Goal: Task Accomplishment & Management: Manage account settings

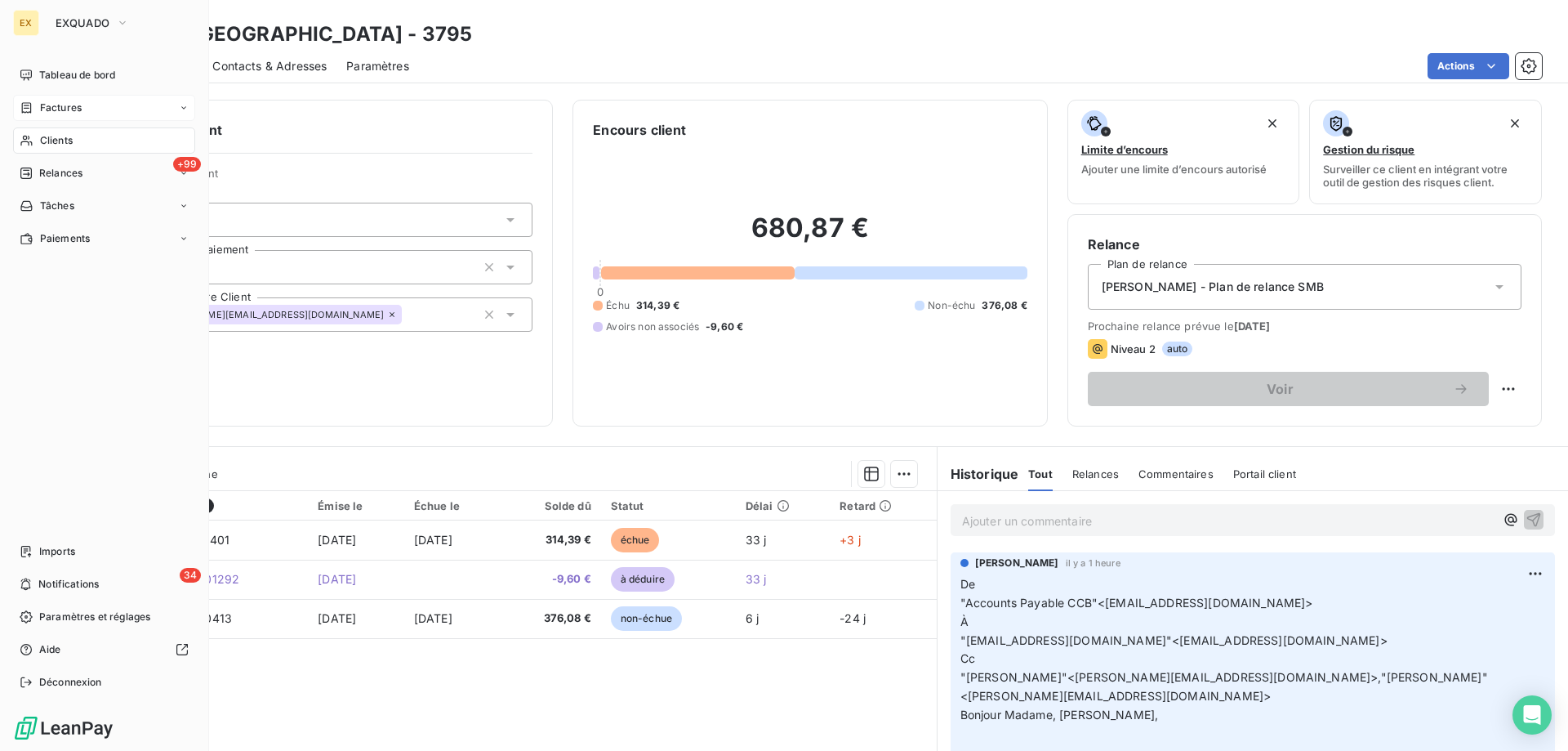
click at [46, 116] on div "Factures" at bounding box center [104, 108] width 182 height 26
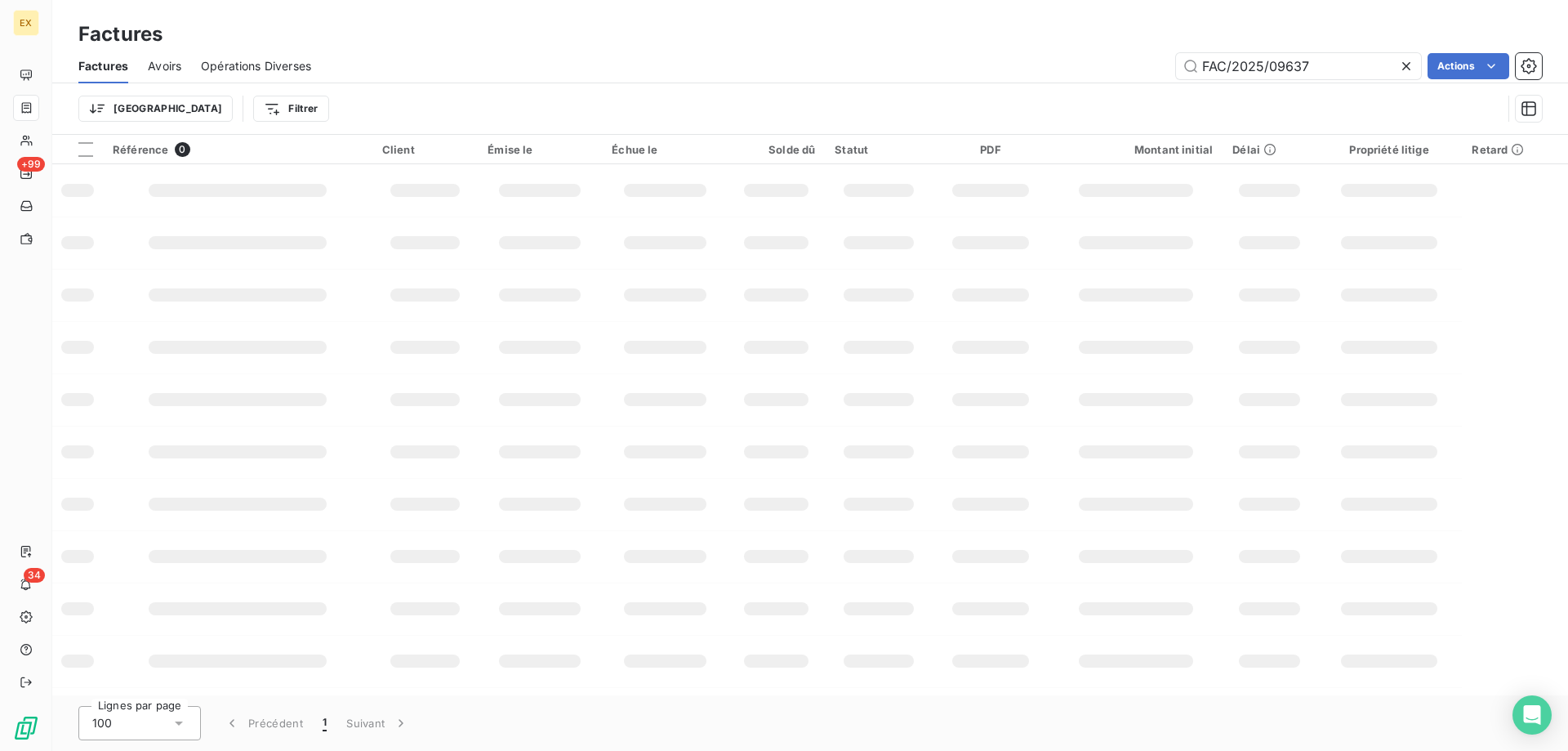
drag, startPoint x: 1201, startPoint y: 64, endPoint x: 1170, endPoint y: 70, distance: 31.6
click at [1170, 70] on div "FAC/2025/09637 Actions" at bounding box center [936, 66] width 1211 height 26
type input "FAC/2025/09637"
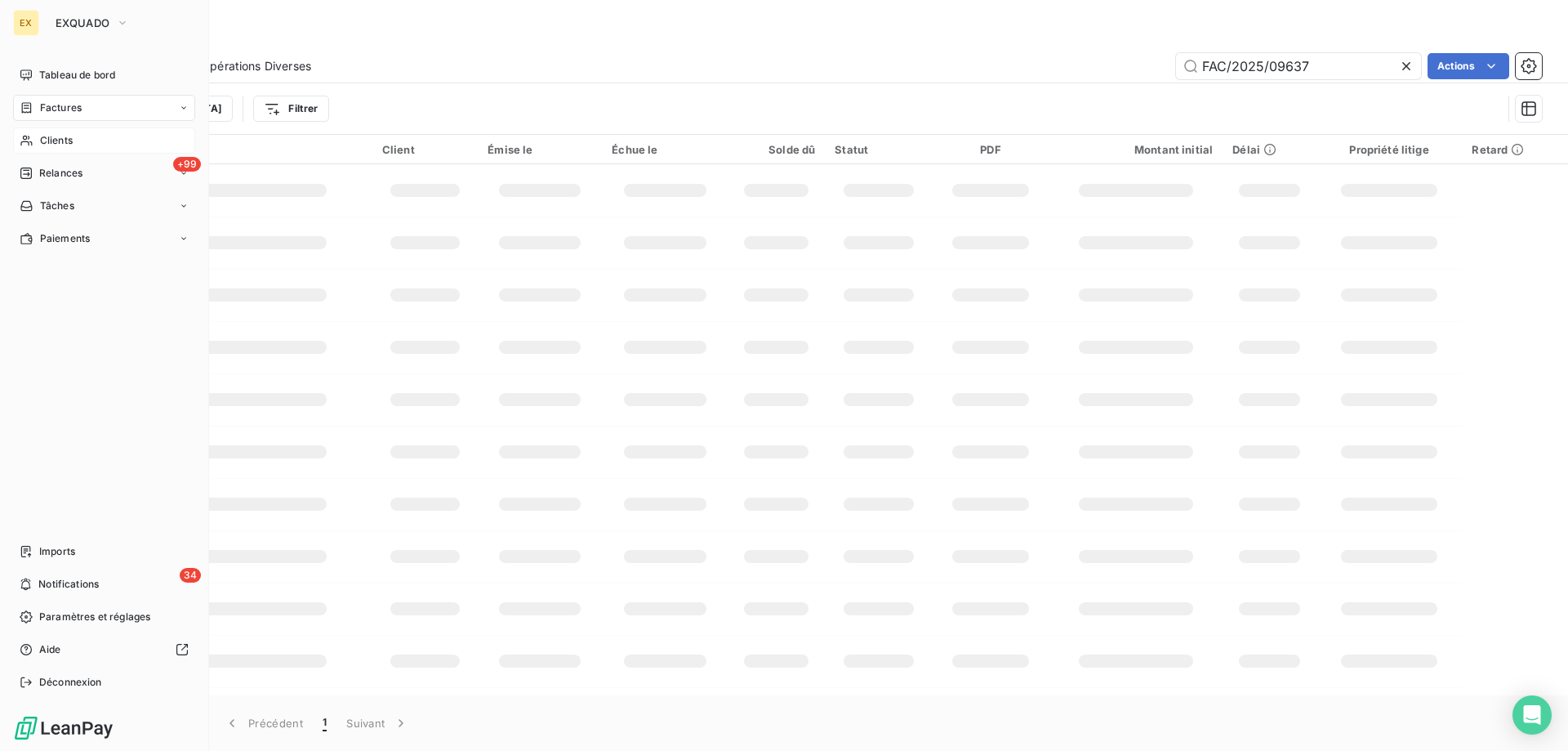
click at [37, 136] on div "Clients" at bounding box center [104, 141] width 182 height 26
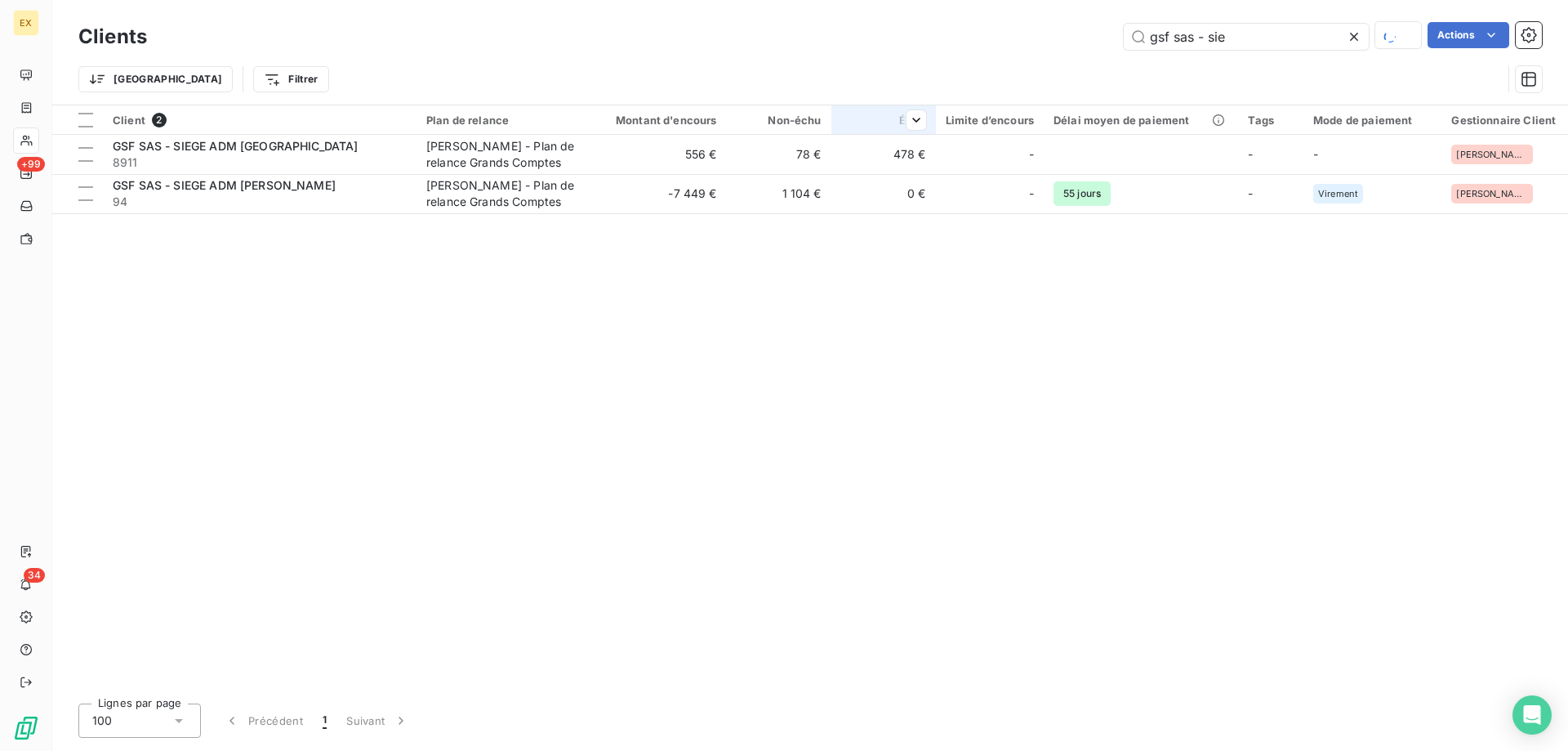
drag, startPoint x: 1246, startPoint y: 43, endPoint x: 863, endPoint y: 123, distance: 391.3
click at [982, 48] on div "gsf sas - sie Actions" at bounding box center [854, 36] width 1375 height 29
click at [1220, 40] on input "gsf sas - sie" at bounding box center [1246, 37] width 245 height 26
drag, startPoint x: 1238, startPoint y: 41, endPoint x: 902, endPoint y: -22, distance: 341.9
click at [902, 0] on html "EX +99 34 Clients gsf sas - sie Actions Trier Filtrer Client 2 Plan de relance …" at bounding box center [784, 376] width 1568 height 751
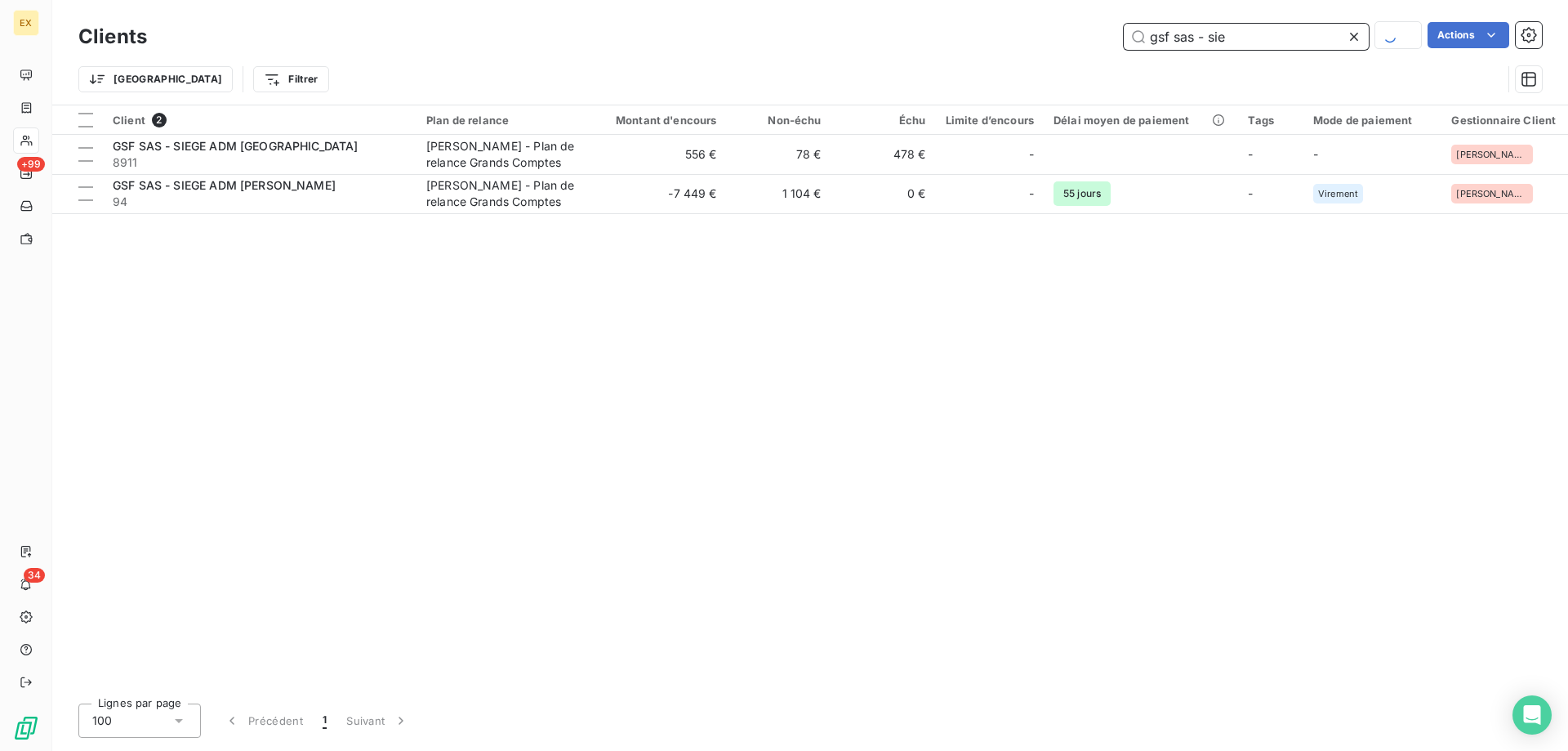
paste input "[PERSON_NAME] FRANCE - Lille cedex 9"
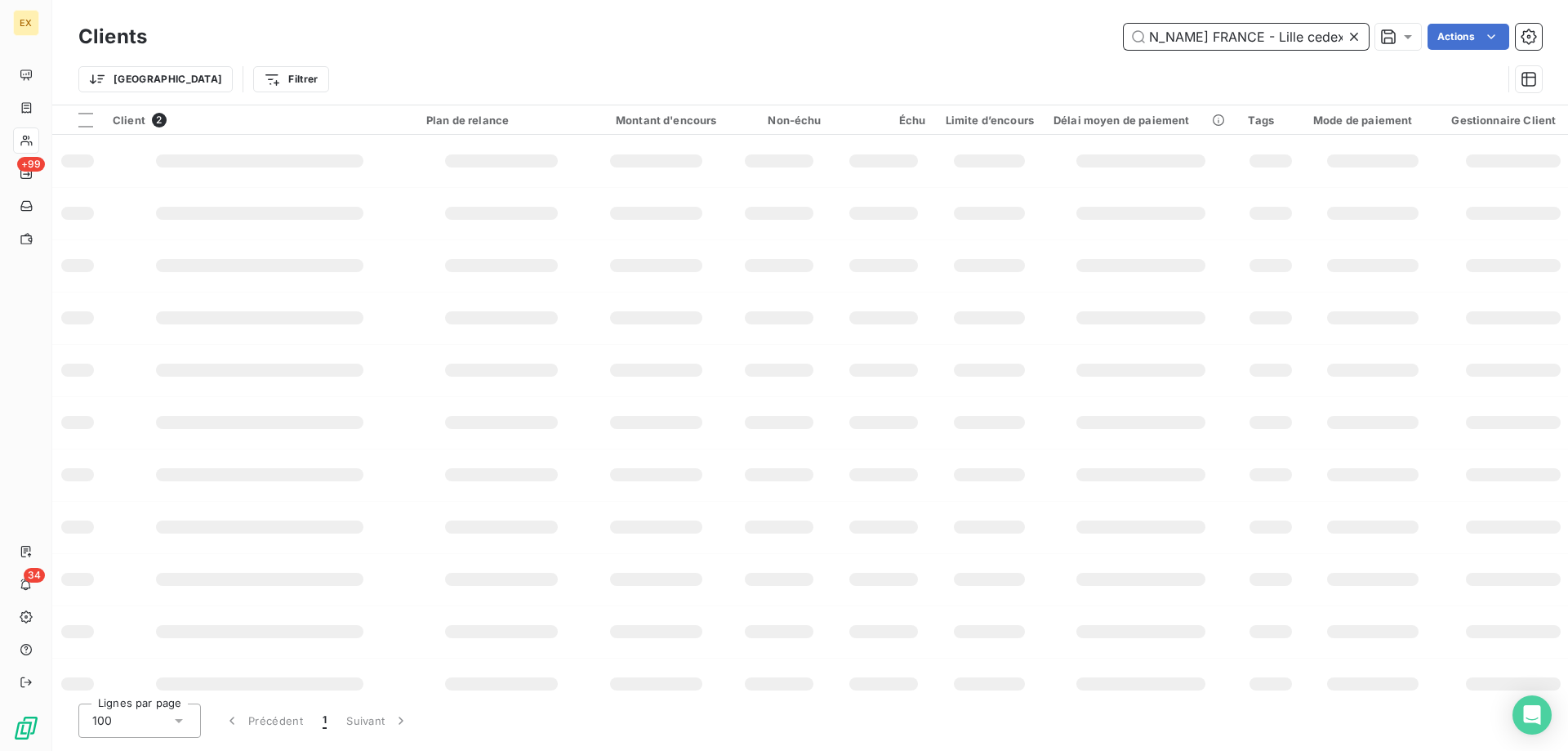
type input "[PERSON_NAME] FRANCE - Lille cedex 9"
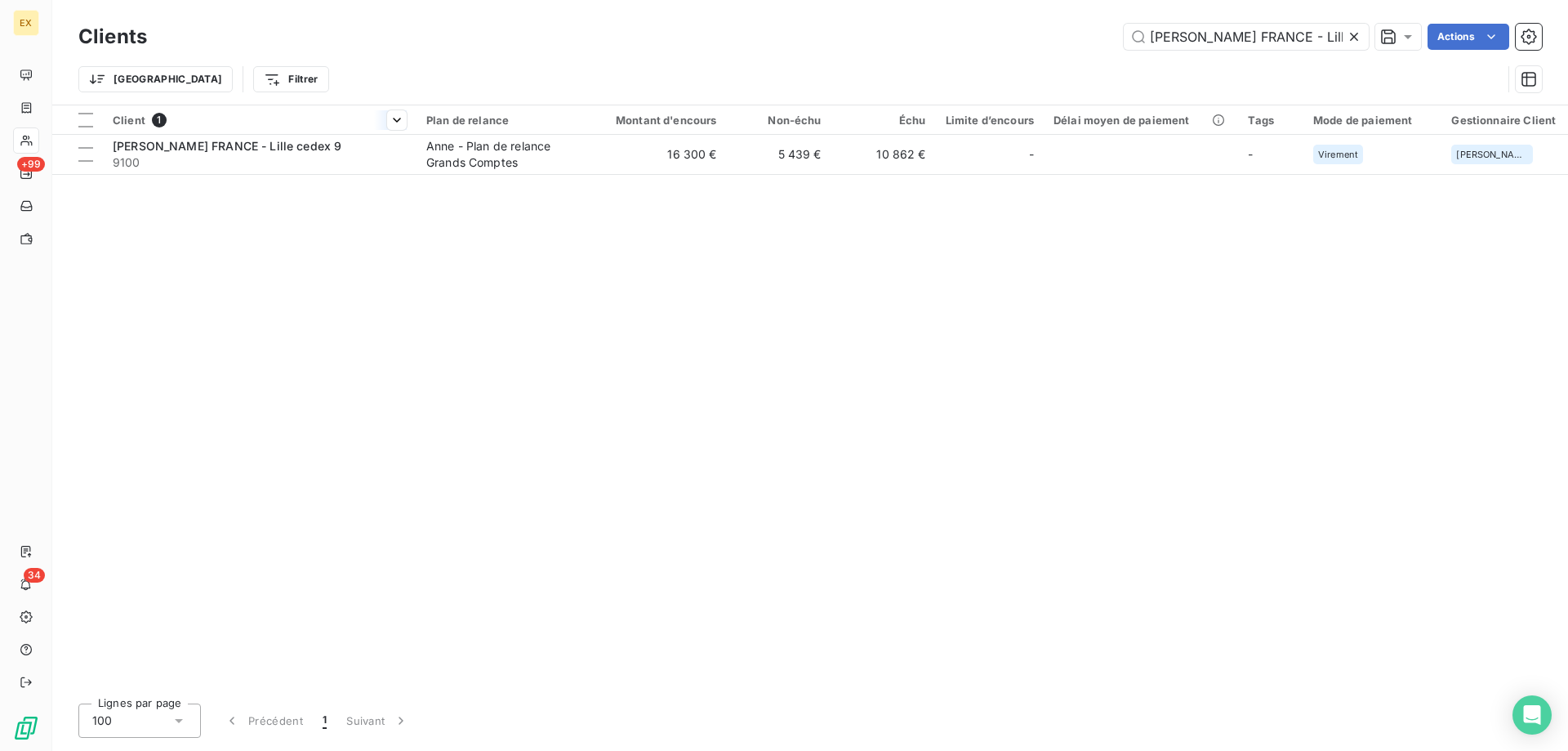
click at [340, 129] on th "Client 1" at bounding box center [259, 120] width 314 height 30
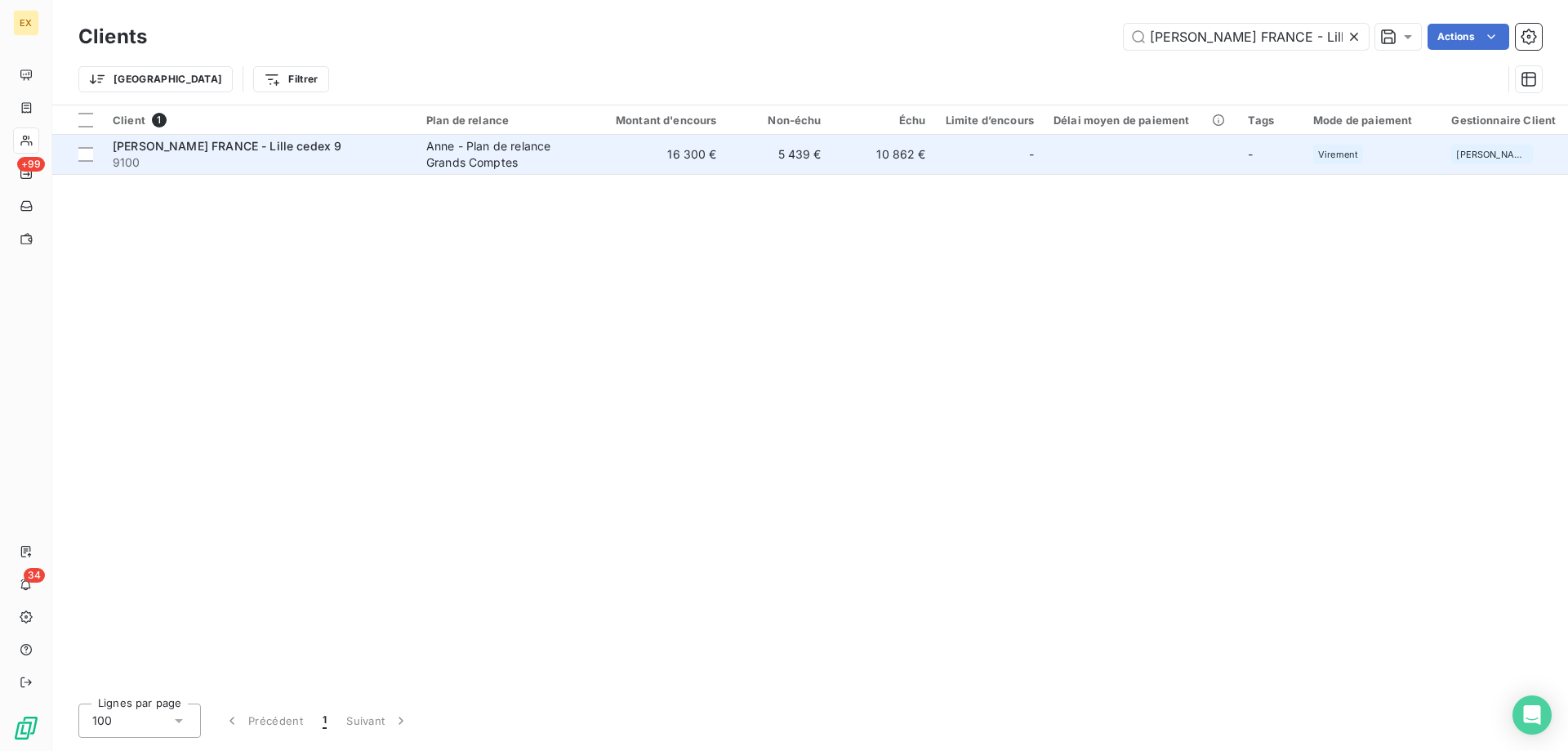
click at [362, 155] on span "9100" at bounding box center [260, 163] width 294 height 17
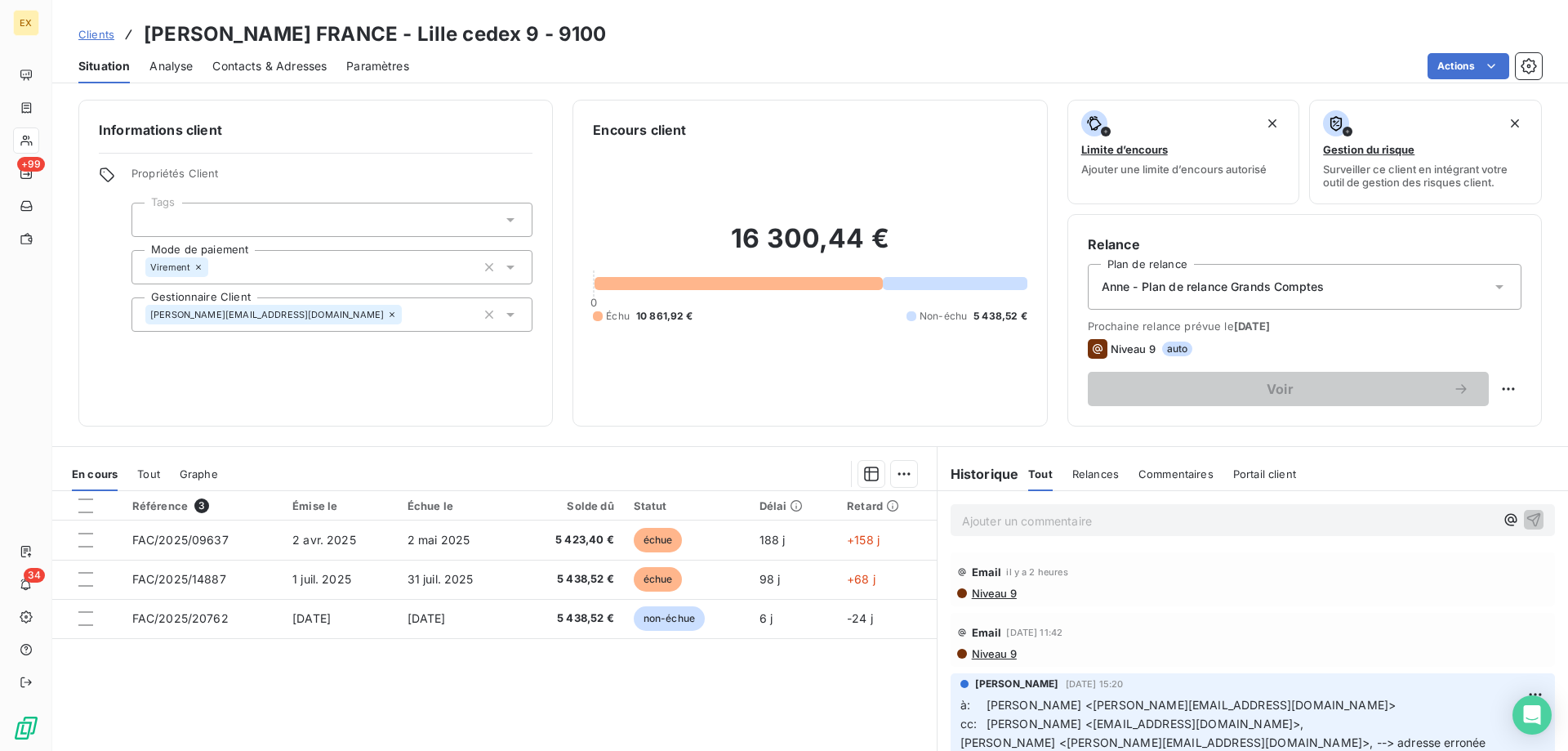
click at [1064, 515] on p "Ajouter un commentaire ﻿" at bounding box center [1227, 520] width 533 height 20
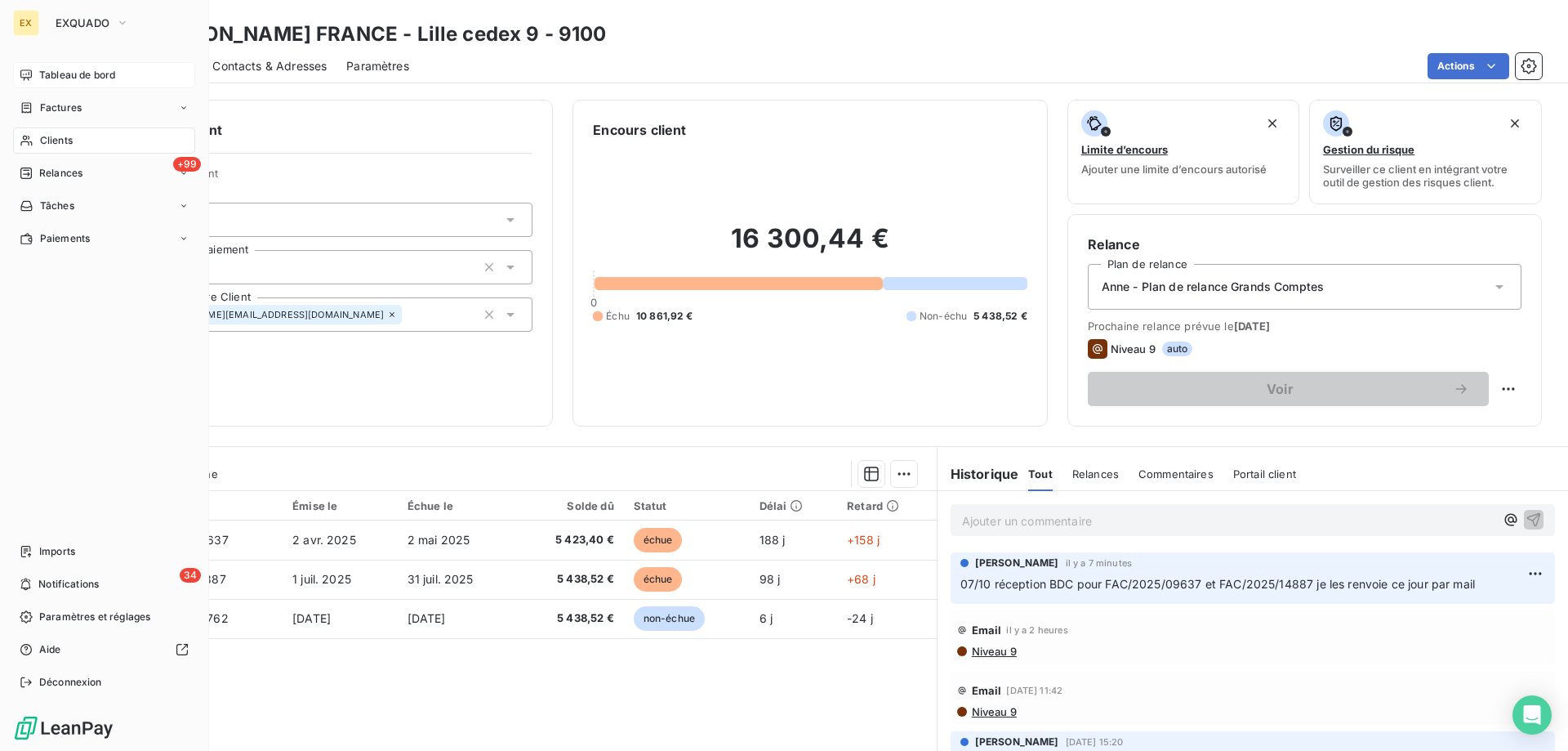
click at [33, 69] on div "Tableau de bord" at bounding box center [104, 75] width 182 height 26
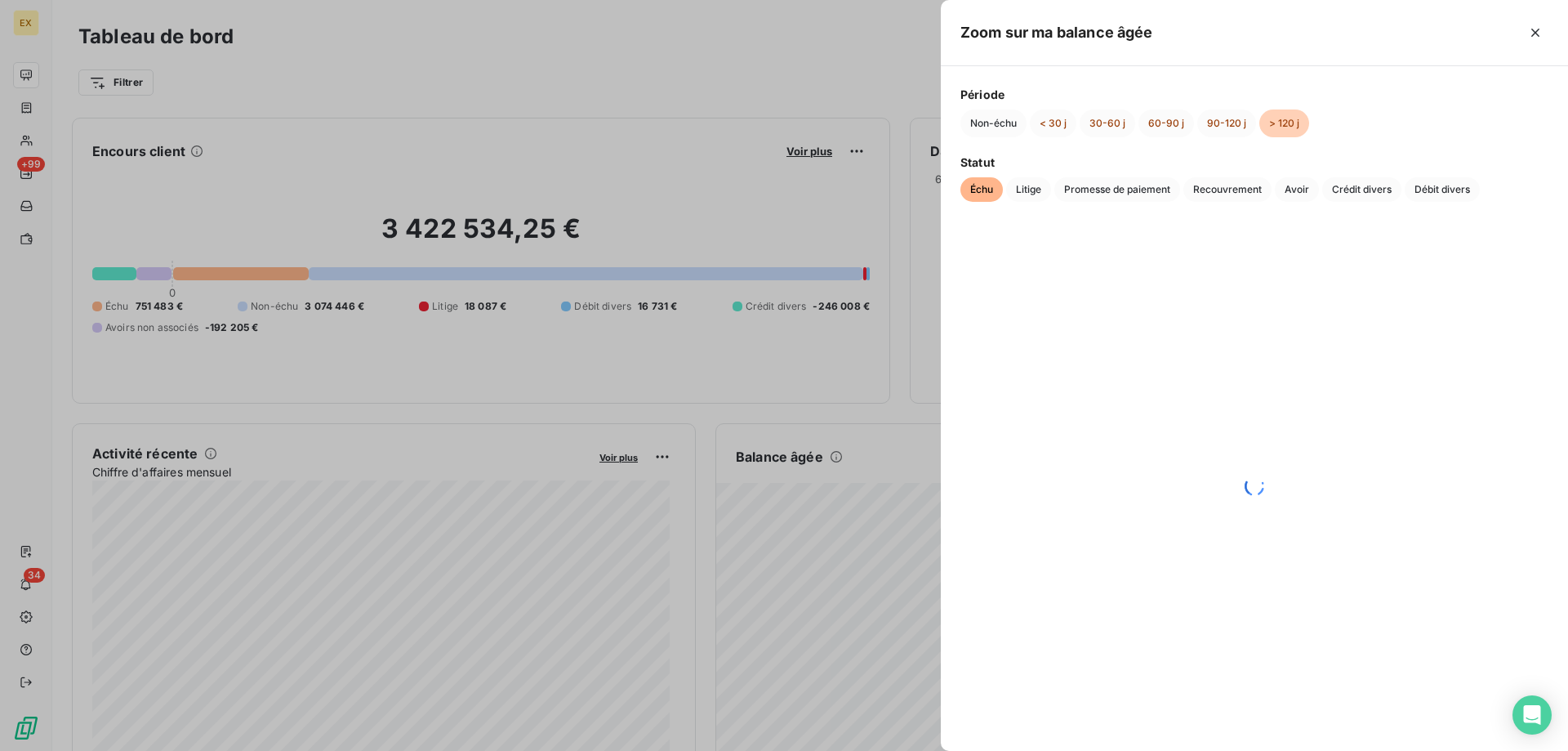
click at [780, 351] on div at bounding box center [784, 376] width 1568 height 751
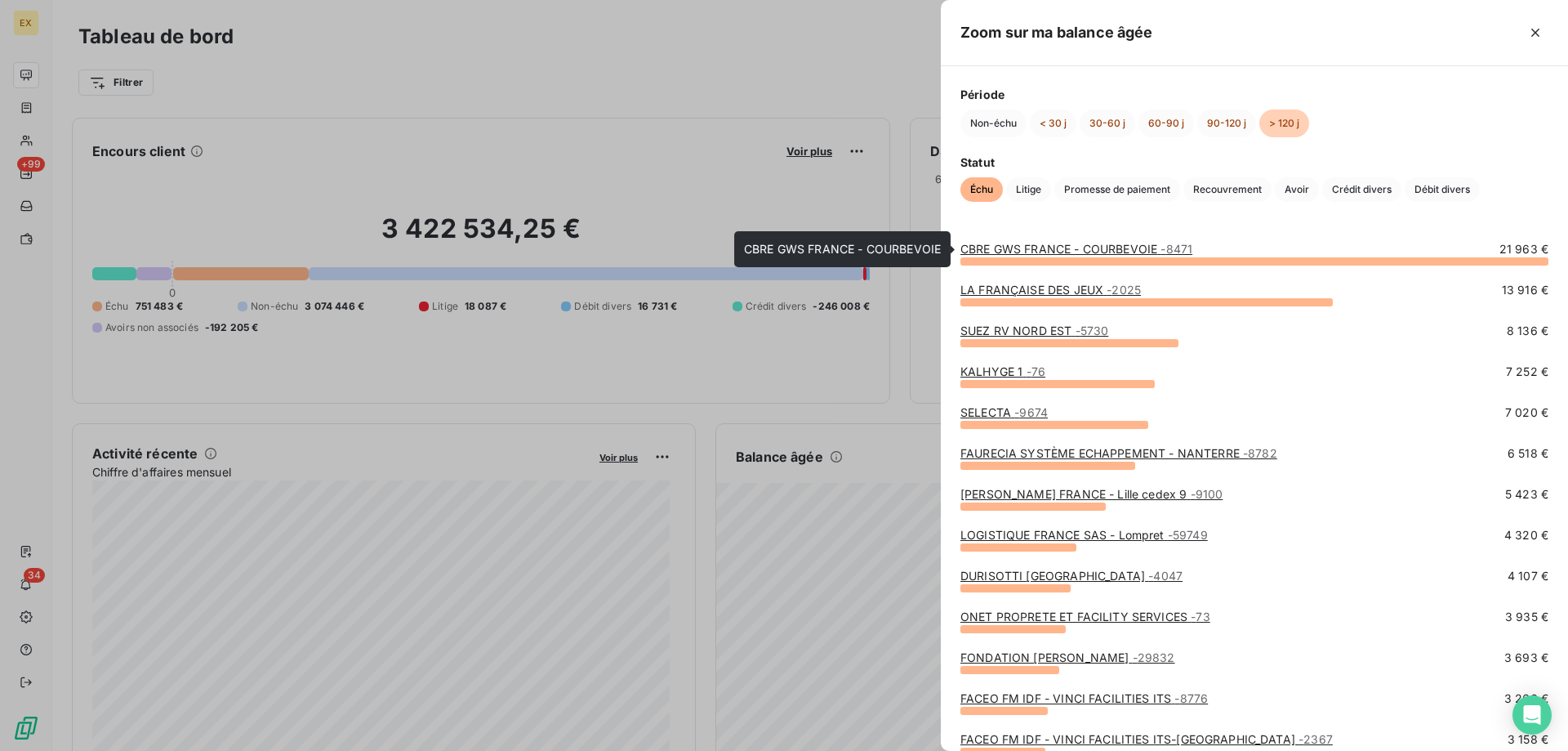
click at [1066, 251] on link "CBRE GWS FRANCE - COURBEVOIE - 8471" at bounding box center [1075, 249] width 232 height 14
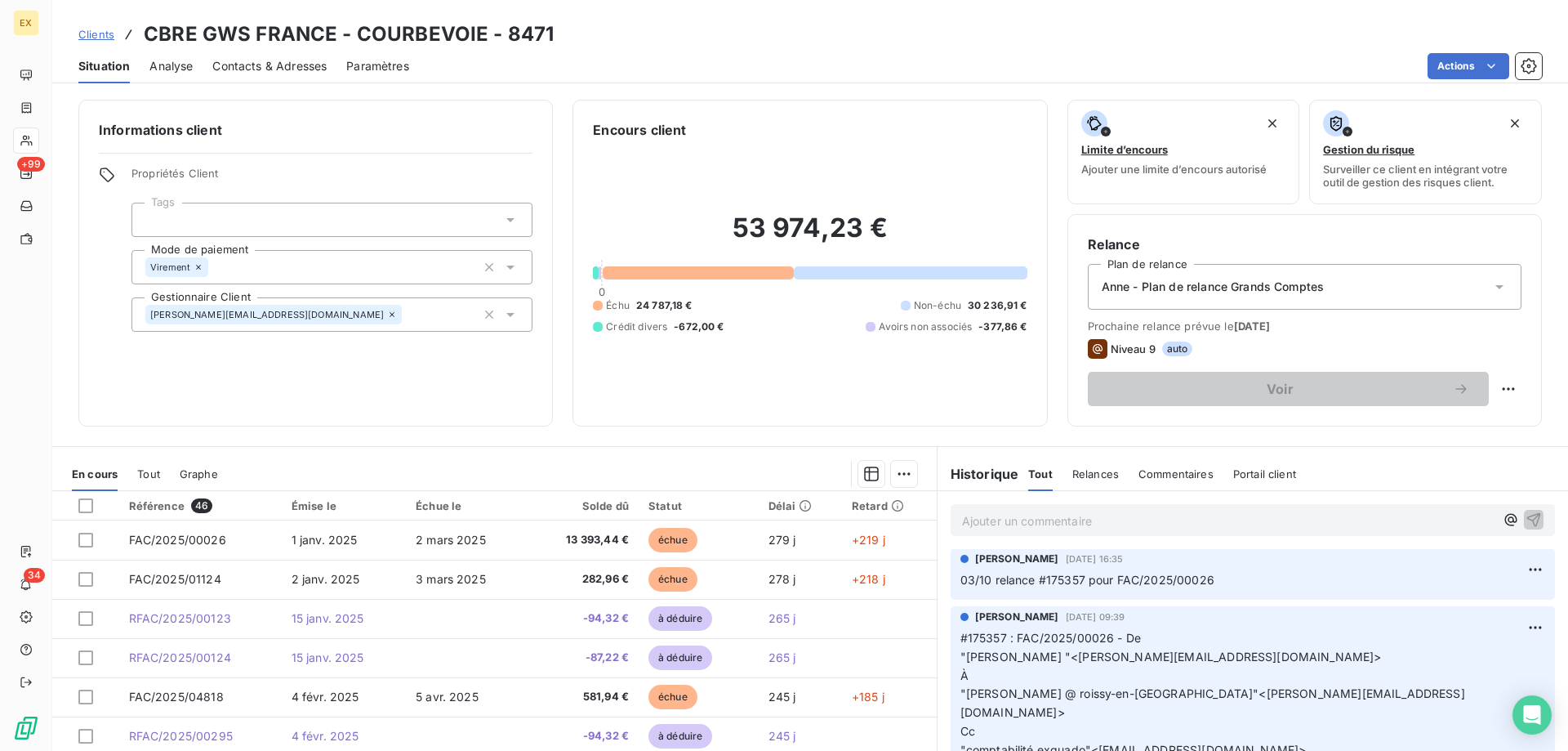
scroll to position [490, 0]
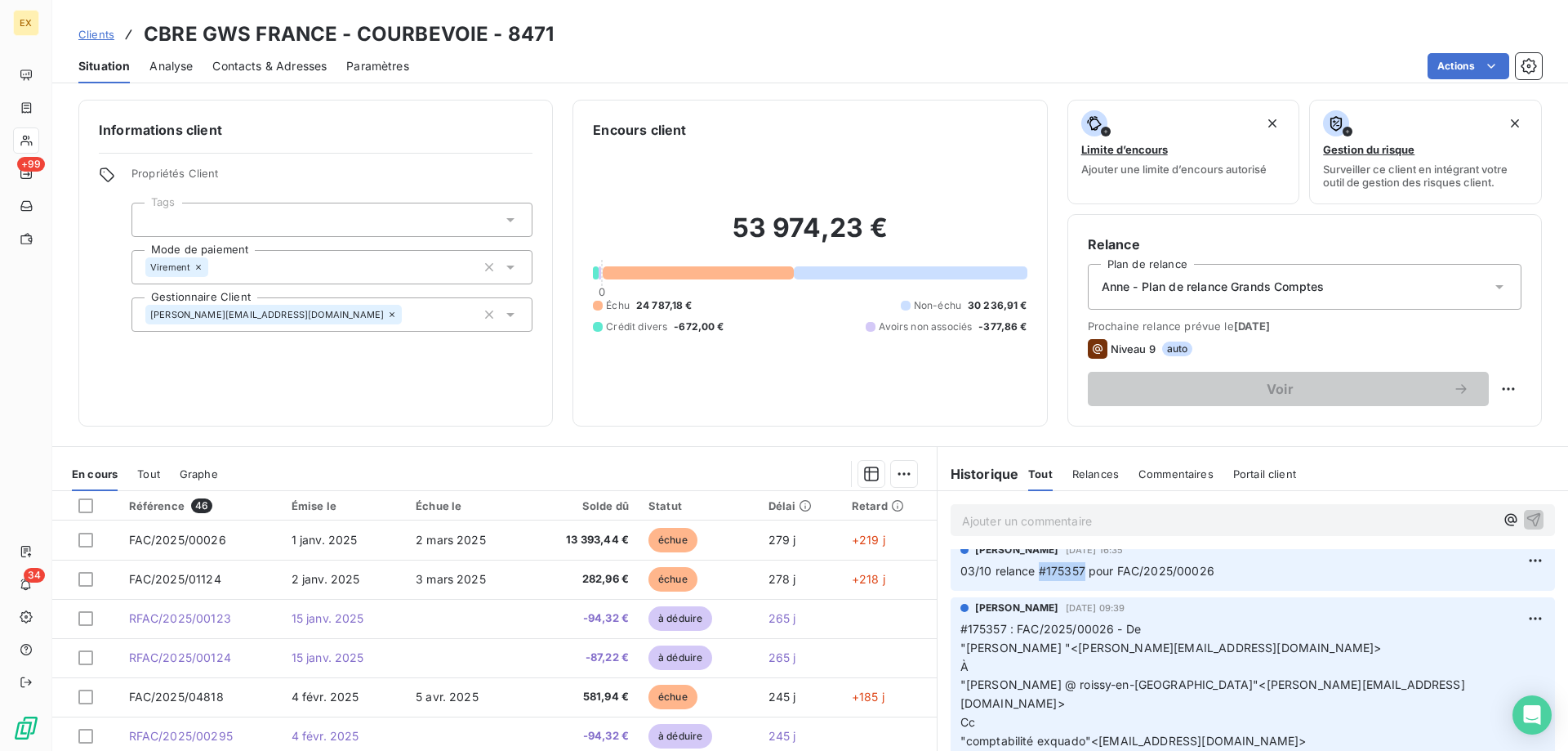
copy span "#175357"
drag, startPoint x: 1078, startPoint y: 572, endPoint x: 1034, endPoint y: 576, distance: 44.2
click at [1034, 576] on span "03/10 relance #175357 pour FAC/2025/00026" at bounding box center [1087, 571] width 254 height 14
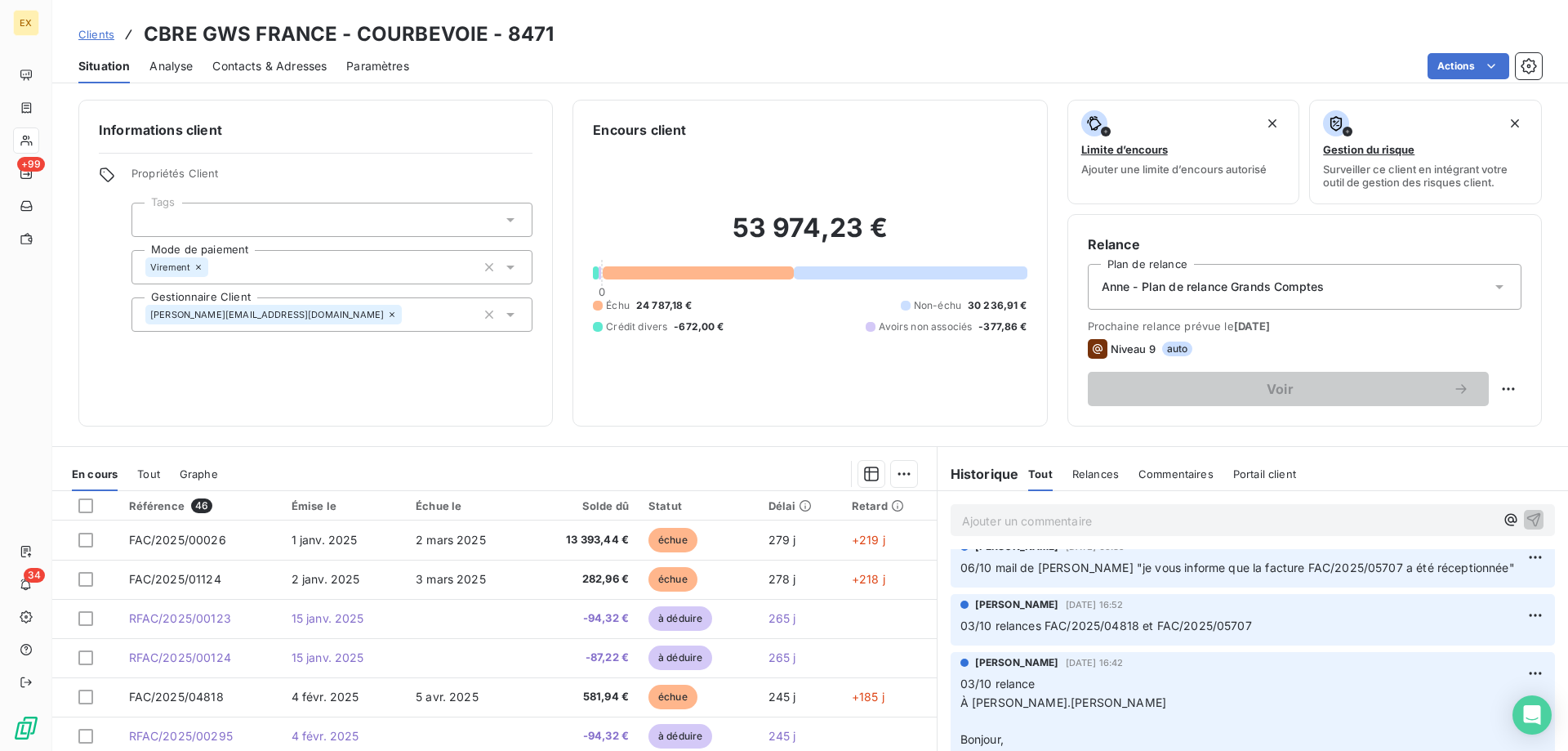
scroll to position [0, 0]
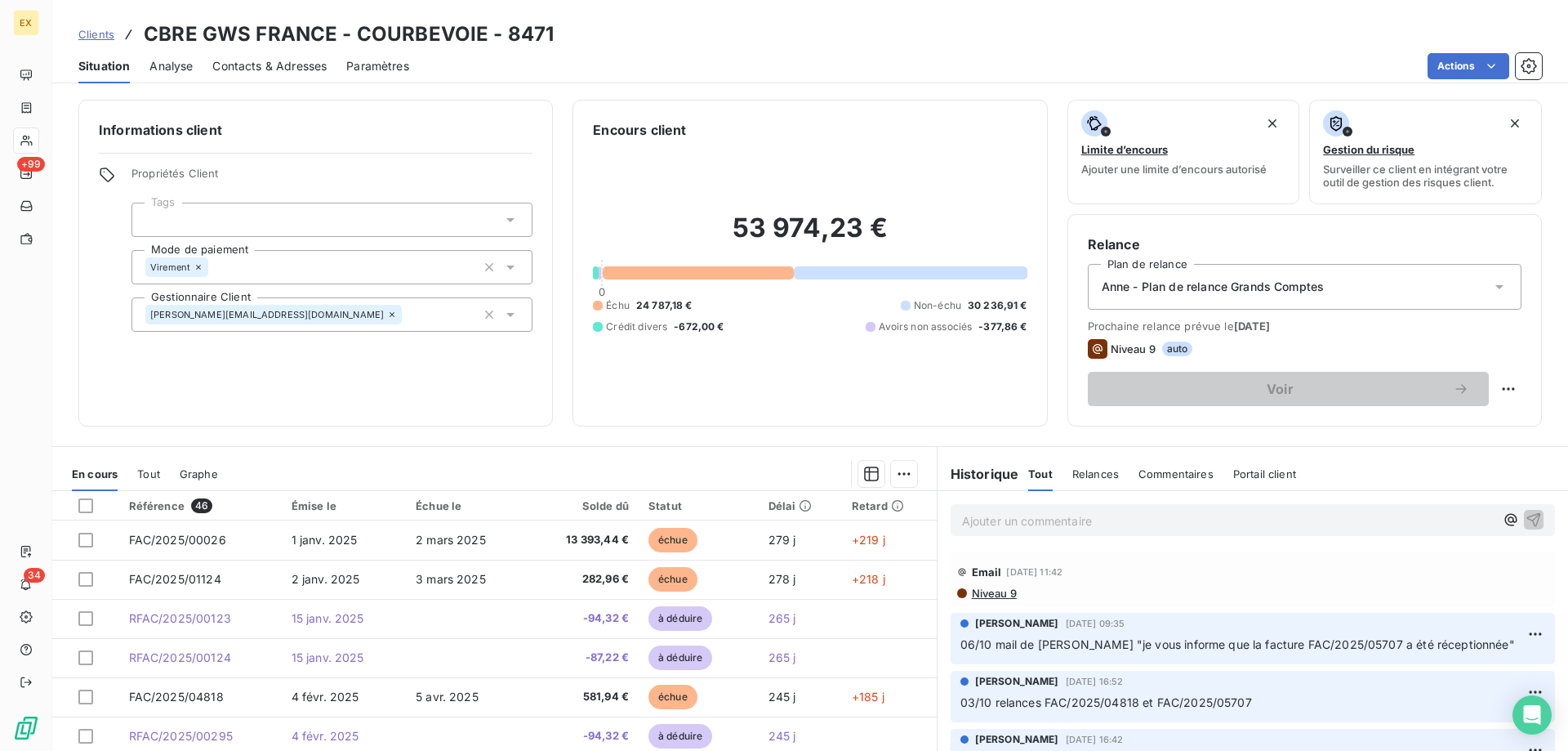
click at [1039, 522] on p "Ajouter un commentaire ﻿" at bounding box center [1227, 520] width 533 height 20
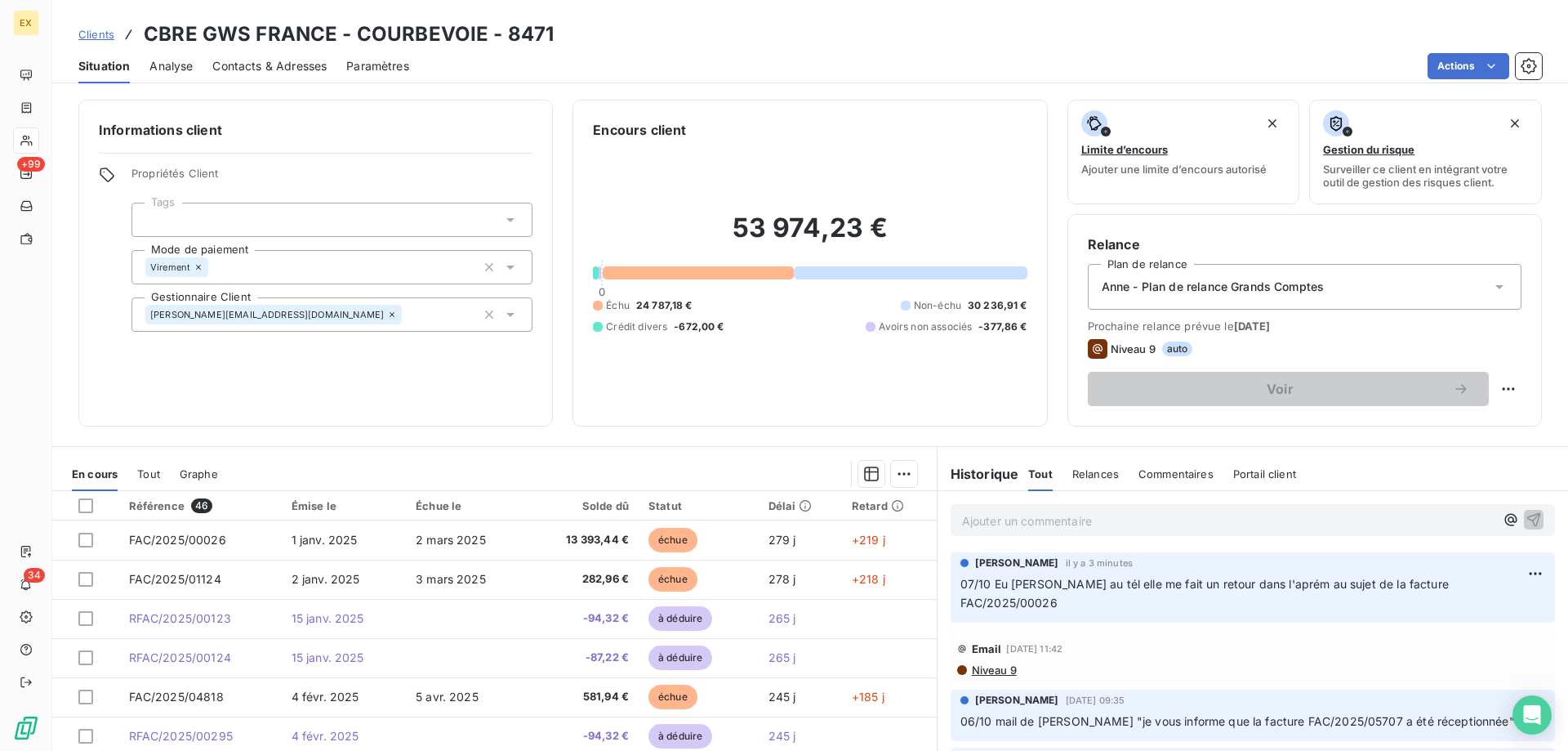
click at [969, 519] on p "Ajouter un commentaire ﻿" at bounding box center [1227, 520] width 533 height 20
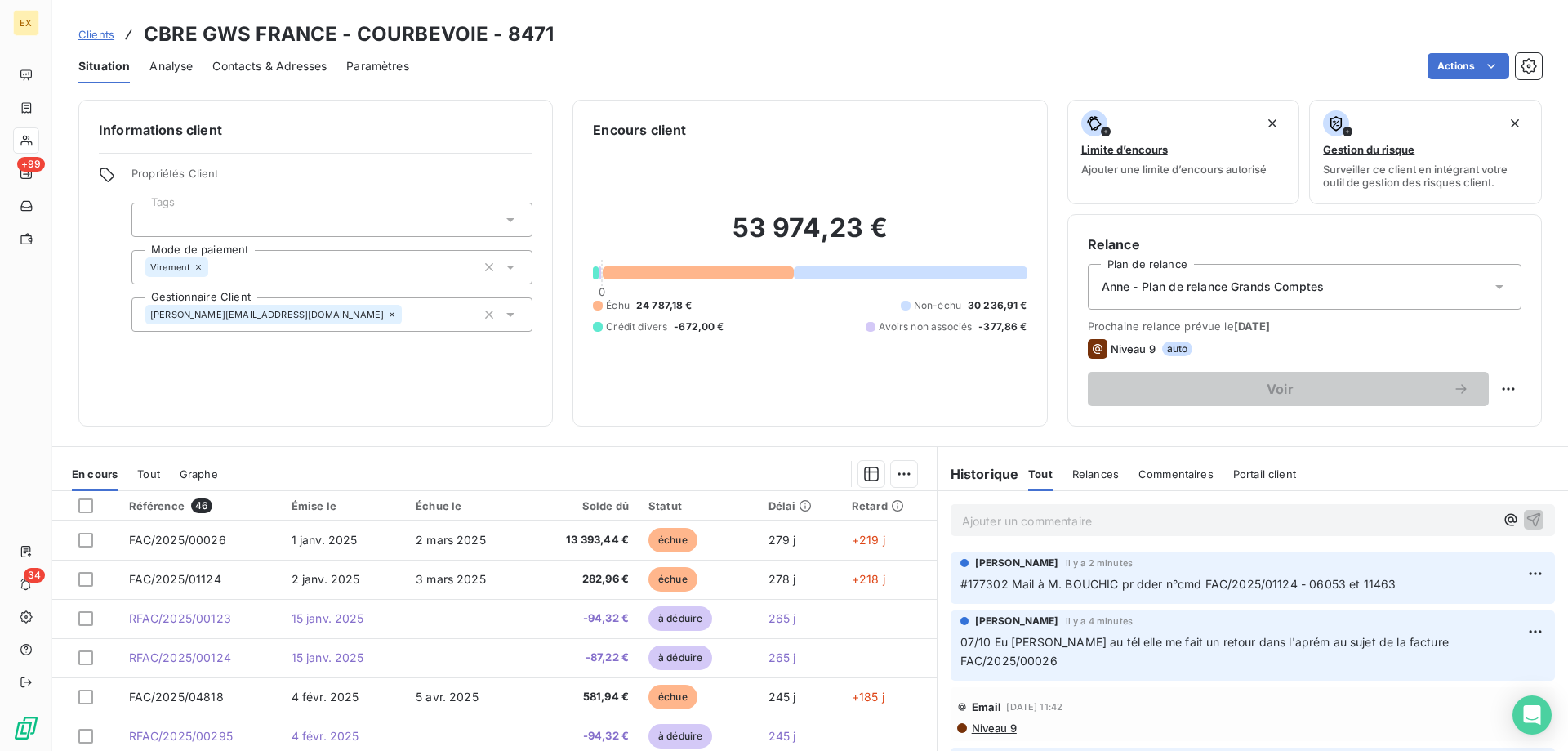
click at [1189, 574] on div "#177302 Mail à M. BOUCHIC pr dder n°cmd FAC/2025/01124 - 06053 et 11463" at bounding box center [1252, 583] width 585 height 20
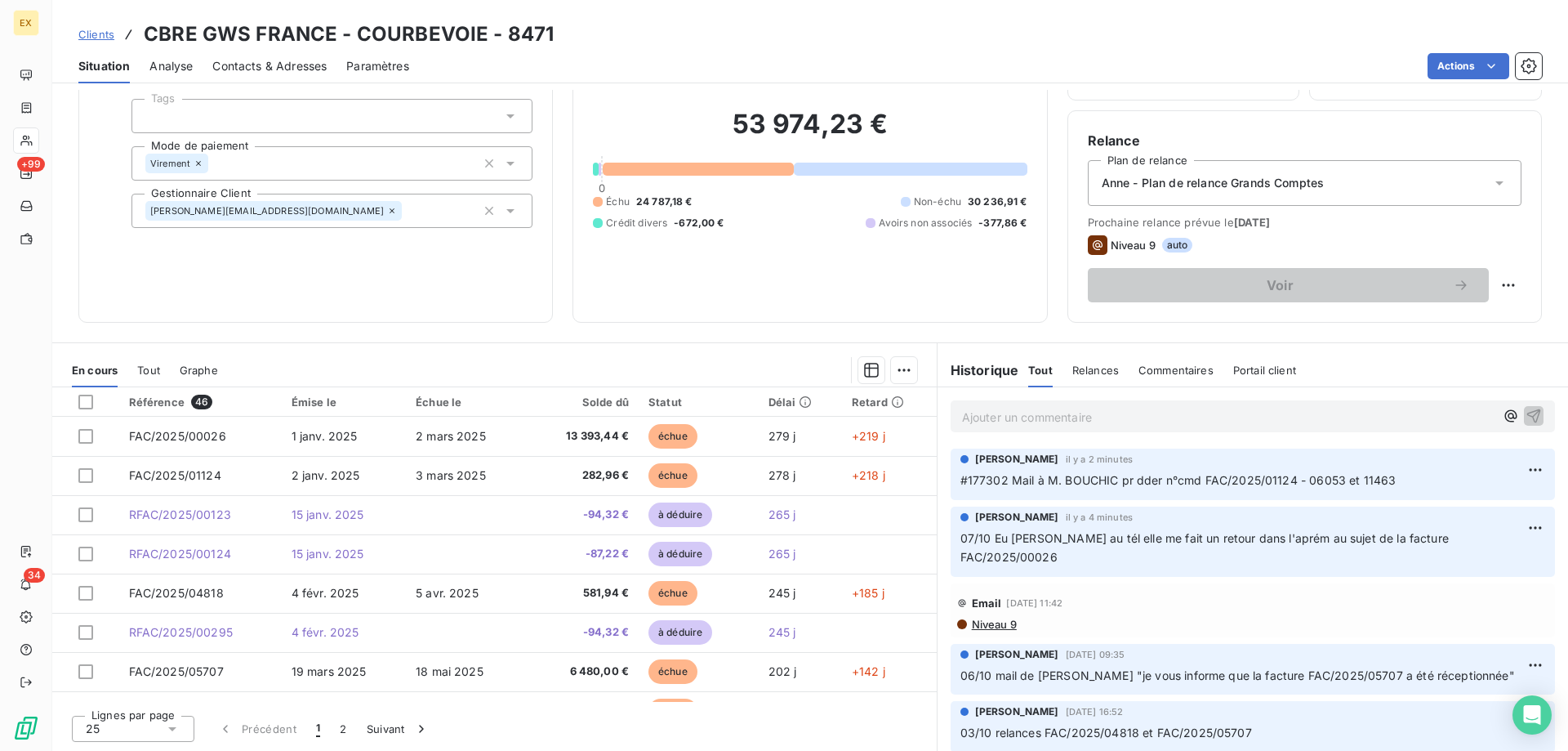
click at [1039, 417] on p "Ajouter un commentaire ﻿" at bounding box center [1227, 416] width 533 height 20
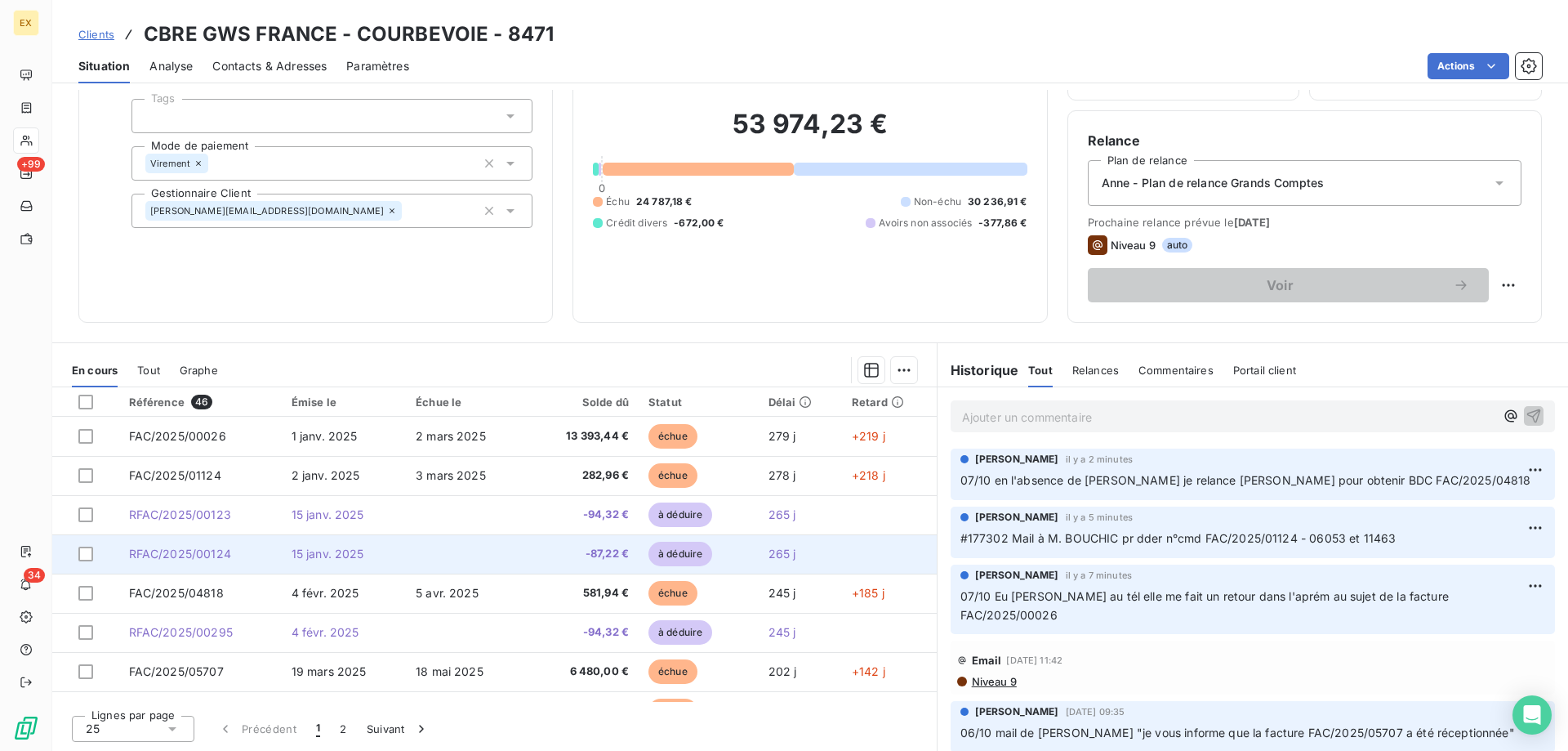
scroll to position [82, 0]
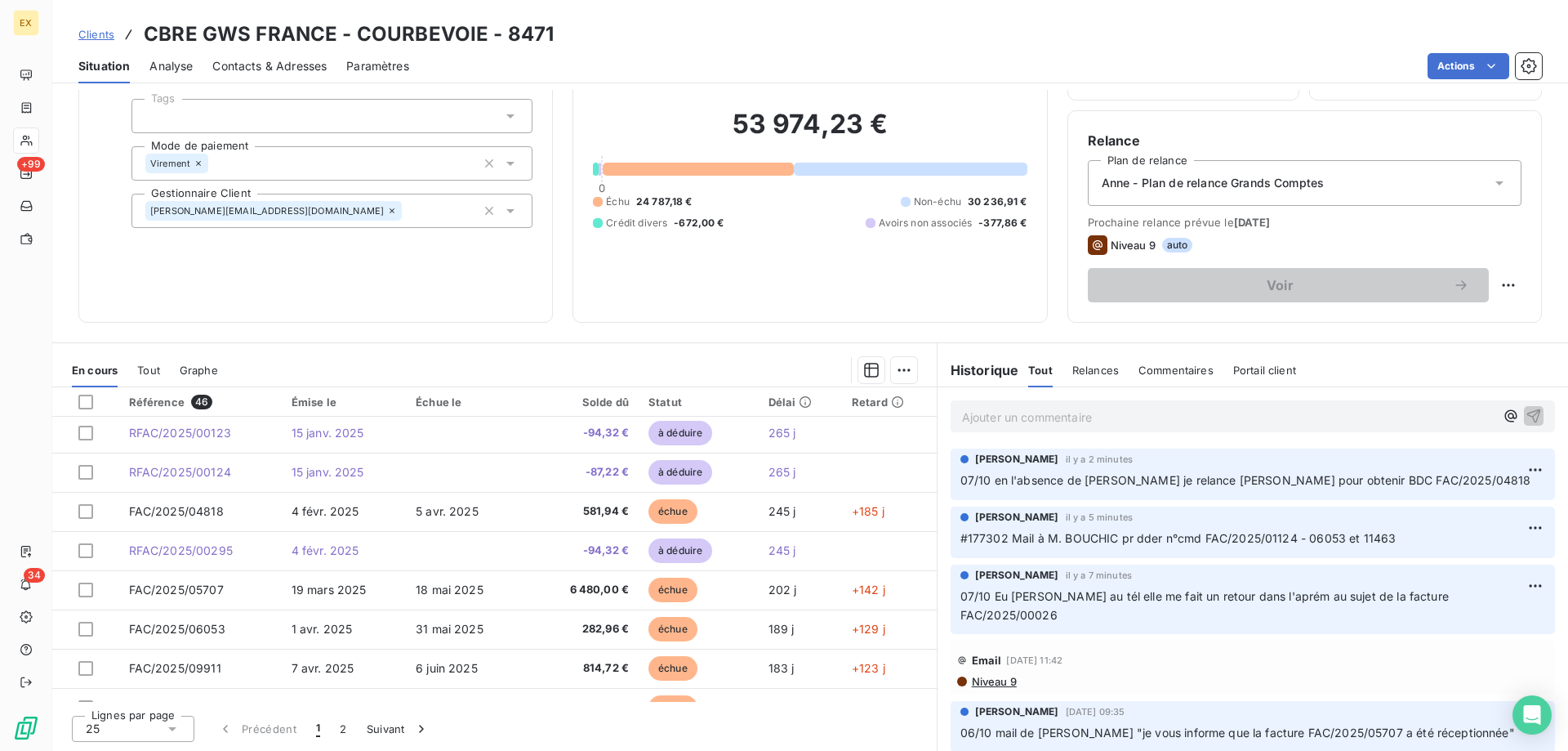
click at [1298, 532] on span "#177302 Mail à M. BOUCHIC pr dder n°cmd FAC/2025/01124 - 06053 et 11463" at bounding box center [1178, 538] width 436 height 14
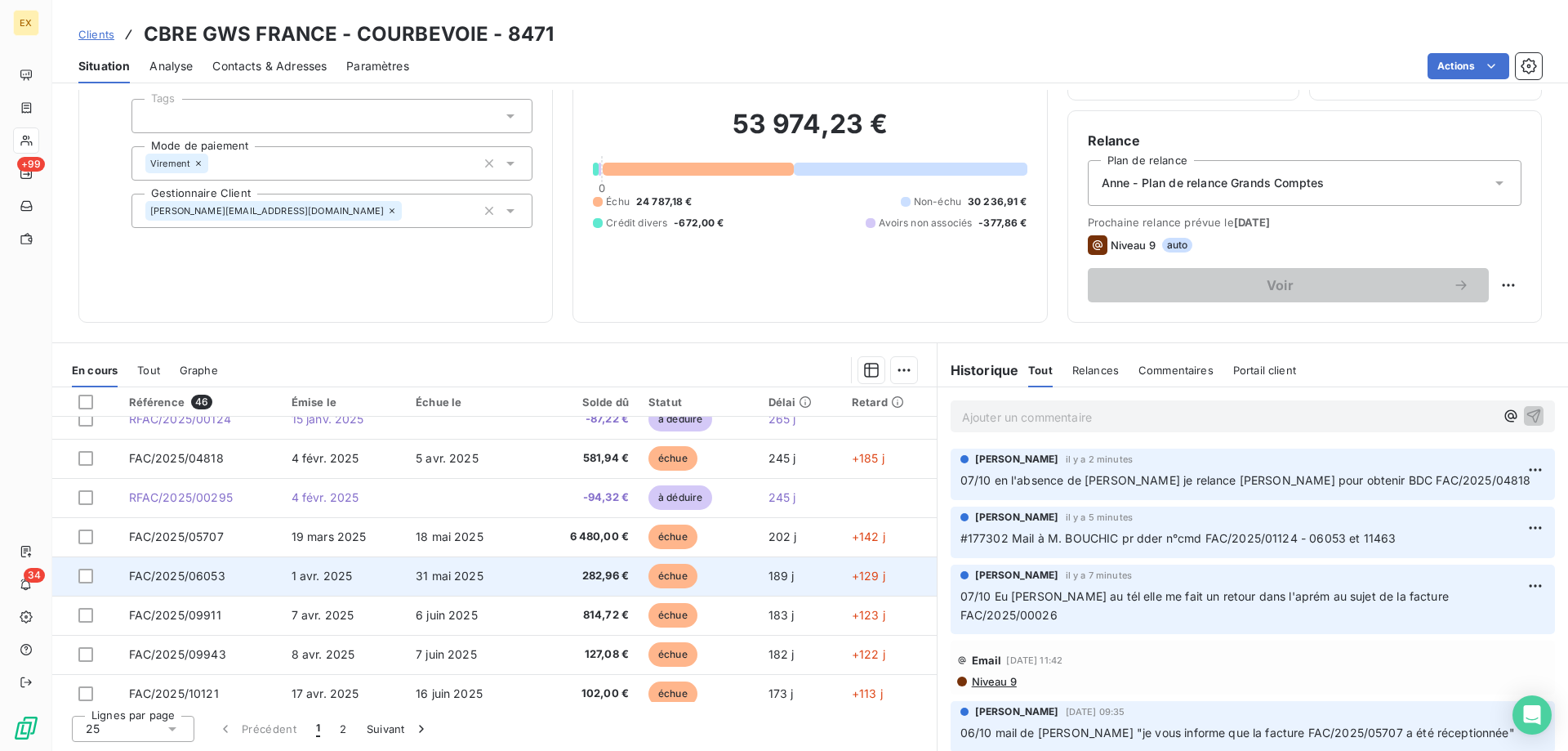
scroll to position [163, 0]
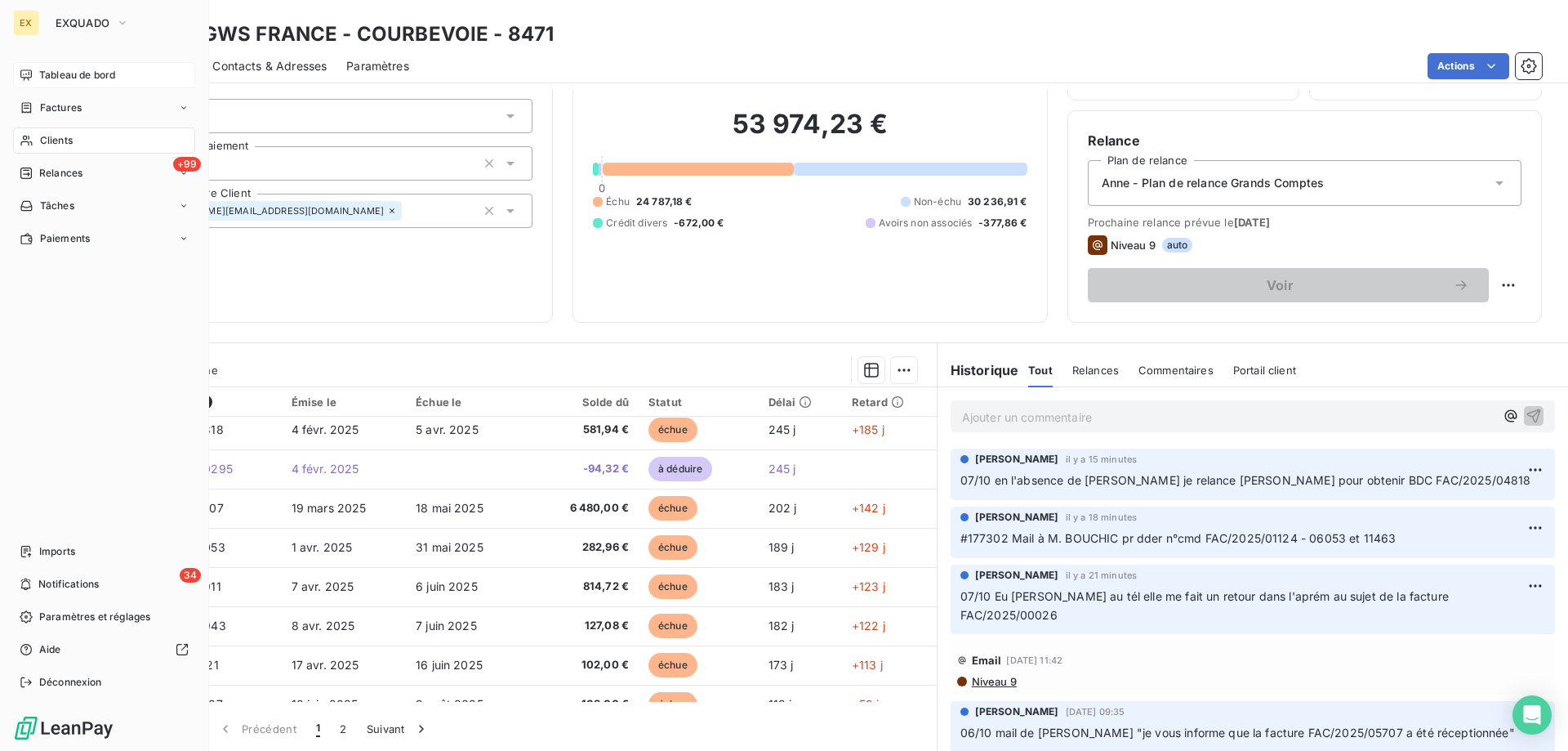
click at [31, 76] on icon at bounding box center [25, 75] width 11 height 10
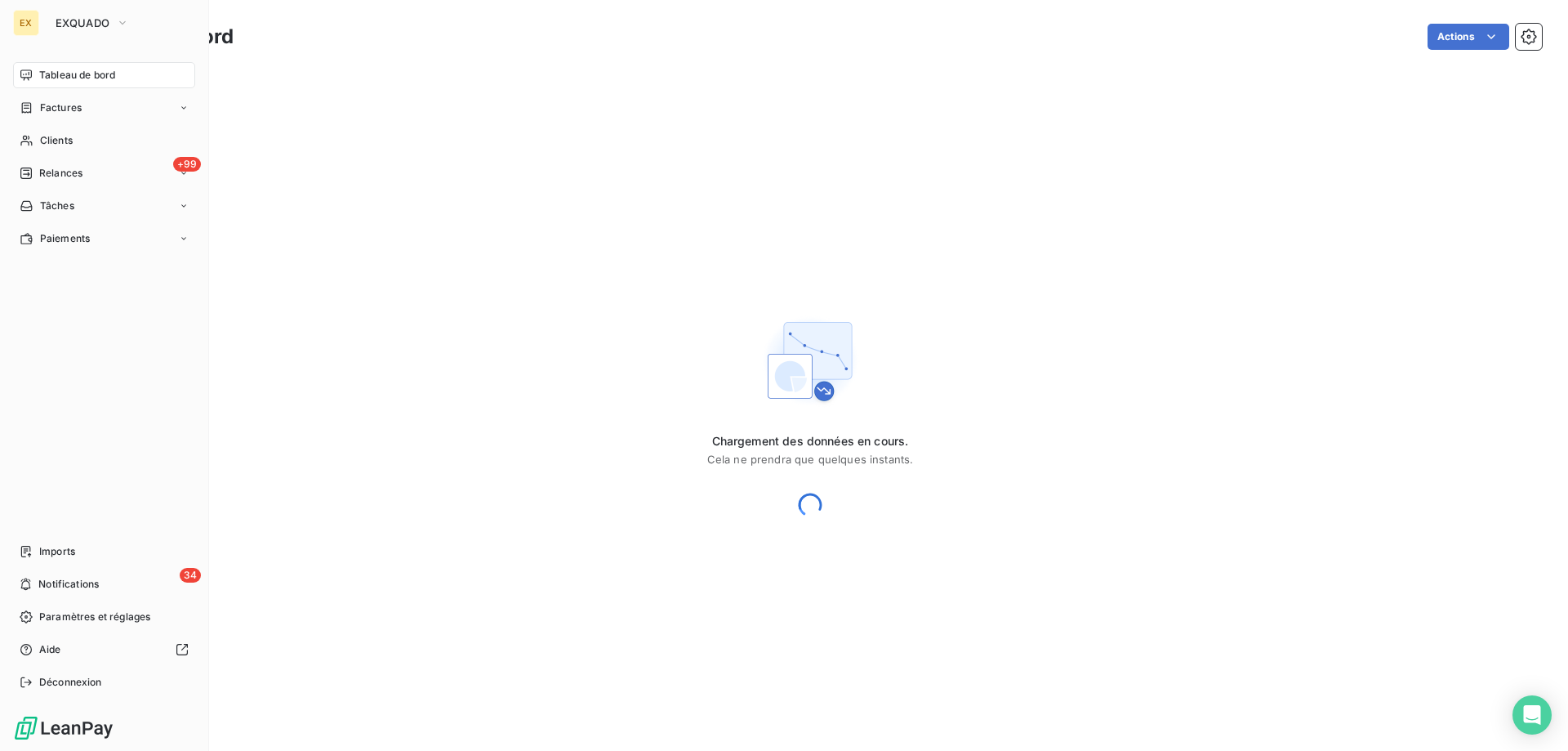
click at [24, 74] on icon at bounding box center [26, 75] width 13 height 13
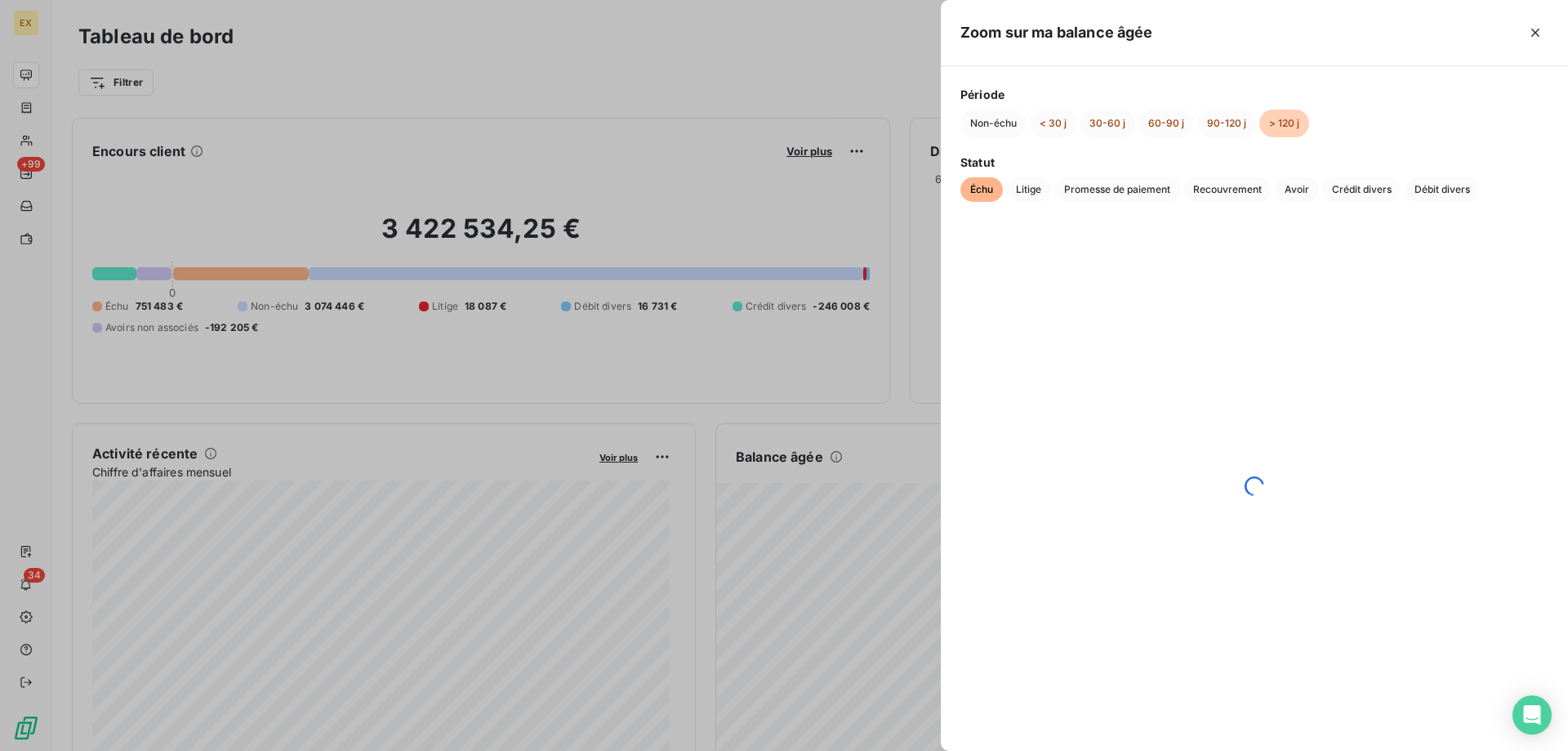
click at [819, 352] on div at bounding box center [784, 376] width 1568 height 751
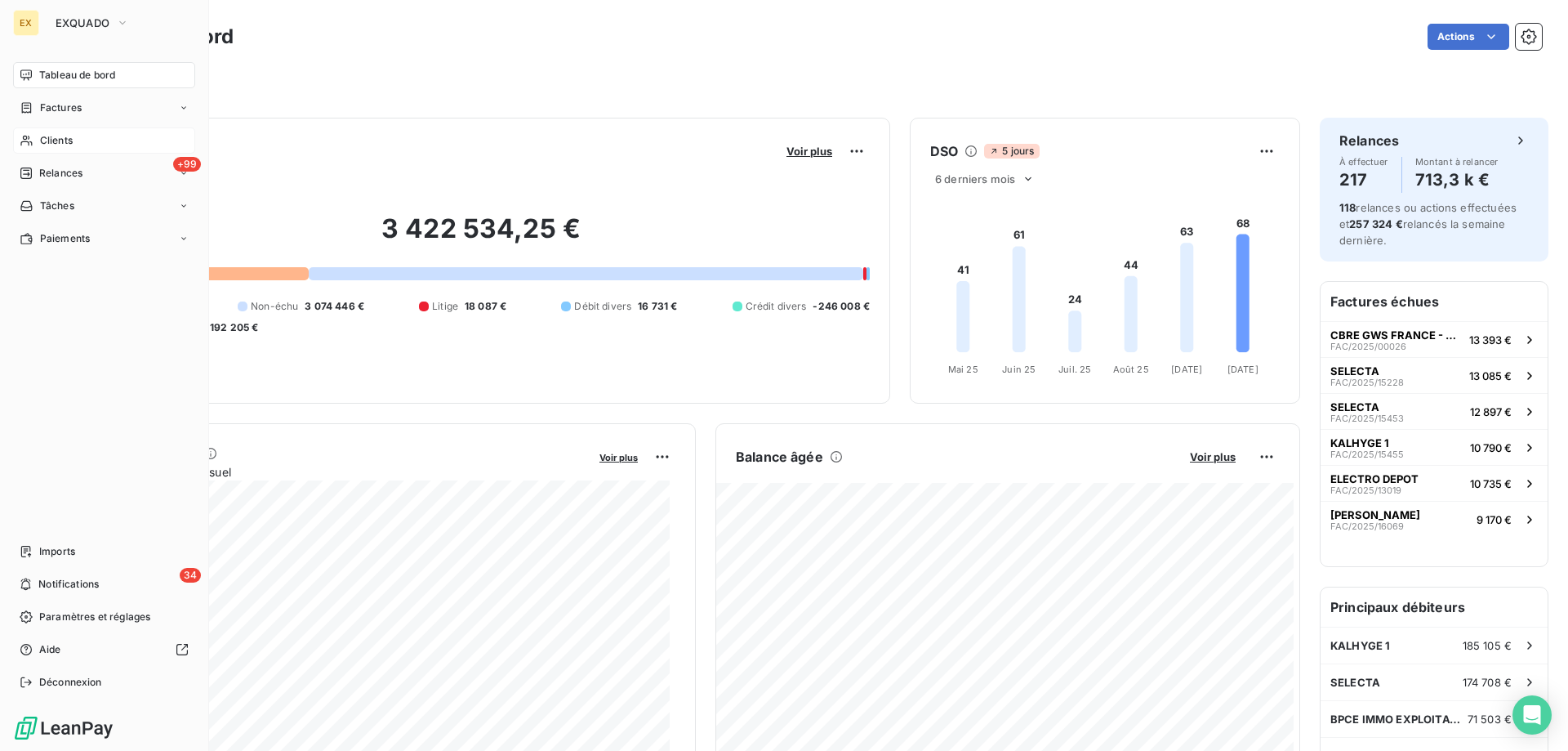
click at [38, 137] on div "Clients" at bounding box center [104, 141] width 182 height 26
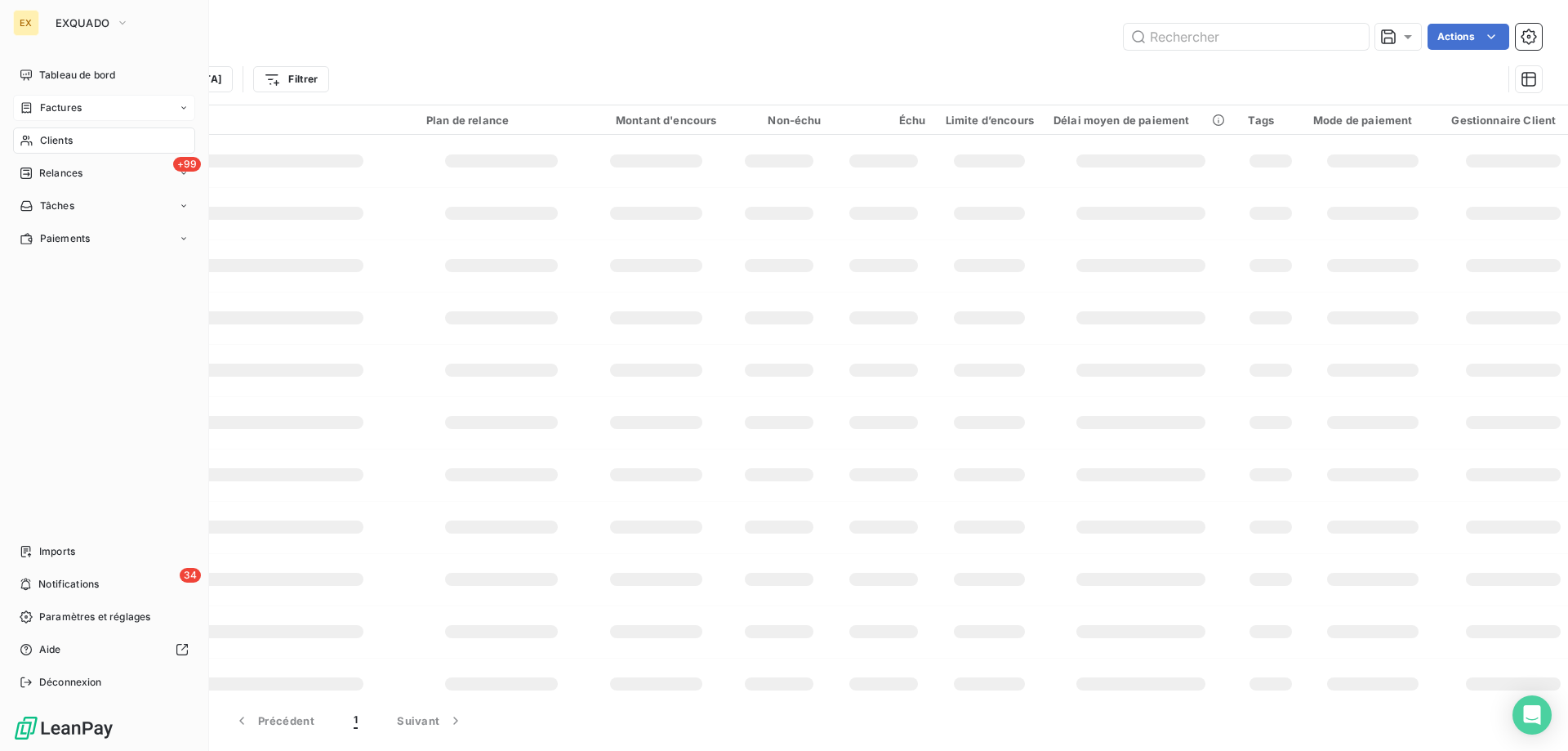
click at [63, 112] on span "Factures" at bounding box center [61, 108] width 42 height 15
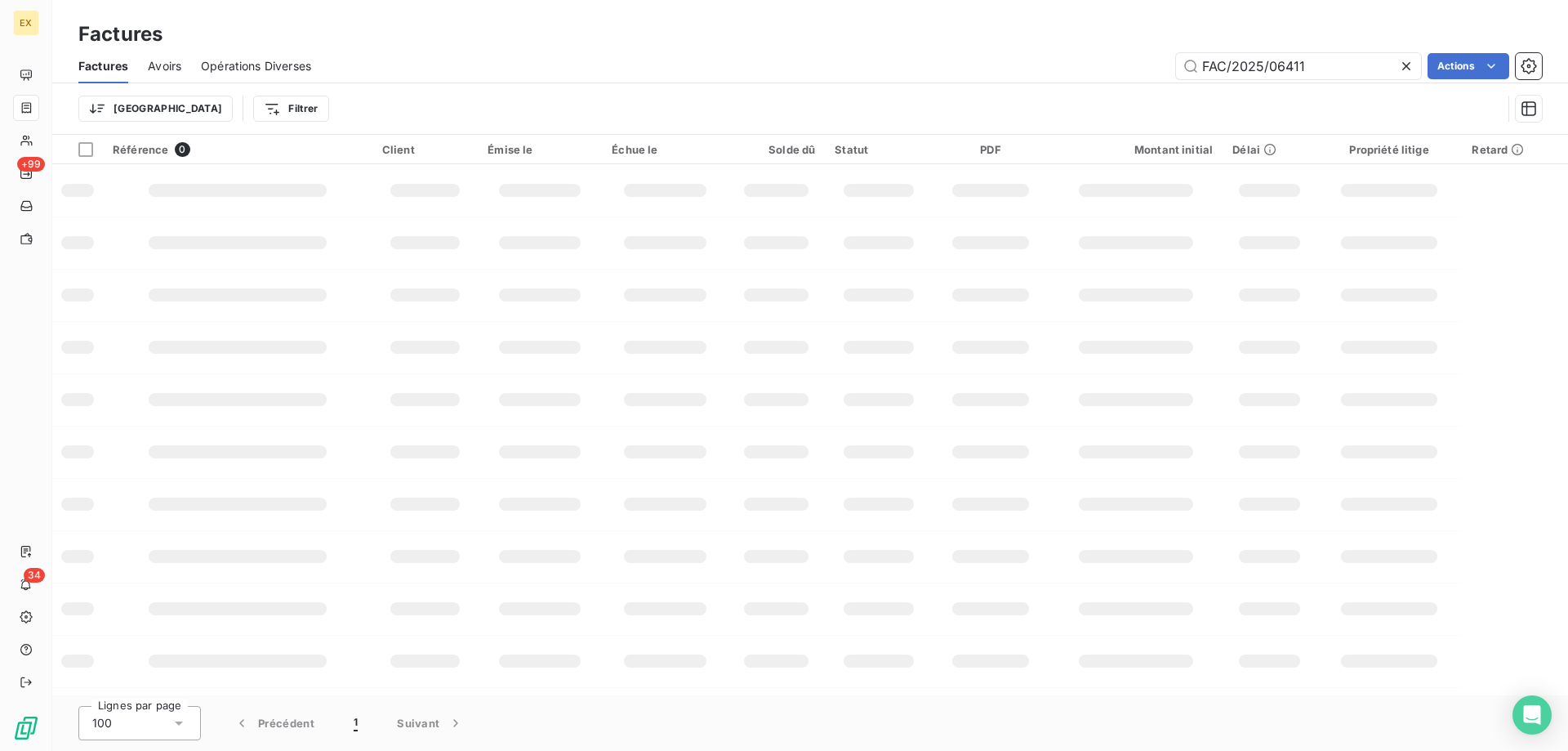
type input "FAC/2025/06411"
click at [1329, 70] on input "FAC/2025/06411" at bounding box center [1298, 66] width 245 height 26
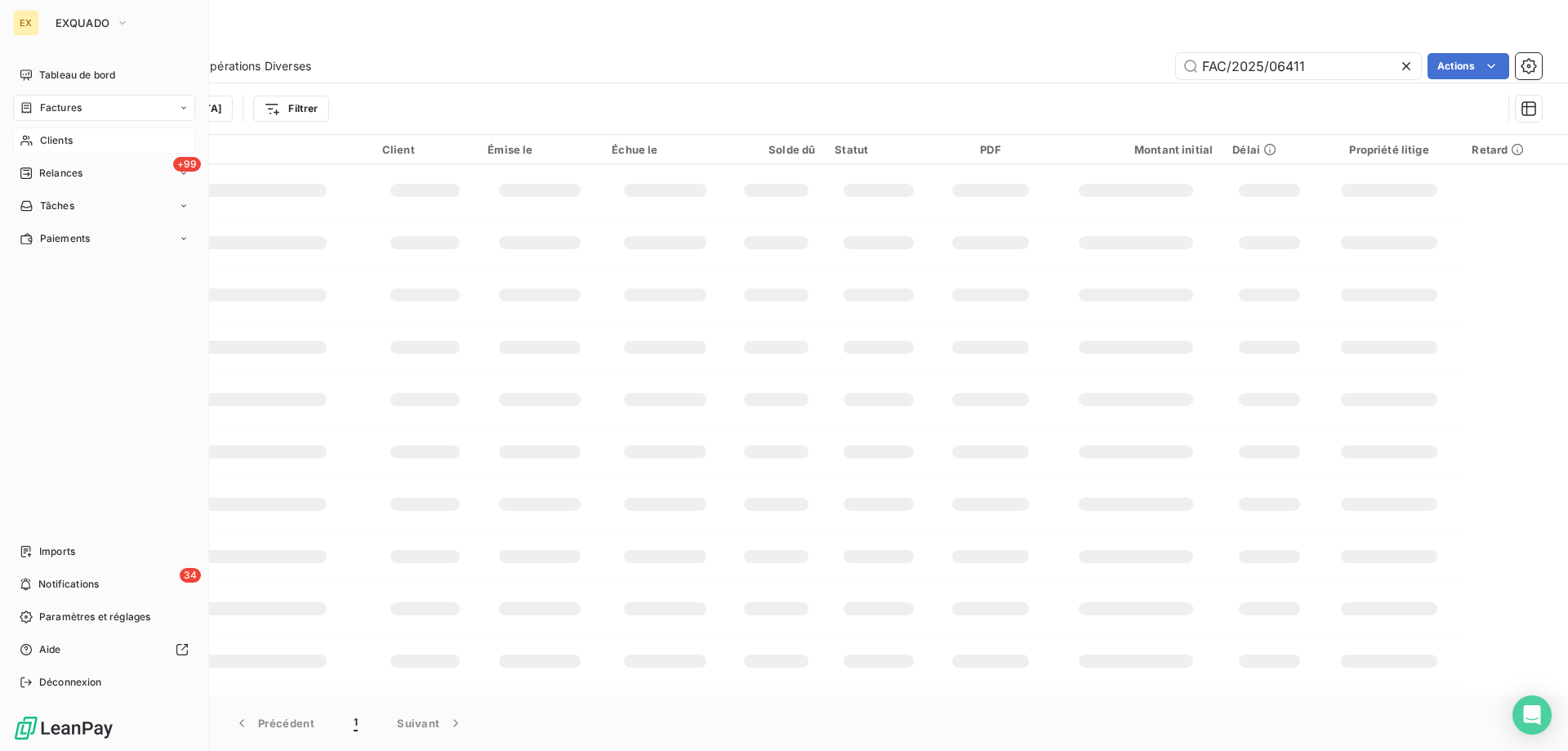
click at [43, 136] on span "Clients" at bounding box center [56, 140] width 33 height 15
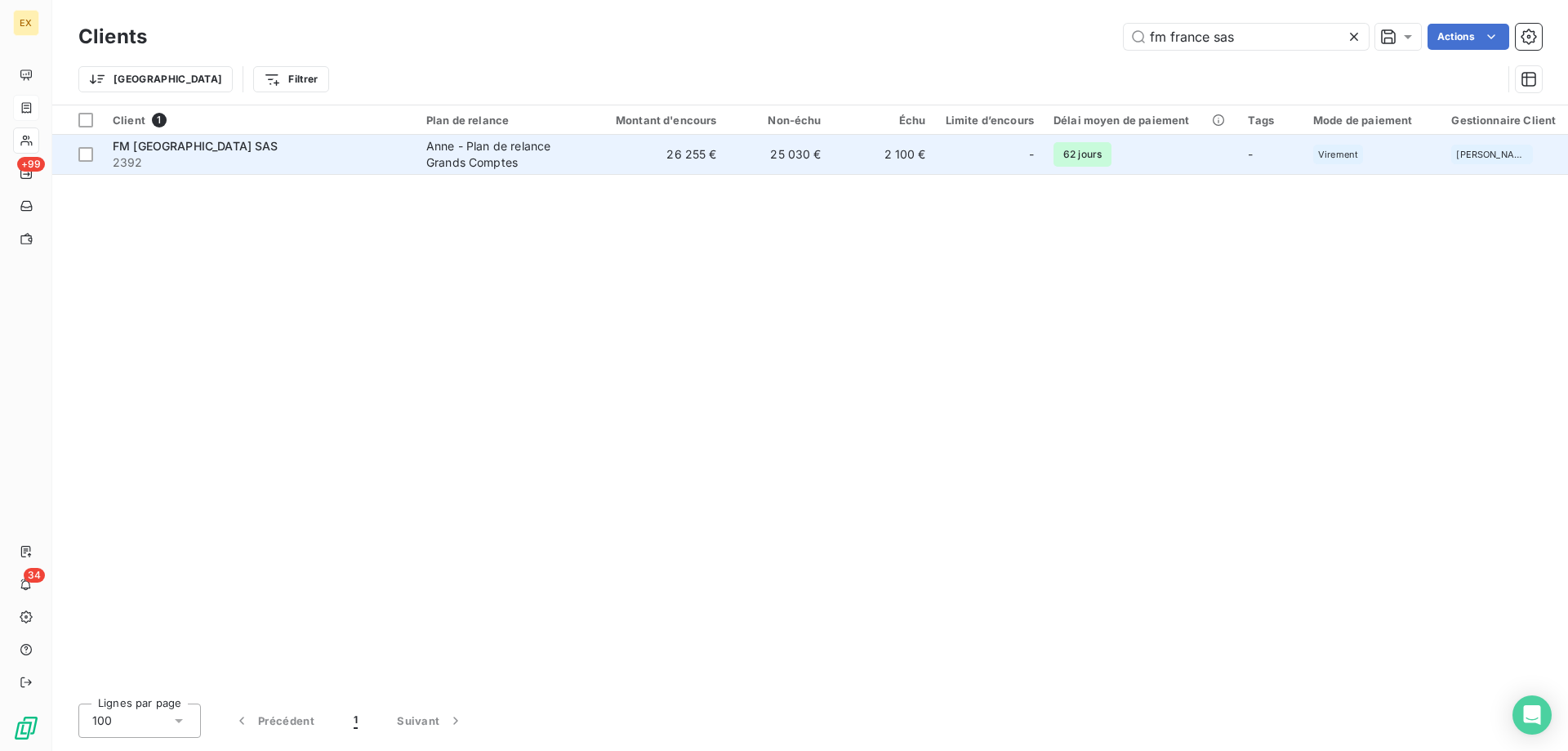
type input "fm france sas"
click at [331, 168] on span "2392" at bounding box center [260, 163] width 294 height 17
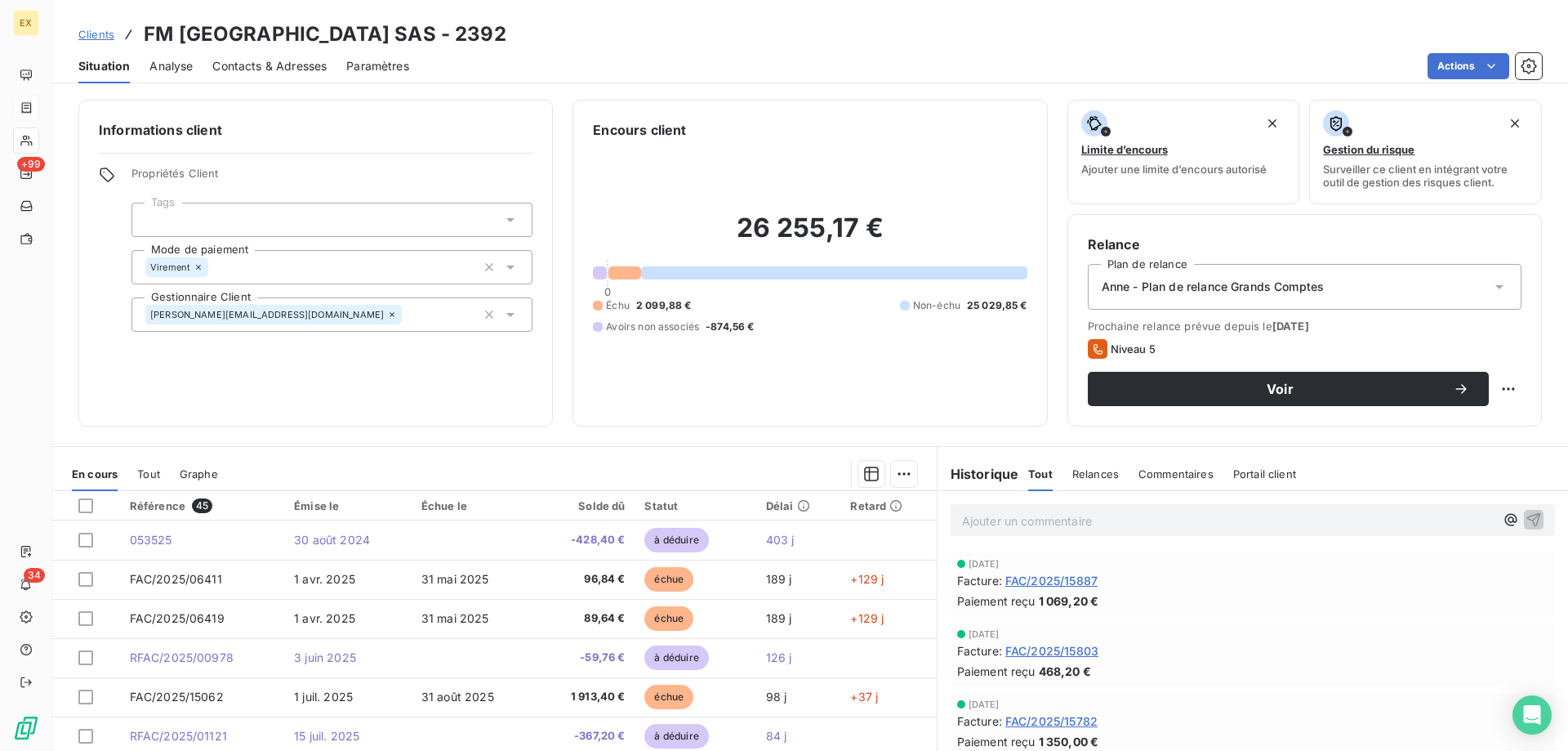
scroll to position [82, 0]
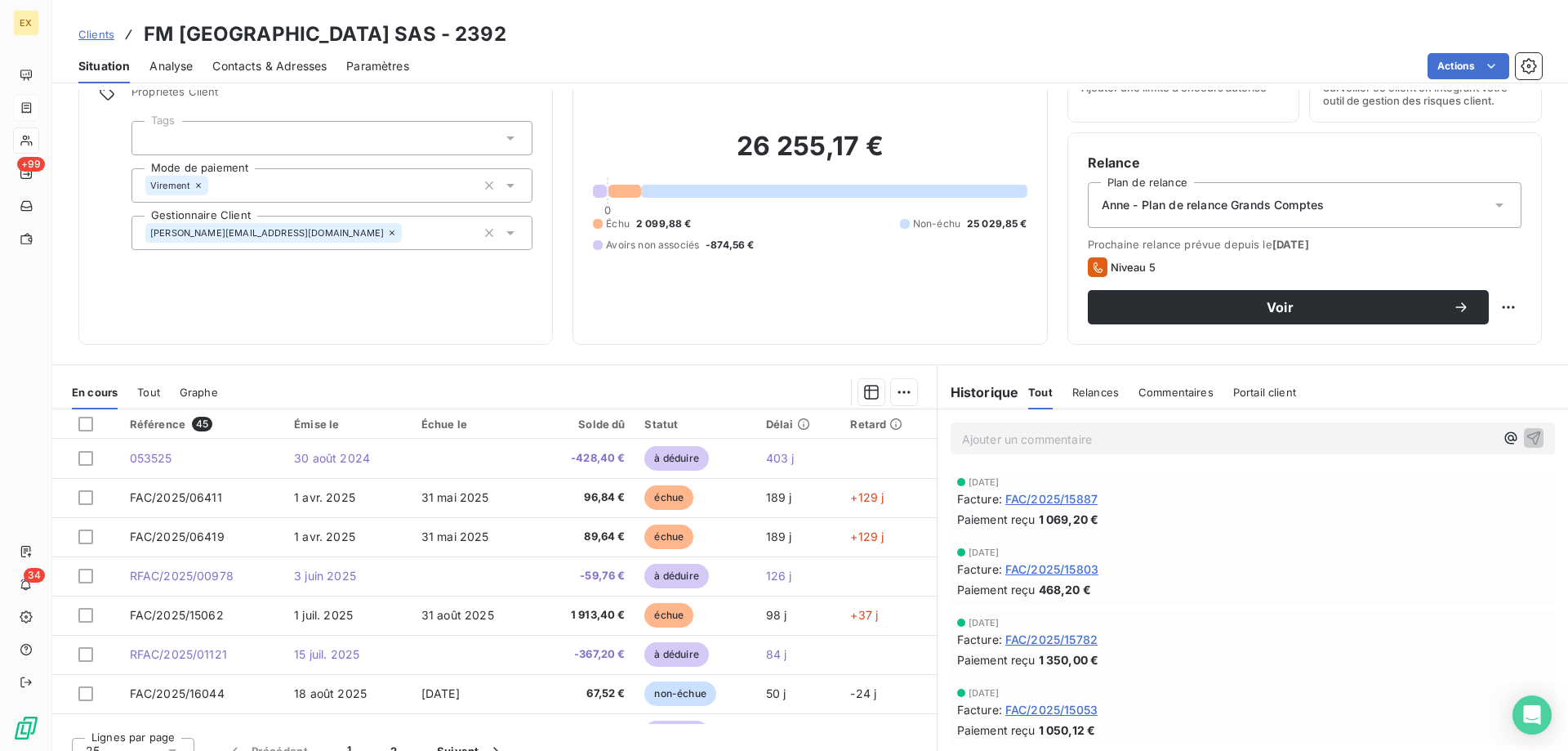
click at [1055, 435] on p "Ajouter un commentaire ﻿" at bounding box center [1227, 438] width 533 height 20
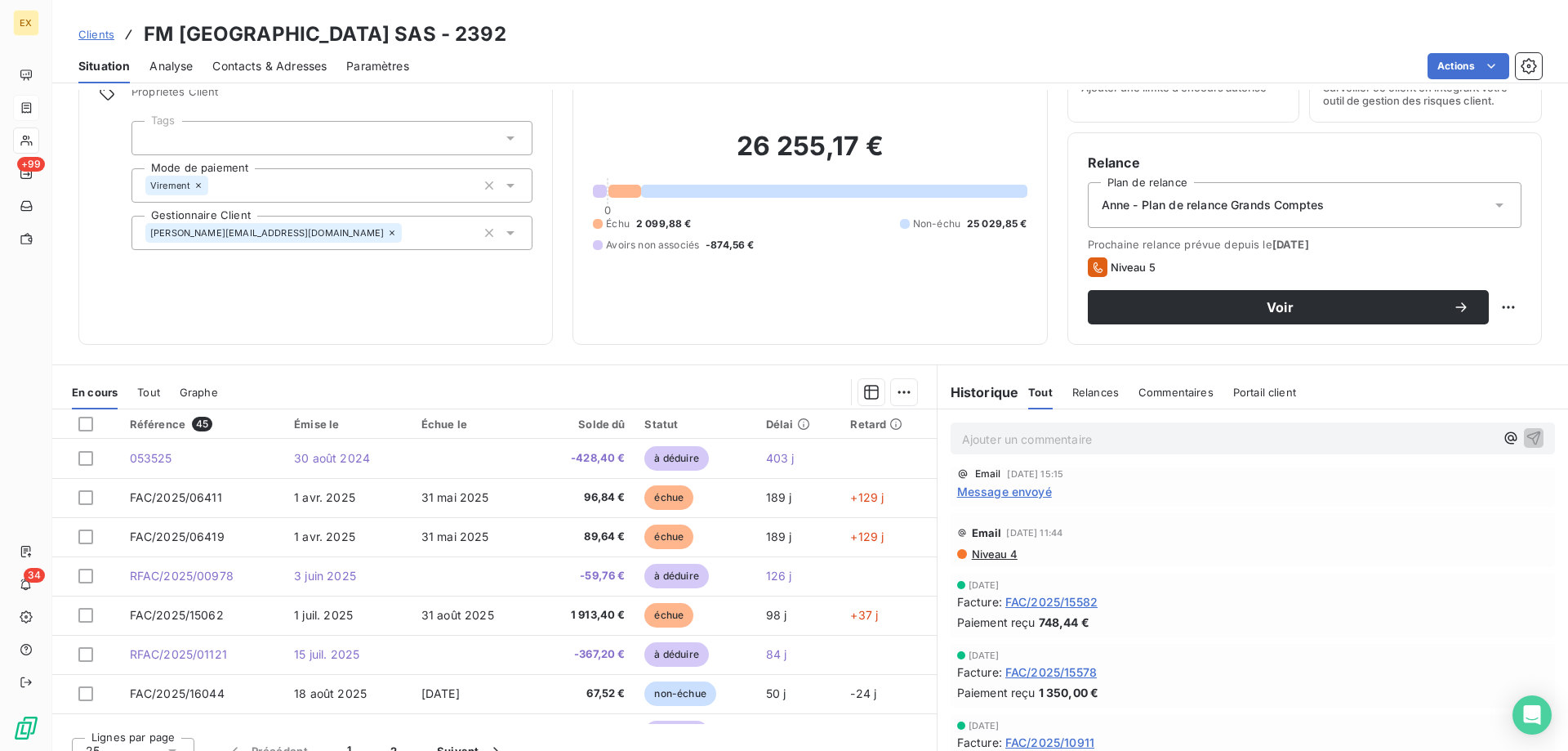
scroll to position [409, 0]
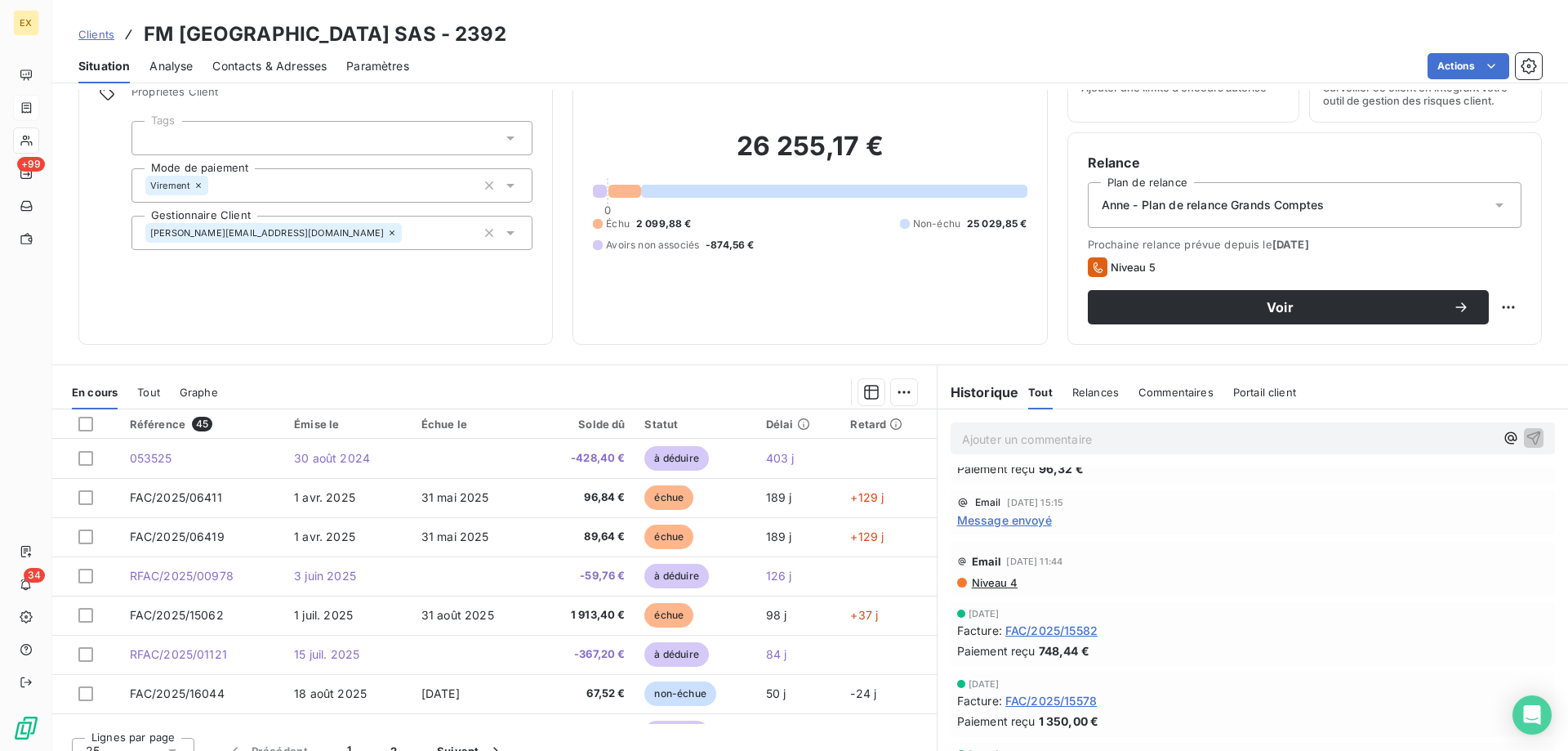
click at [1019, 523] on span "Message envoyé" at bounding box center [1004, 520] width 95 height 17
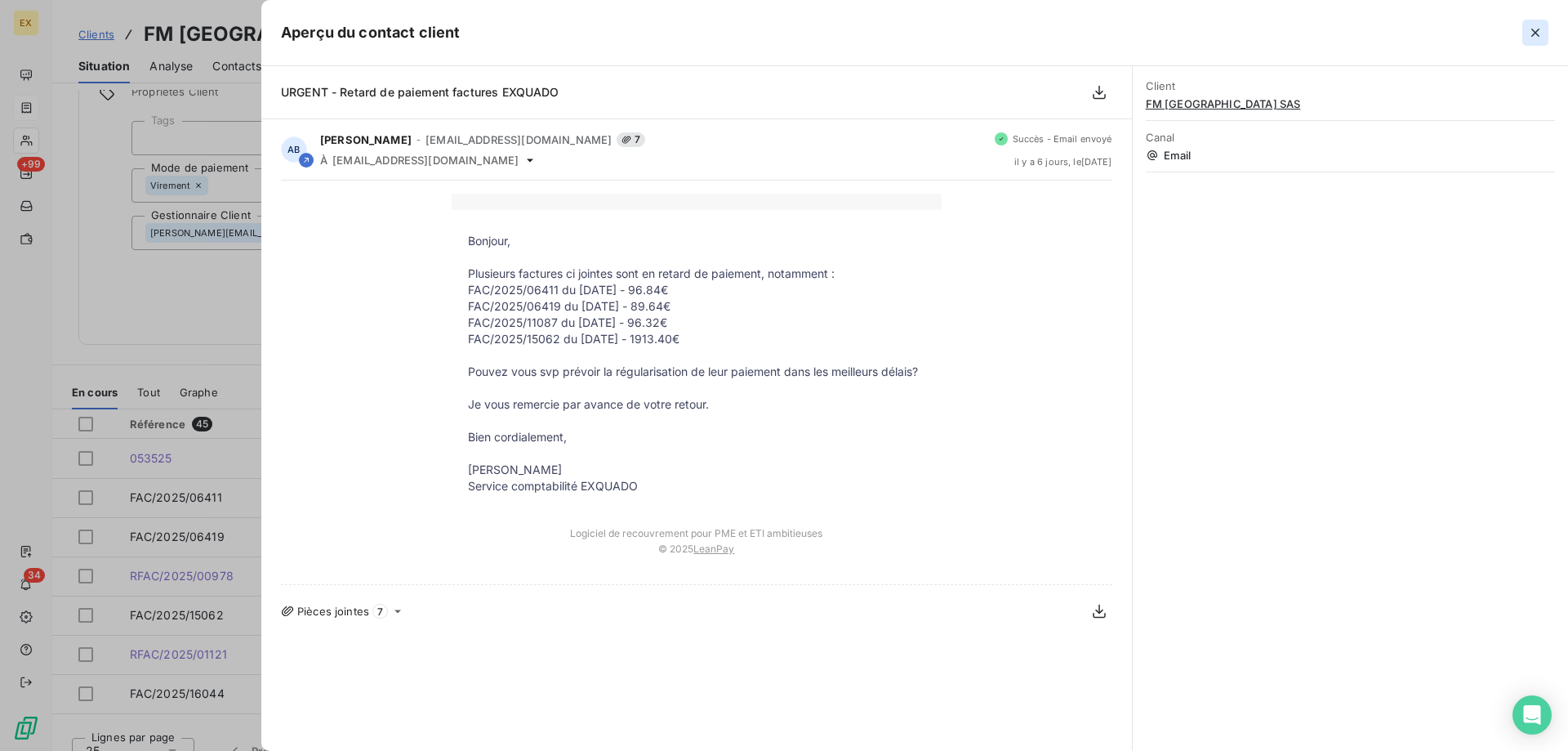
click at [1523, 30] on button "button" at bounding box center [1535, 33] width 26 height 26
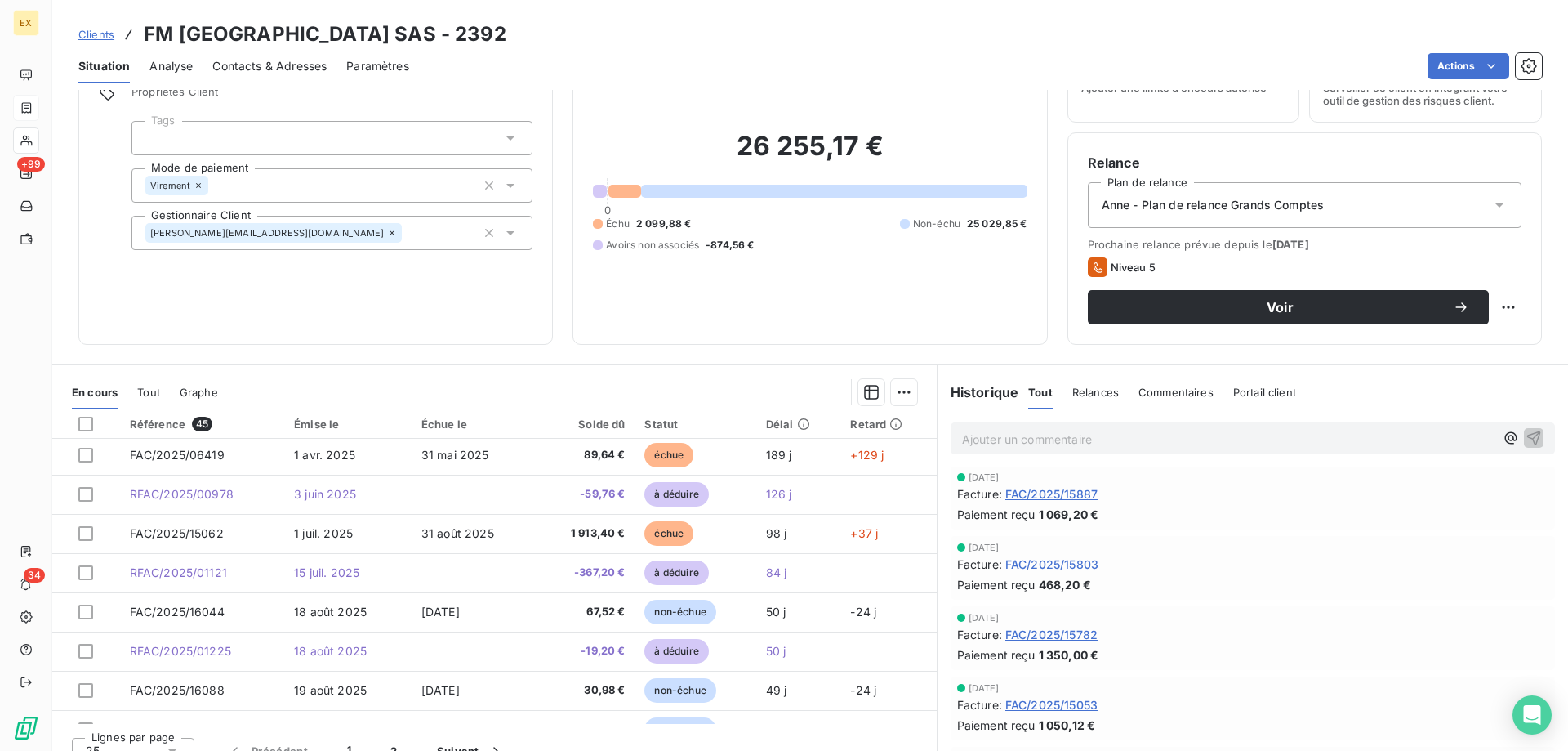
scroll to position [0, 0]
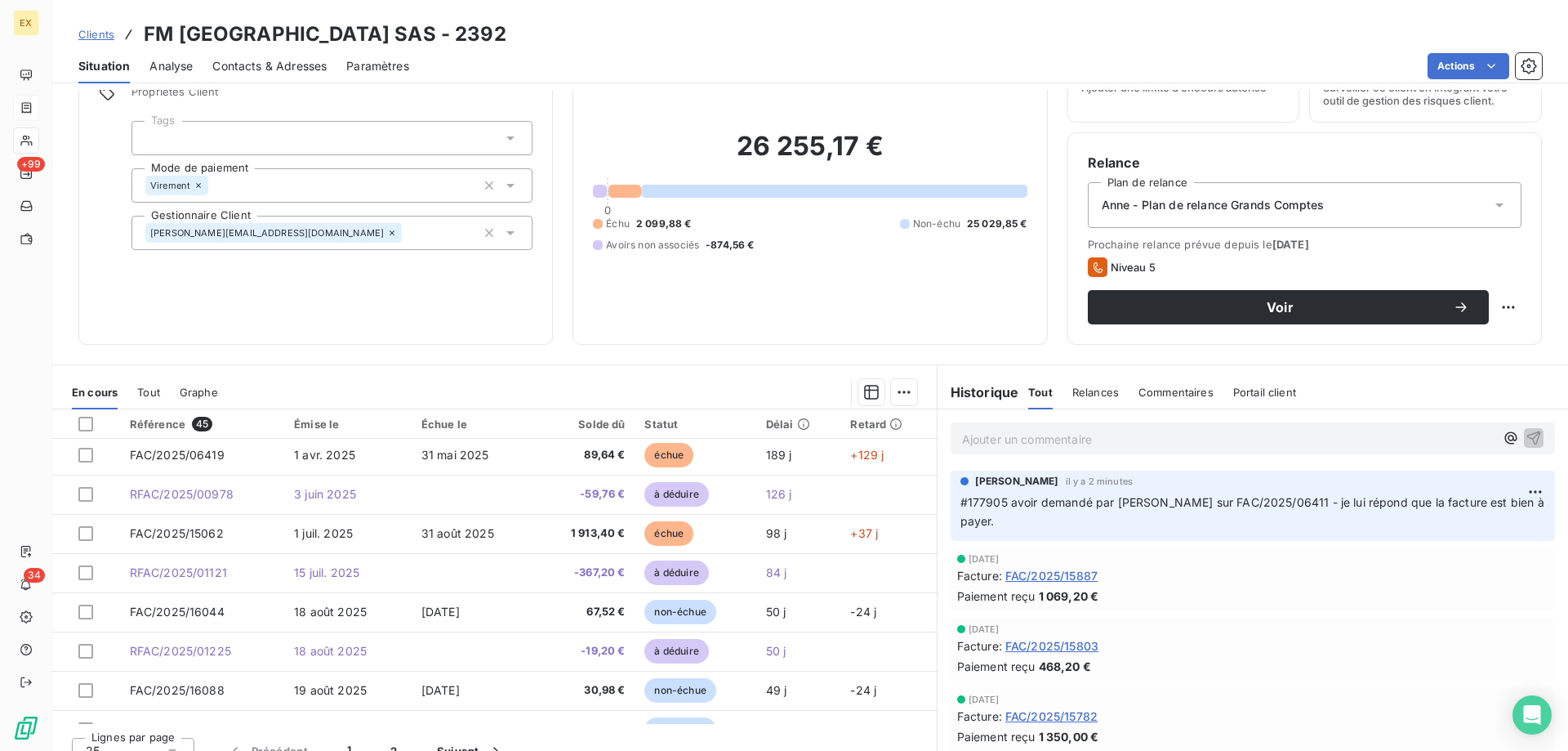
click at [300, 56] on div "Contacts & Adresses" at bounding box center [269, 65] width 115 height 34
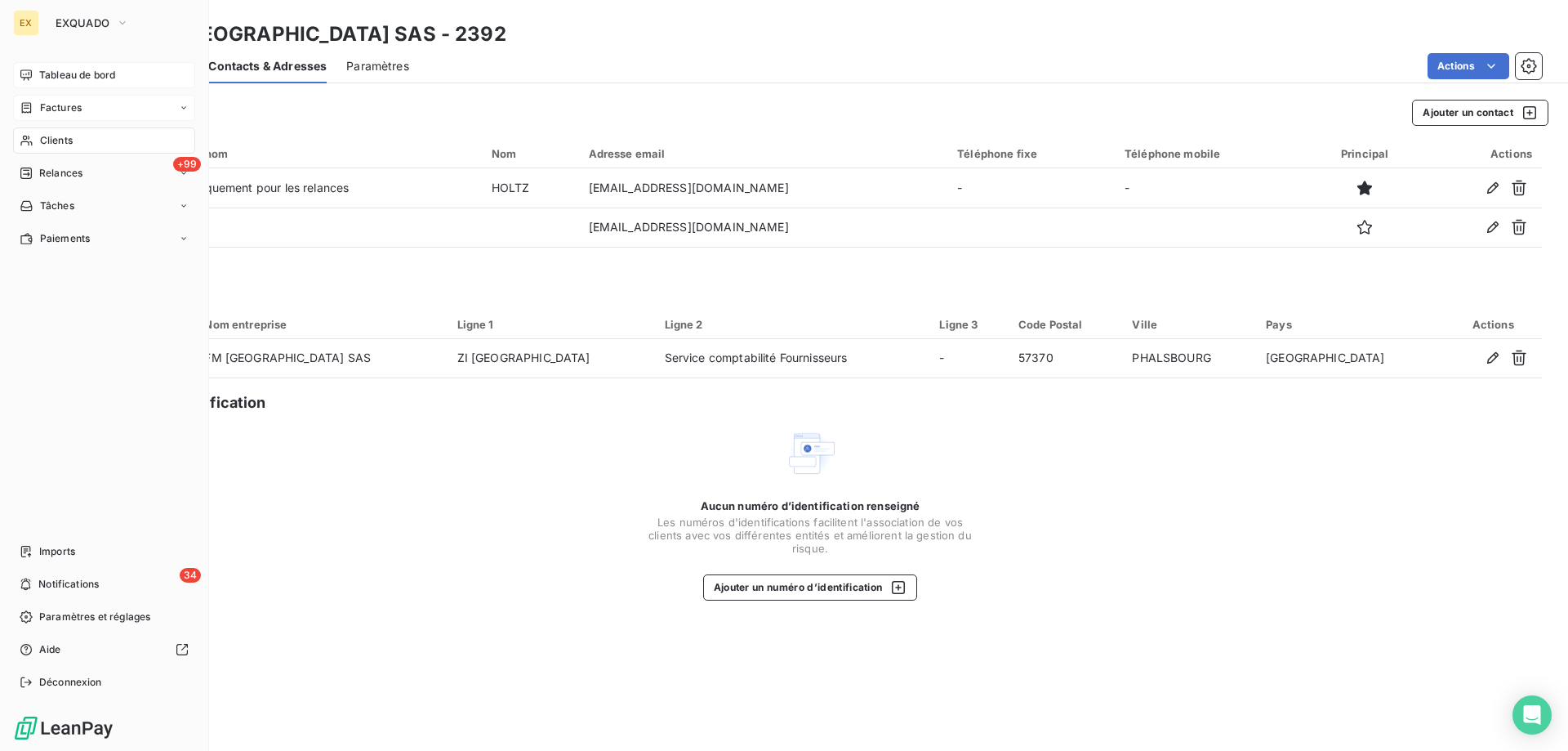
click at [50, 75] on span "Tableau de bord" at bounding box center [76, 75] width 76 height 15
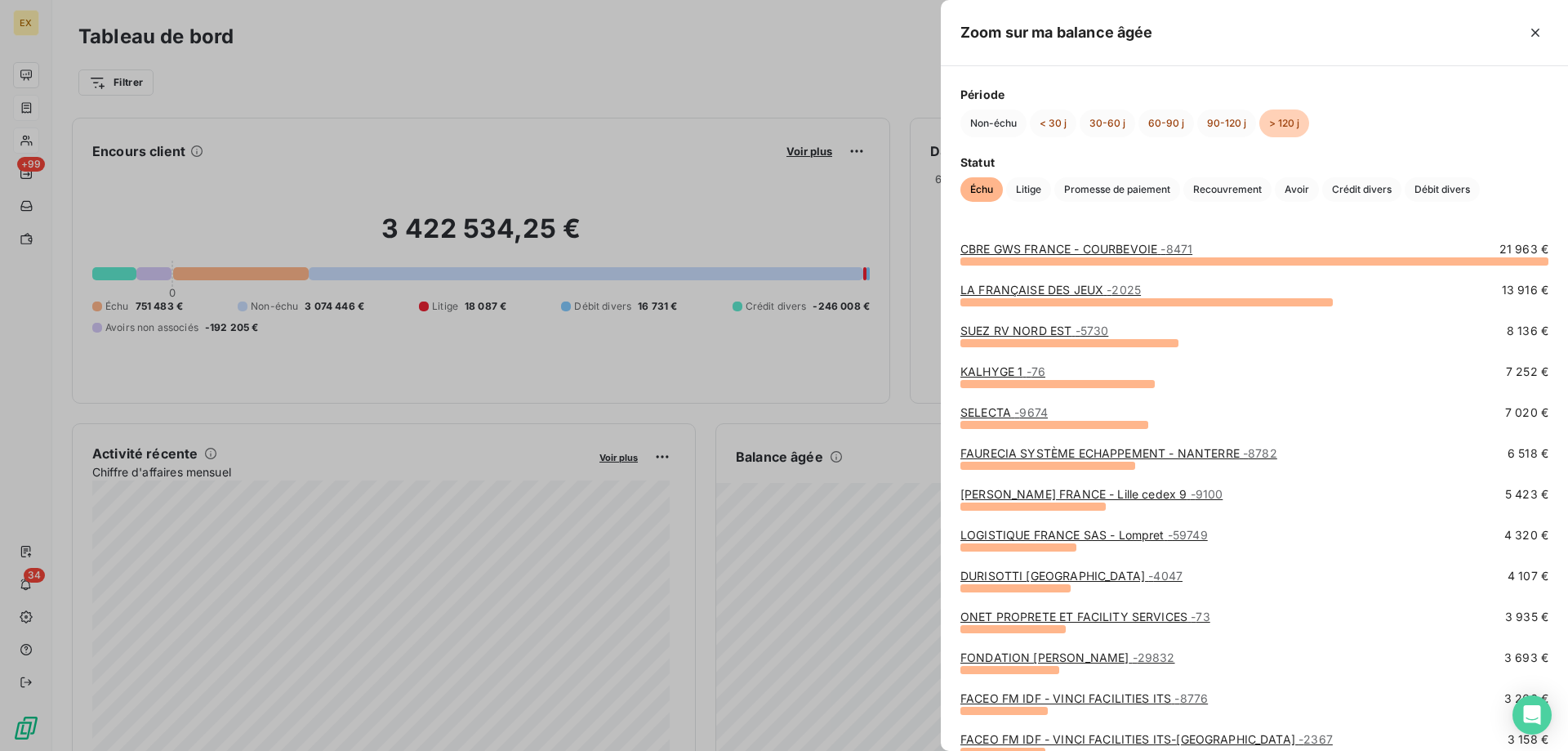
click at [1092, 291] on link "LA FRANÇAISE DES JEUX - 2025" at bounding box center [1050, 289] width 181 height 14
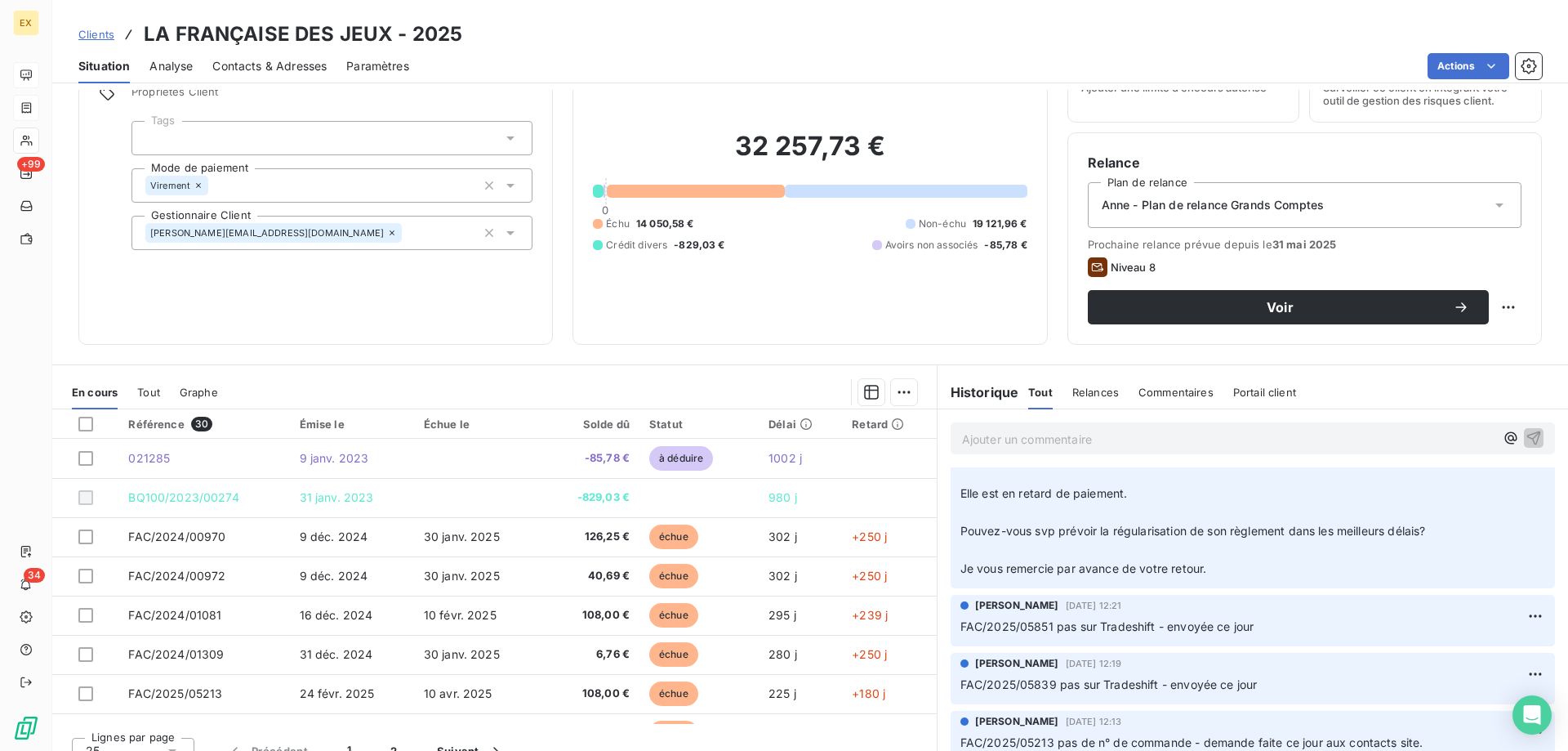
scroll to position [817, 0]
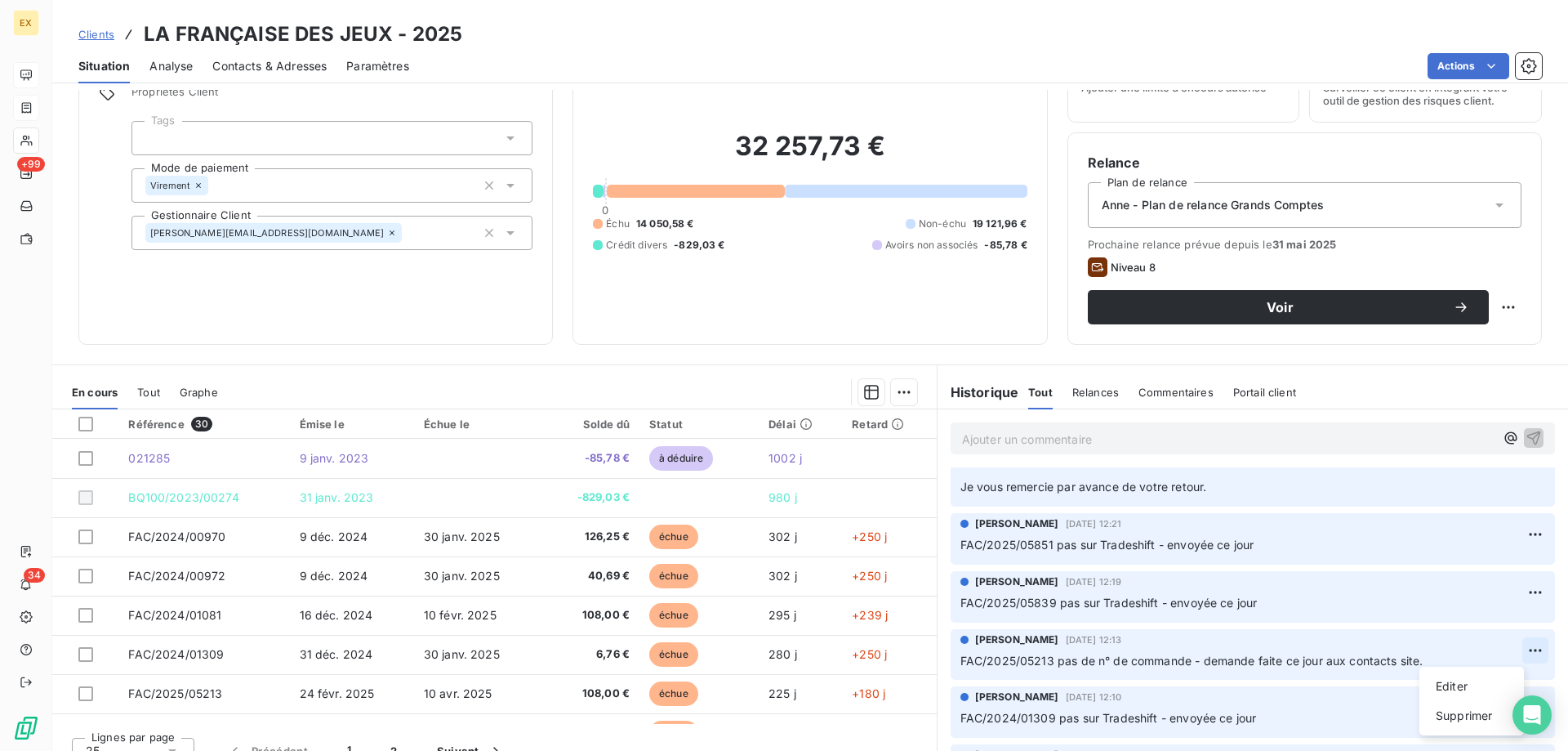
click at [1503, 650] on html "EX +99 34 Clients LA FRANÇAISE DES JEUX - 2025 Situation Analyse Contacts & Adr…" at bounding box center [784, 376] width 1568 height 751
click at [1476, 668] on div "Editer Supprimer" at bounding box center [1471, 701] width 104 height 69
click at [1473, 673] on div "Editer" at bounding box center [1471, 686] width 91 height 26
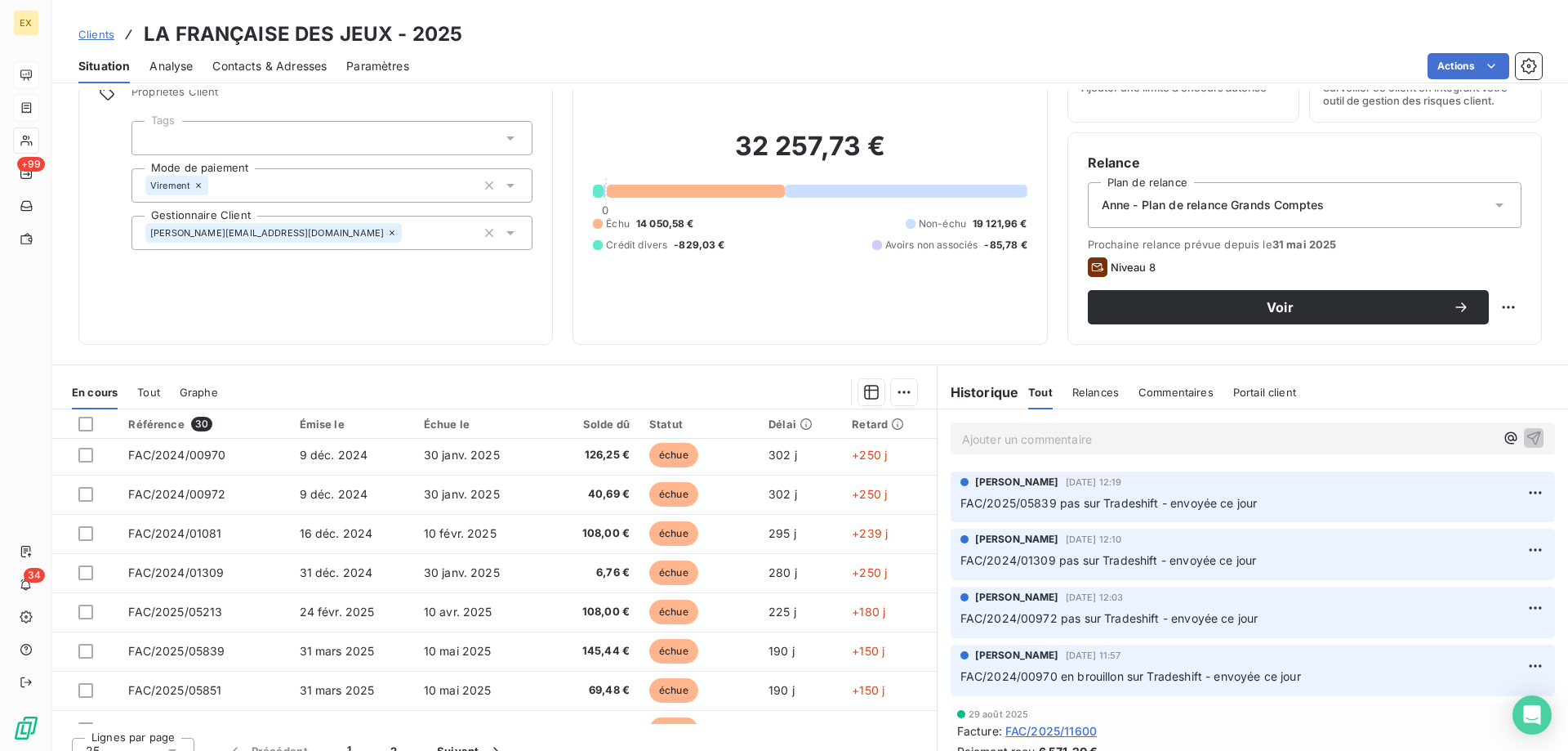
scroll to position [980, 0]
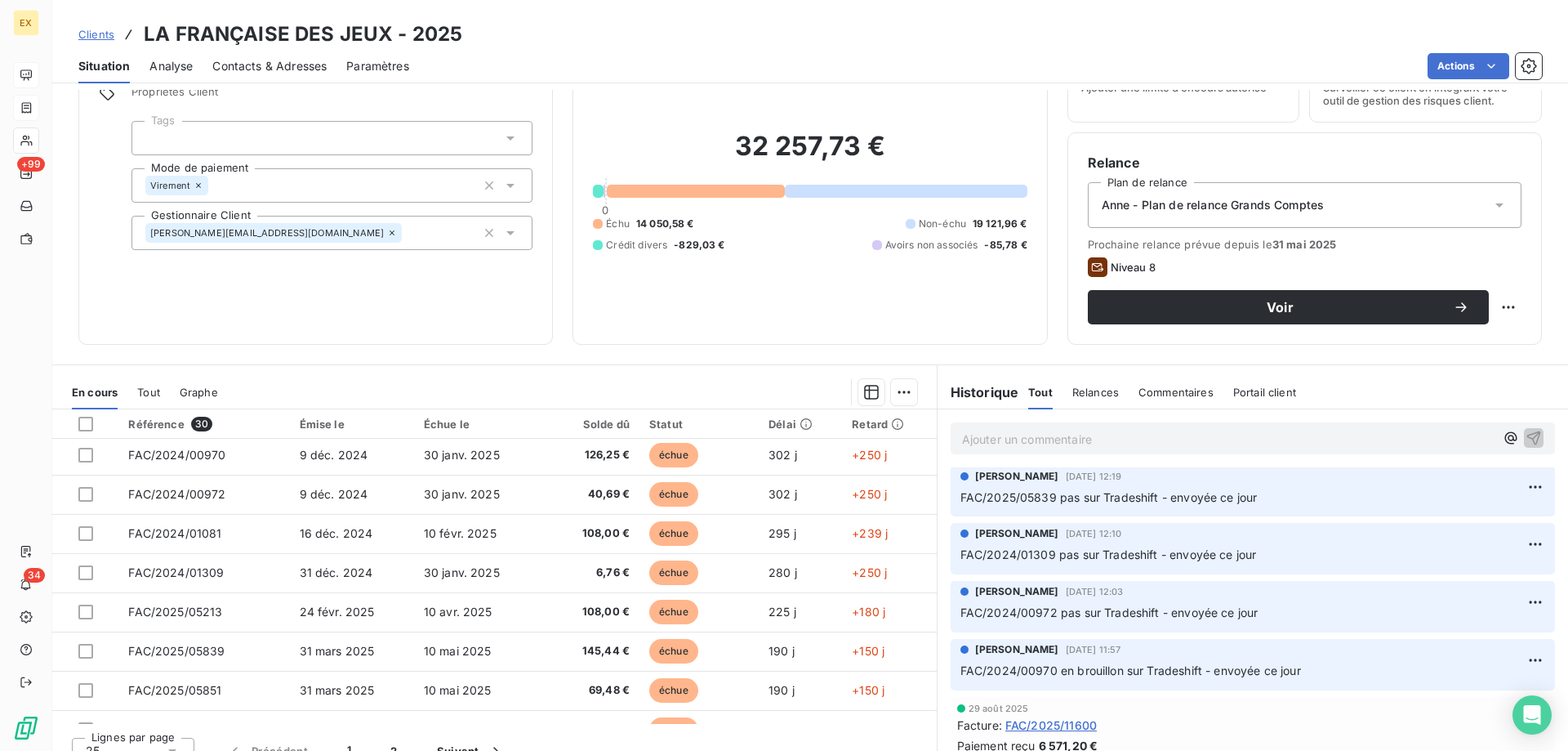
click at [1245, 575] on div "Alicia BARONHEID 30 sept. 2025, 12:10 FAC/2024/01309 pas sur Tradeshift - envoy…" at bounding box center [1253, 548] width 605 height 51
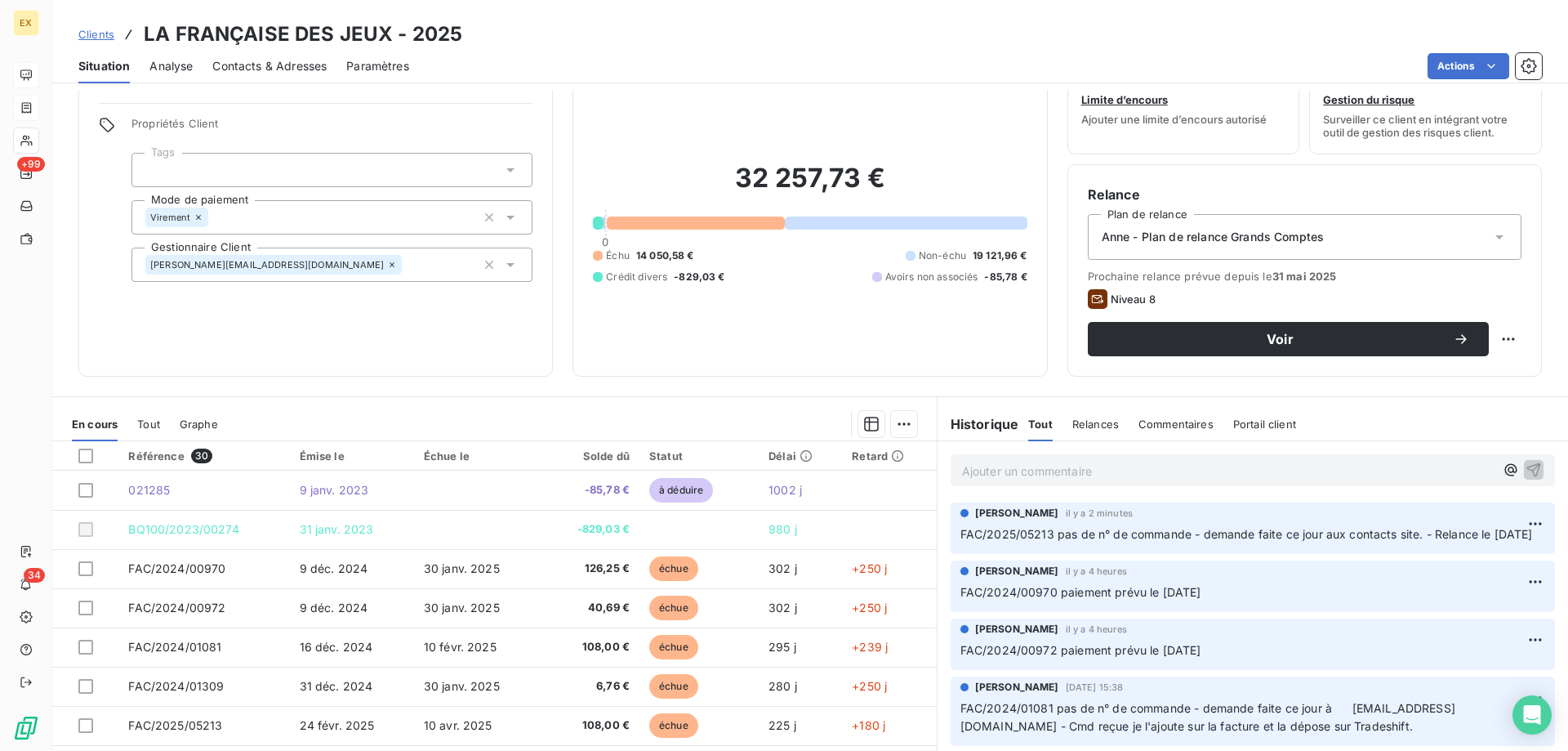
scroll to position [0, 0]
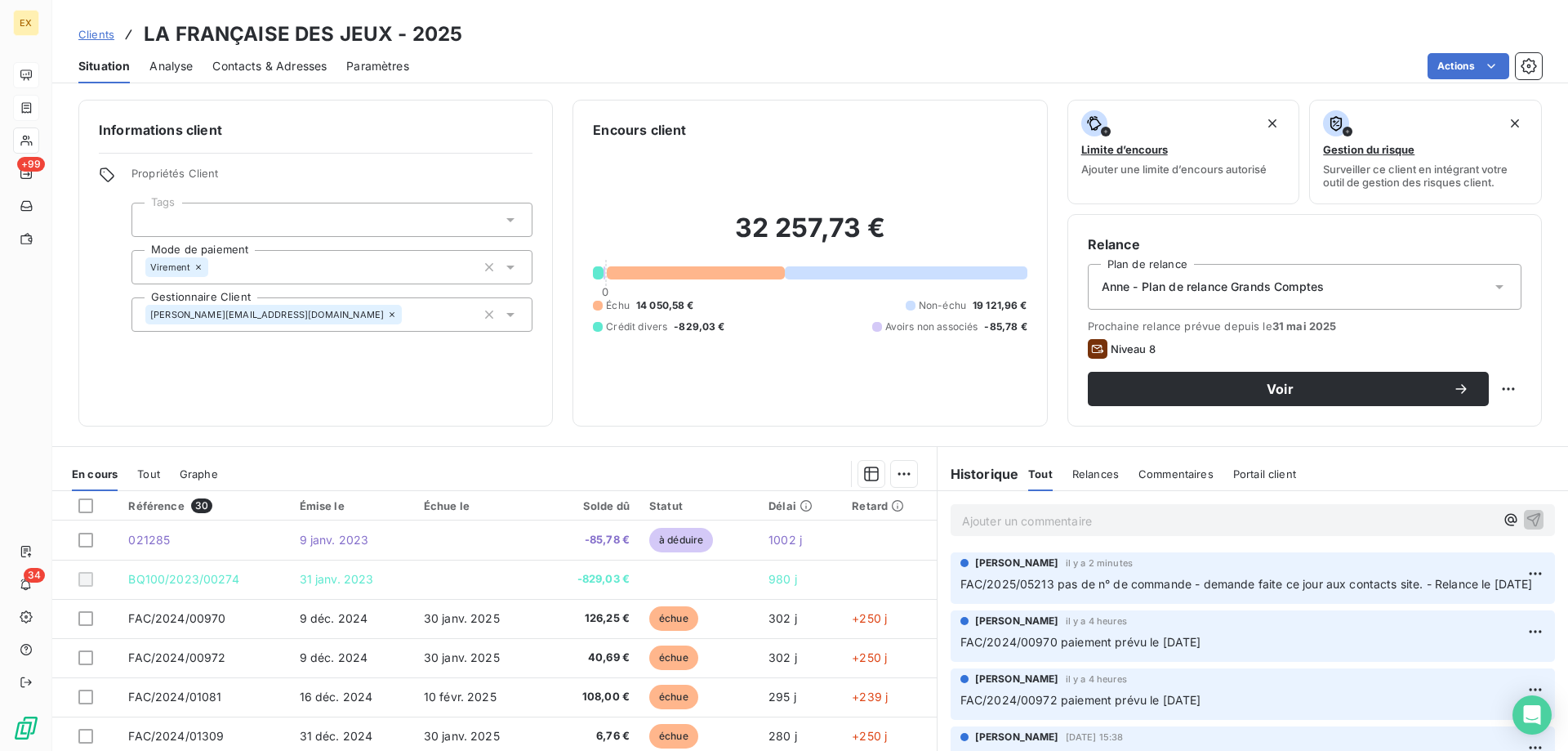
click at [1039, 521] on p "Ajouter un commentaire ﻿" at bounding box center [1227, 520] width 533 height 20
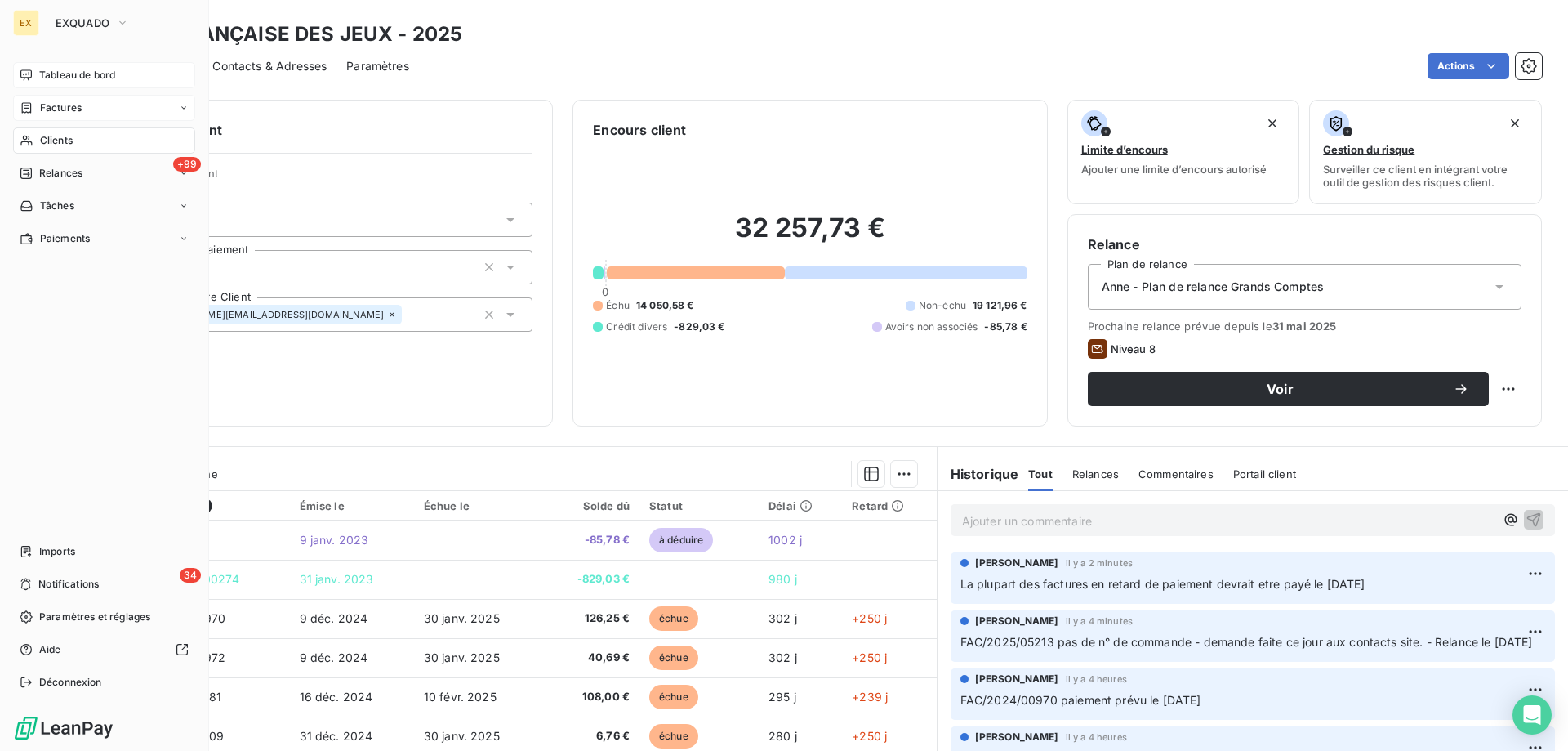
click at [32, 83] on div "Tableau de bord" at bounding box center [104, 75] width 182 height 26
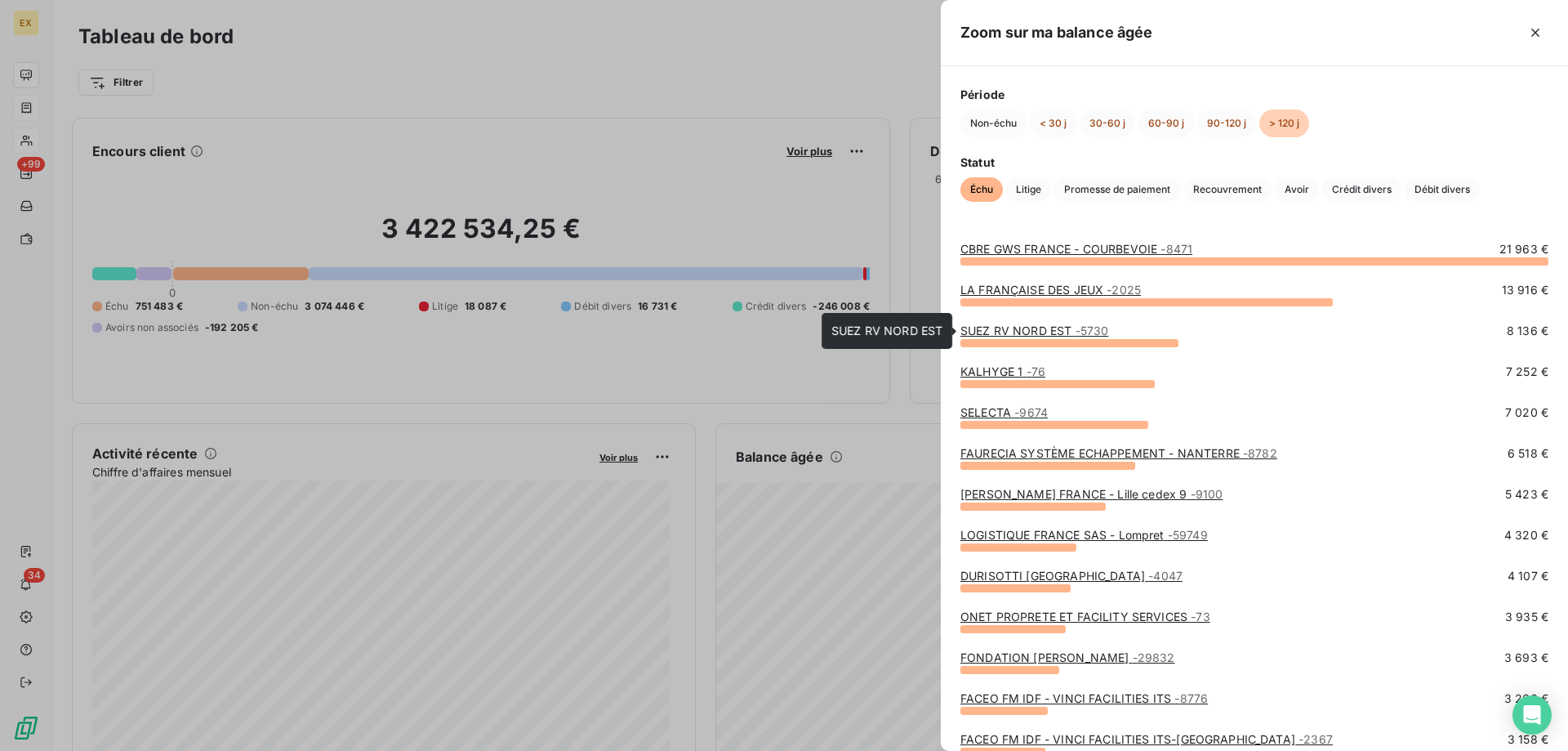
click at [1028, 333] on link "SUEZ RV NORD EST - 5730" at bounding box center [1034, 330] width 148 height 14
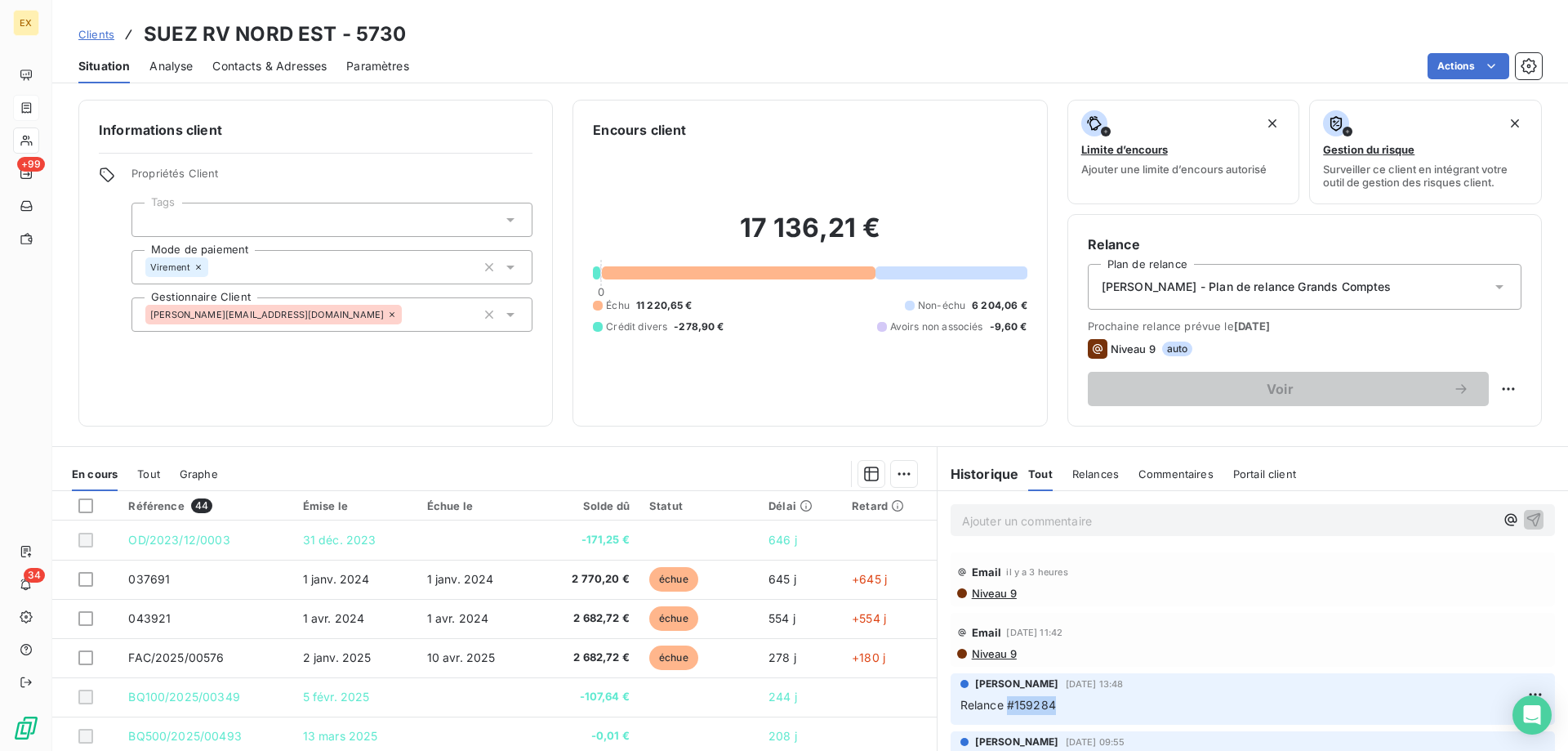
copy span "#159284"
drag, startPoint x: 1040, startPoint y: 714, endPoint x: 1000, endPoint y: 712, distance: 40.0
click at [1000, 712] on p "Relance #159284" at bounding box center [1252, 706] width 585 height 19
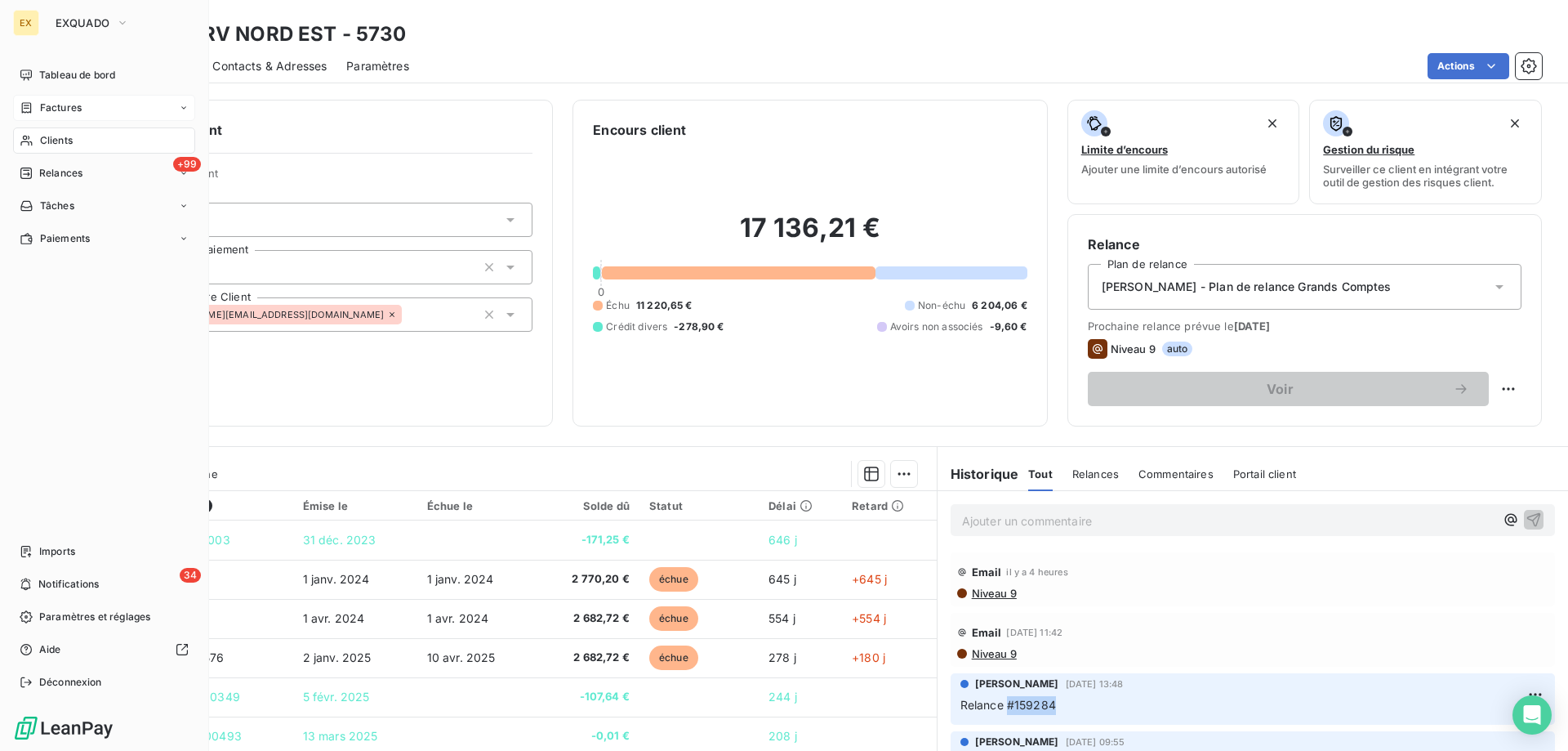
click at [42, 116] on div "Factures" at bounding box center [104, 108] width 182 height 26
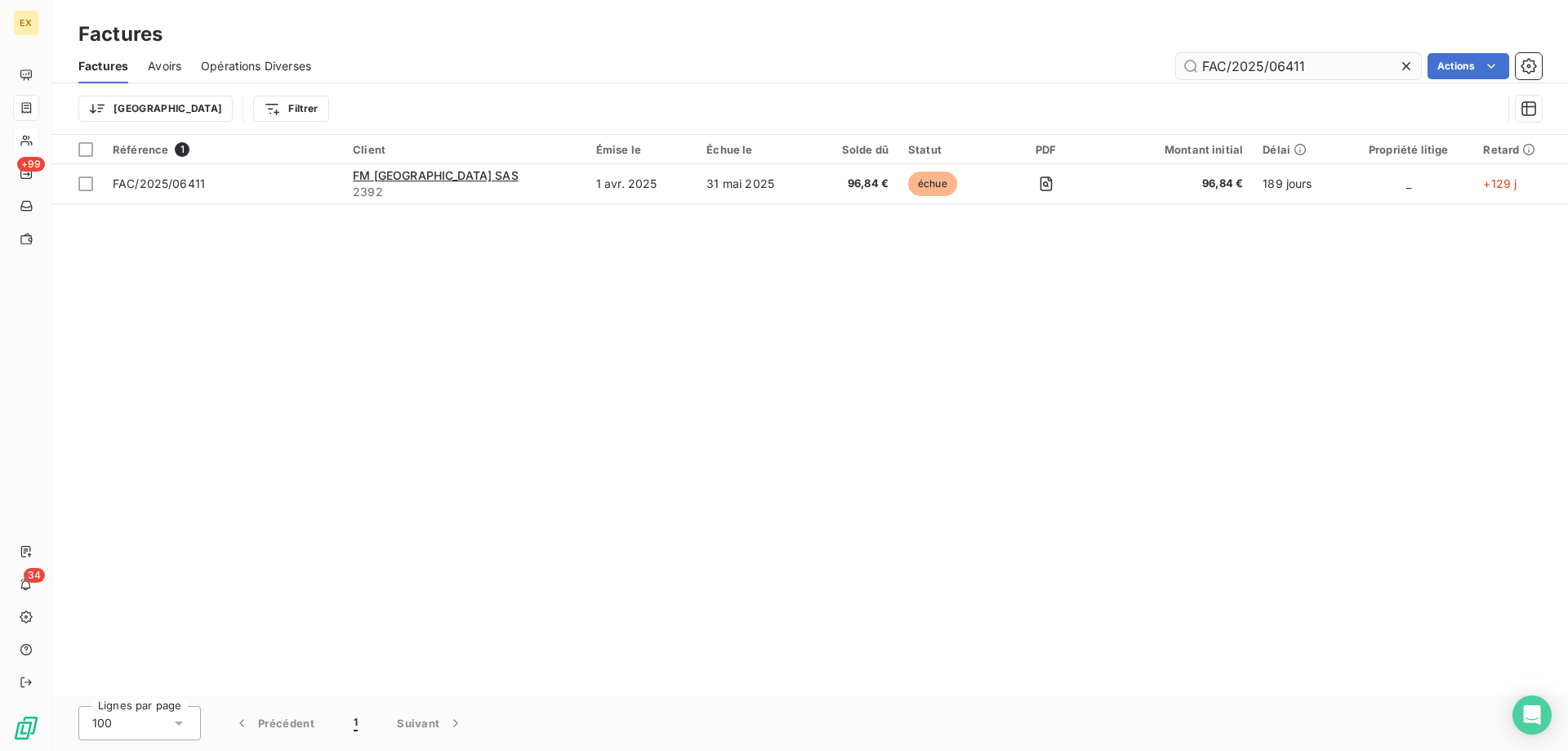
drag, startPoint x: 1310, startPoint y: 62, endPoint x: 1269, endPoint y: 66, distance: 41.2
click at [1269, 66] on input "FAC/2025/06411" at bounding box center [1298, 66] width 245 height 26
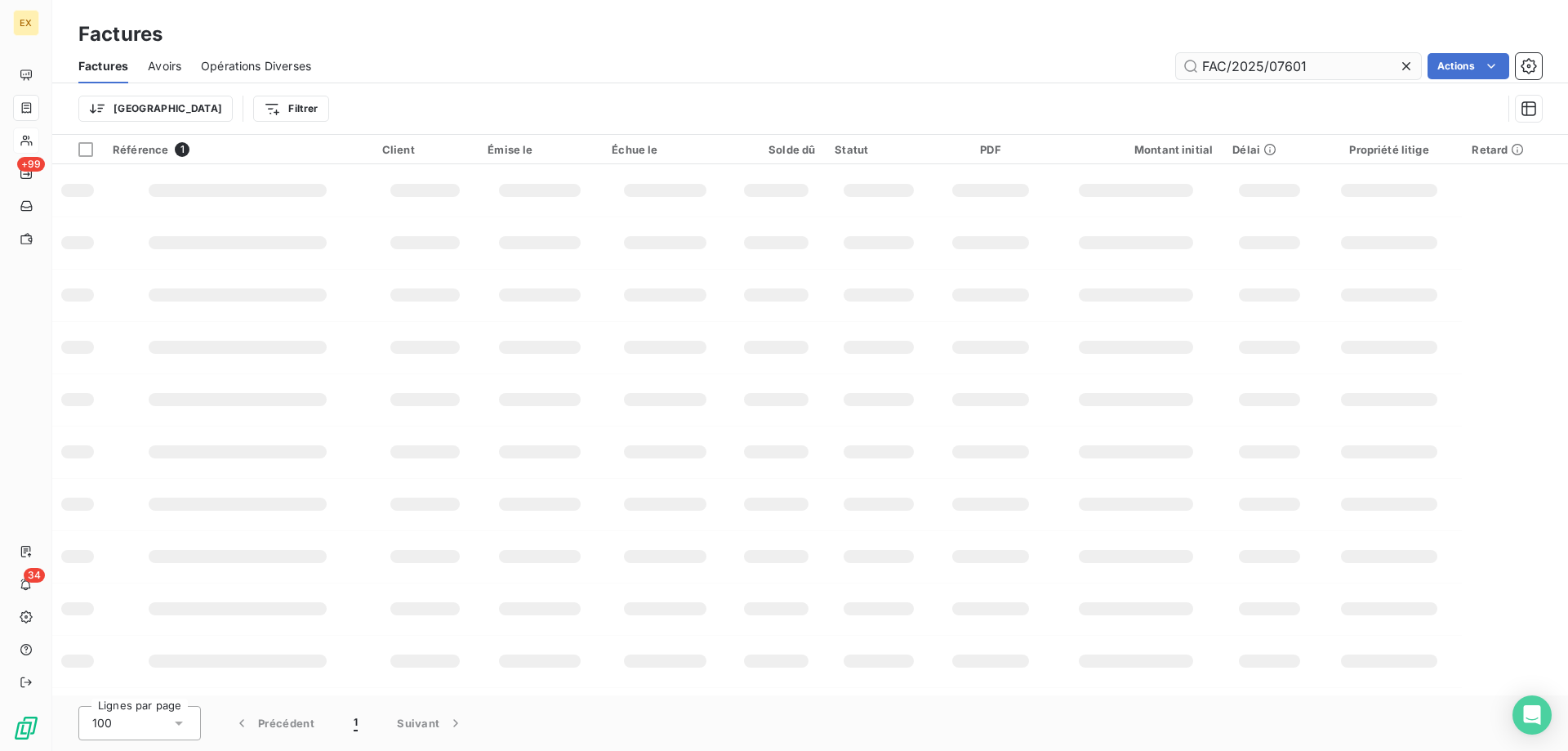
type input "FAC/2025/07601"
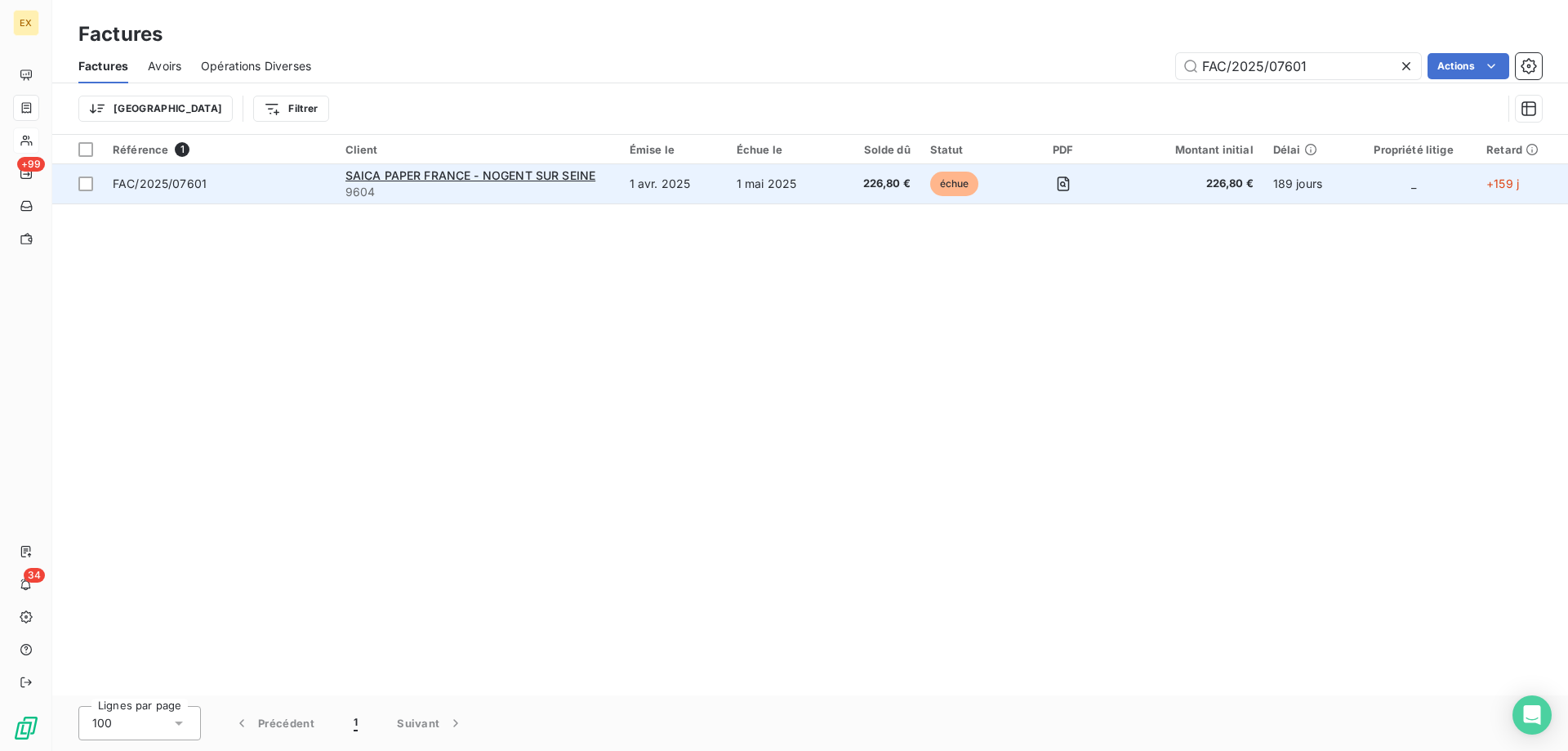
click at [281, 195] on td "FAC/2025/07601" at bounding box center [219, 183] width 233 height 39
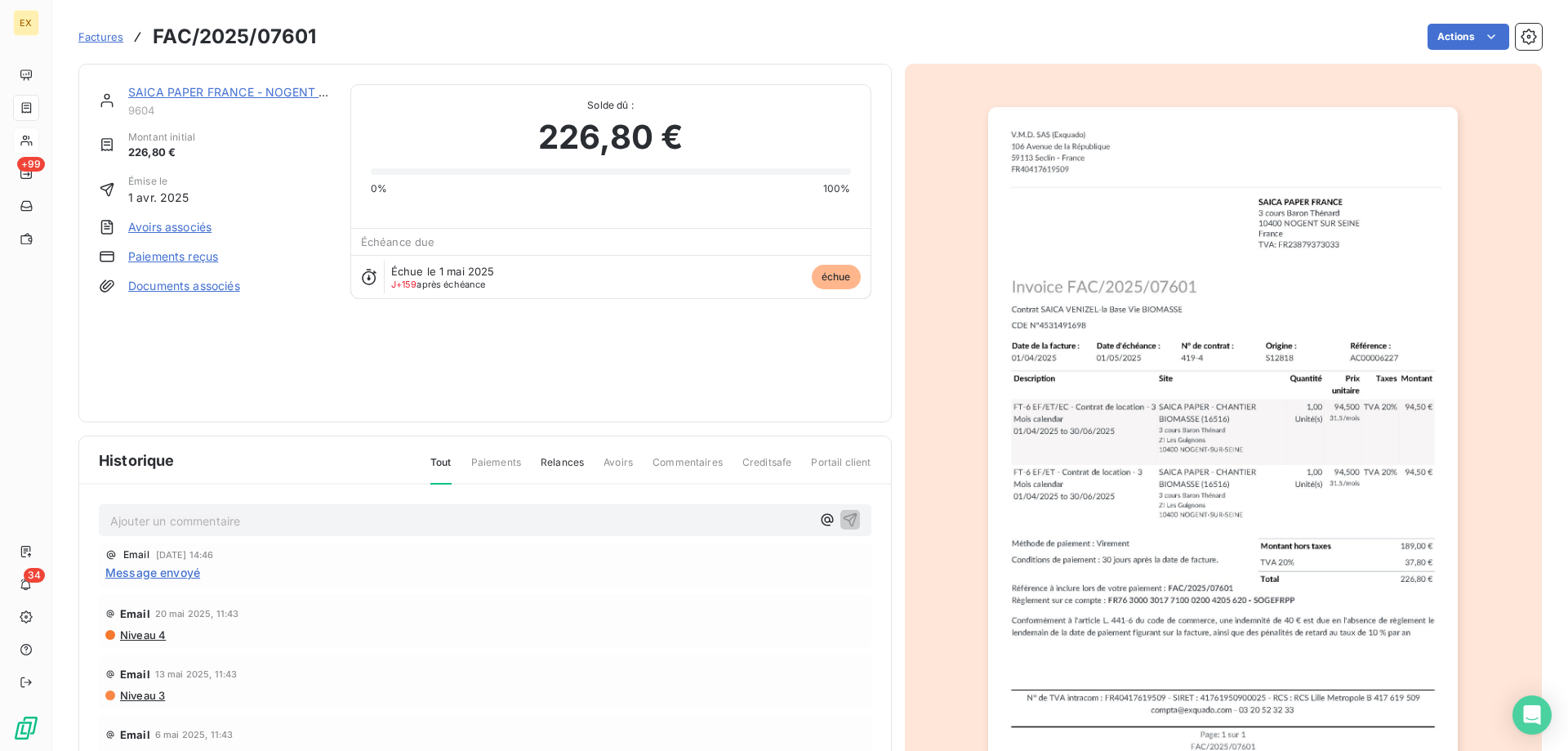
click at [192, 90] on link "SAICA PAPER FRANCE - NOGENT SUR SEINE" at bounding box center [254, 92] width 251 height 14
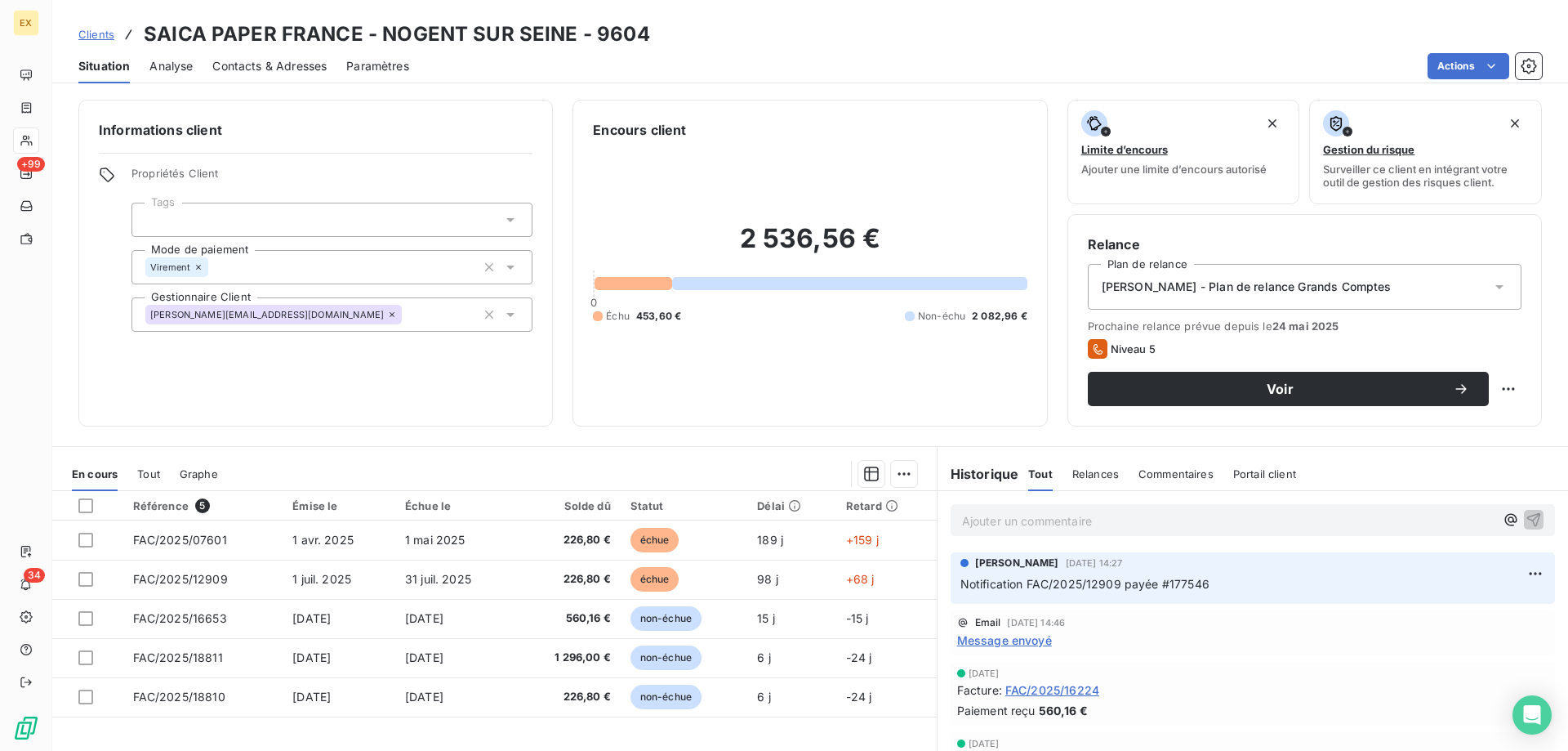
click at [1060, 515] on p "Ajouter un commentaire ﻿" at bounding box center [1227, 520] width 533 height 20
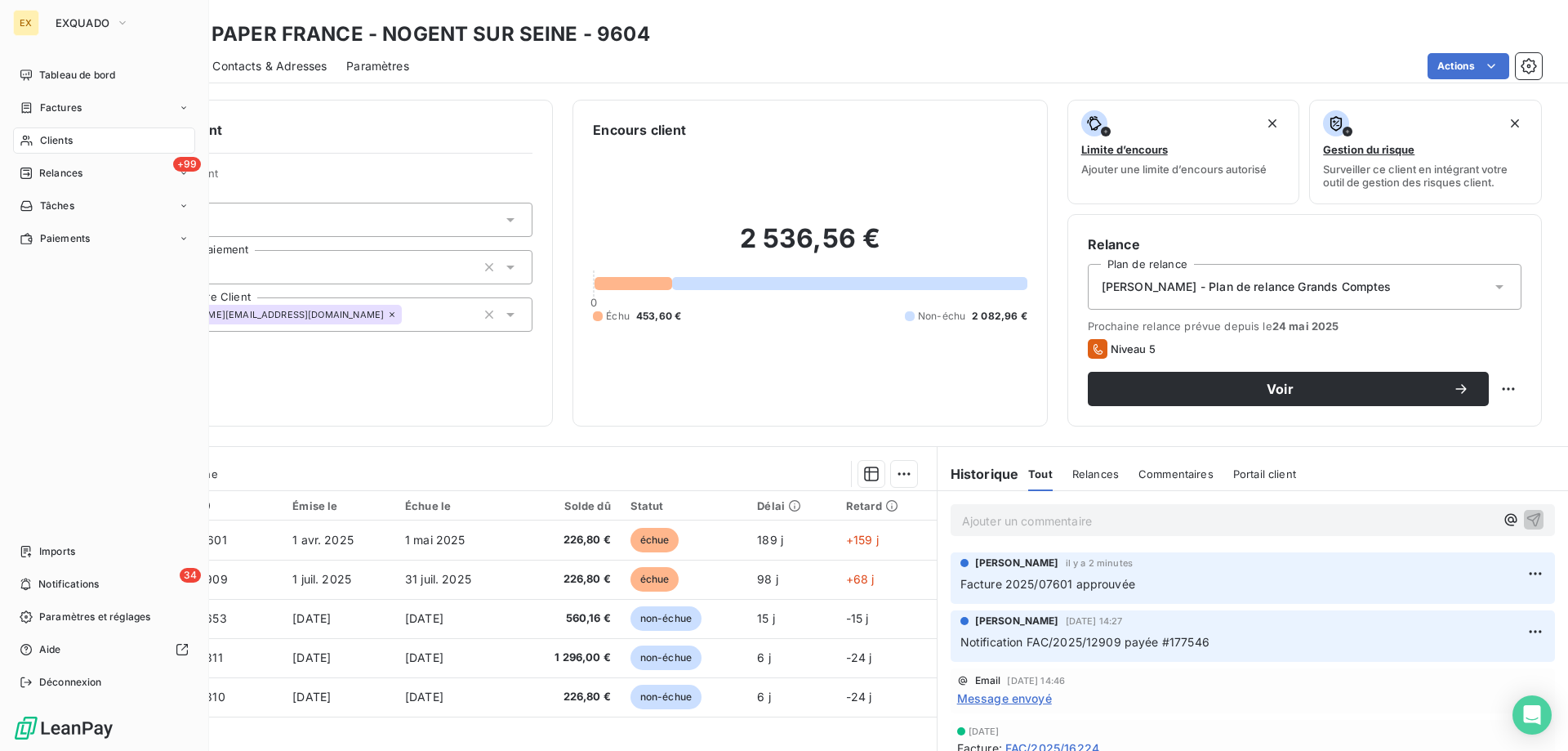
click at [43, 105] on span "Factures" at bounding box center [61, 108] width 42 height 15
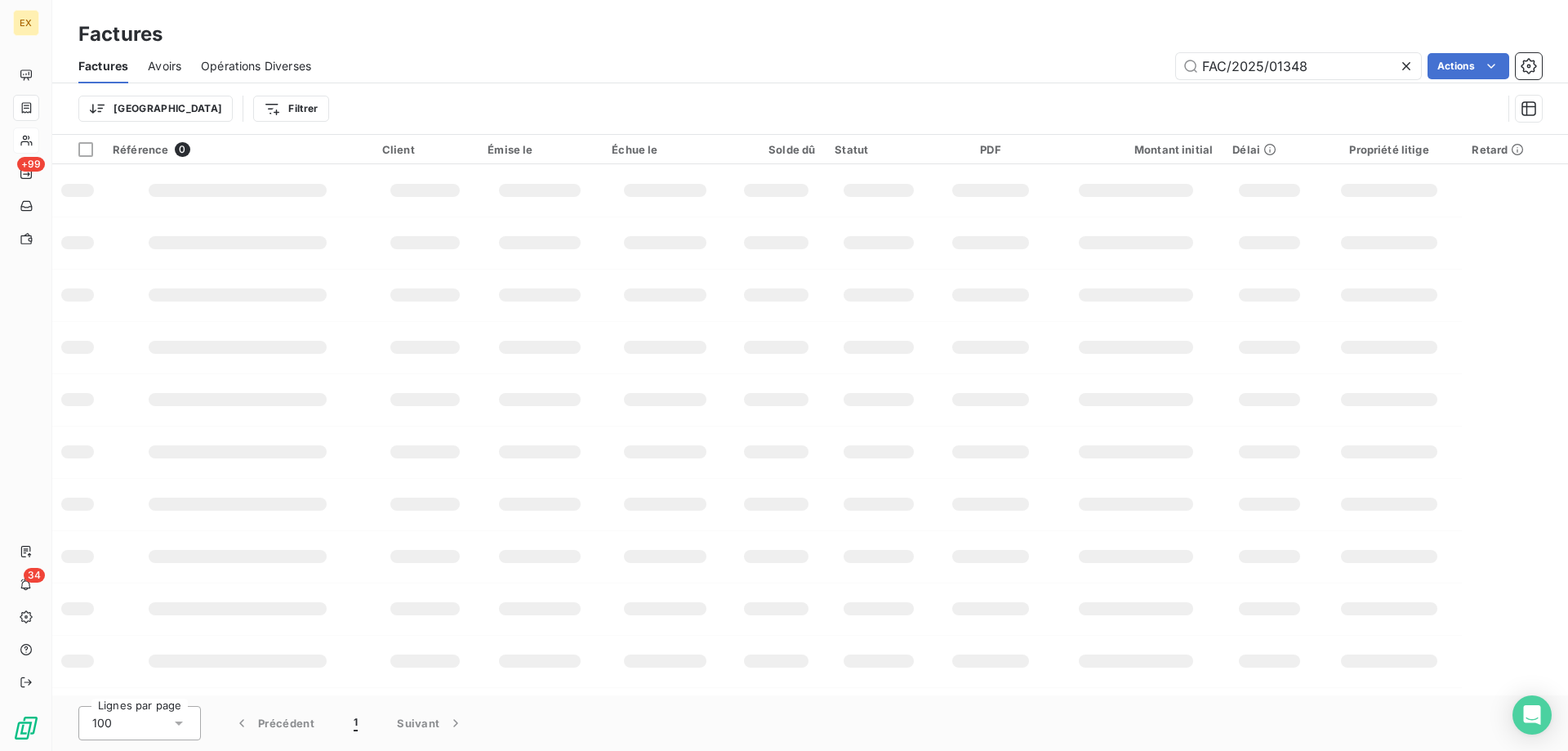
type input "FAC/2025/01348"
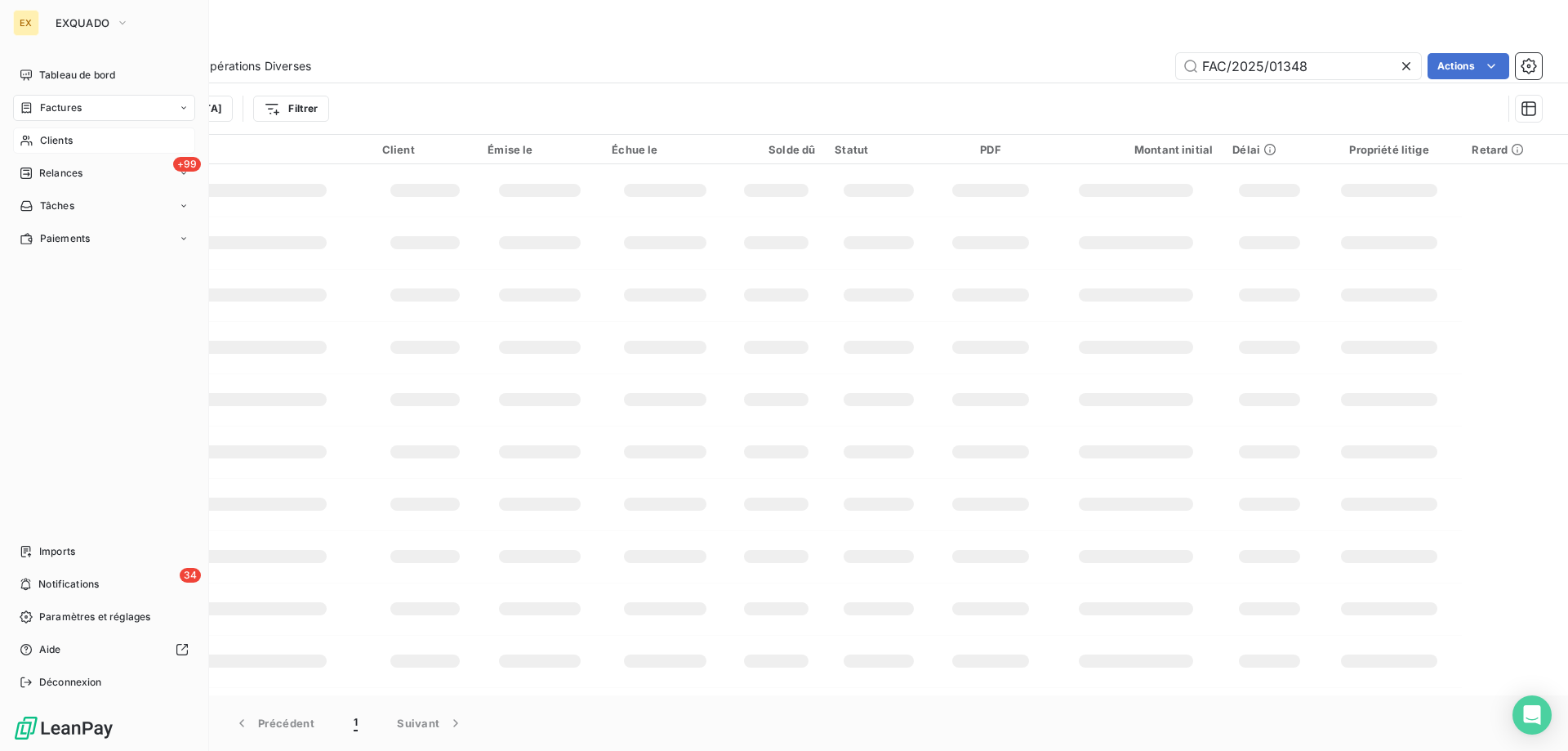
click at [65, 143] on span "Clients" at bounding box center [56, 140] width 33 height 15
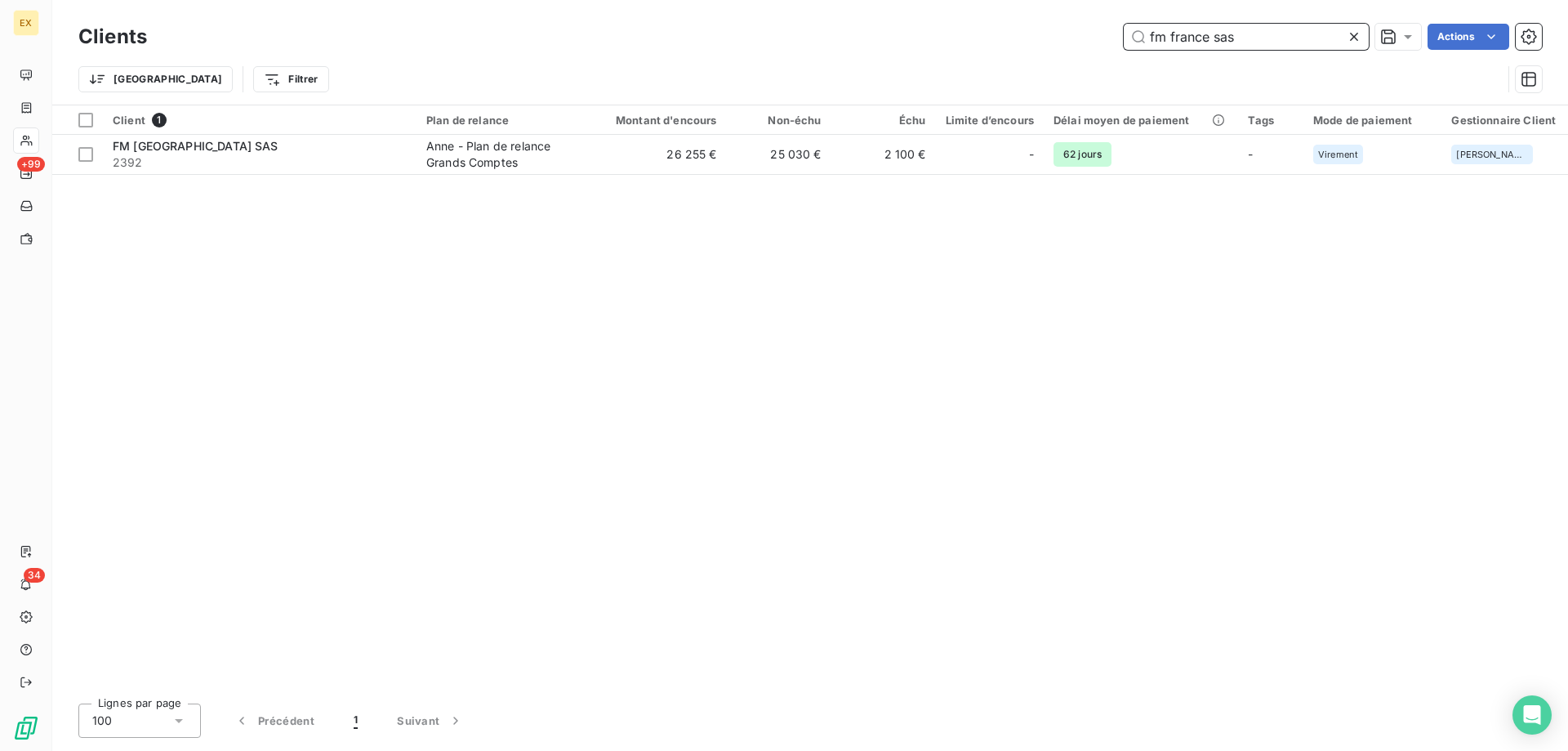
drag, startPoint x: 1043, startPoint y: 20, endPoint x: 921, endPoint y: 11, distance: 122.3
click at [921, 11] on div "Clients fm france sas Actions Trier Filtrer" at bounding box center [810, 52] width 1515 height 104
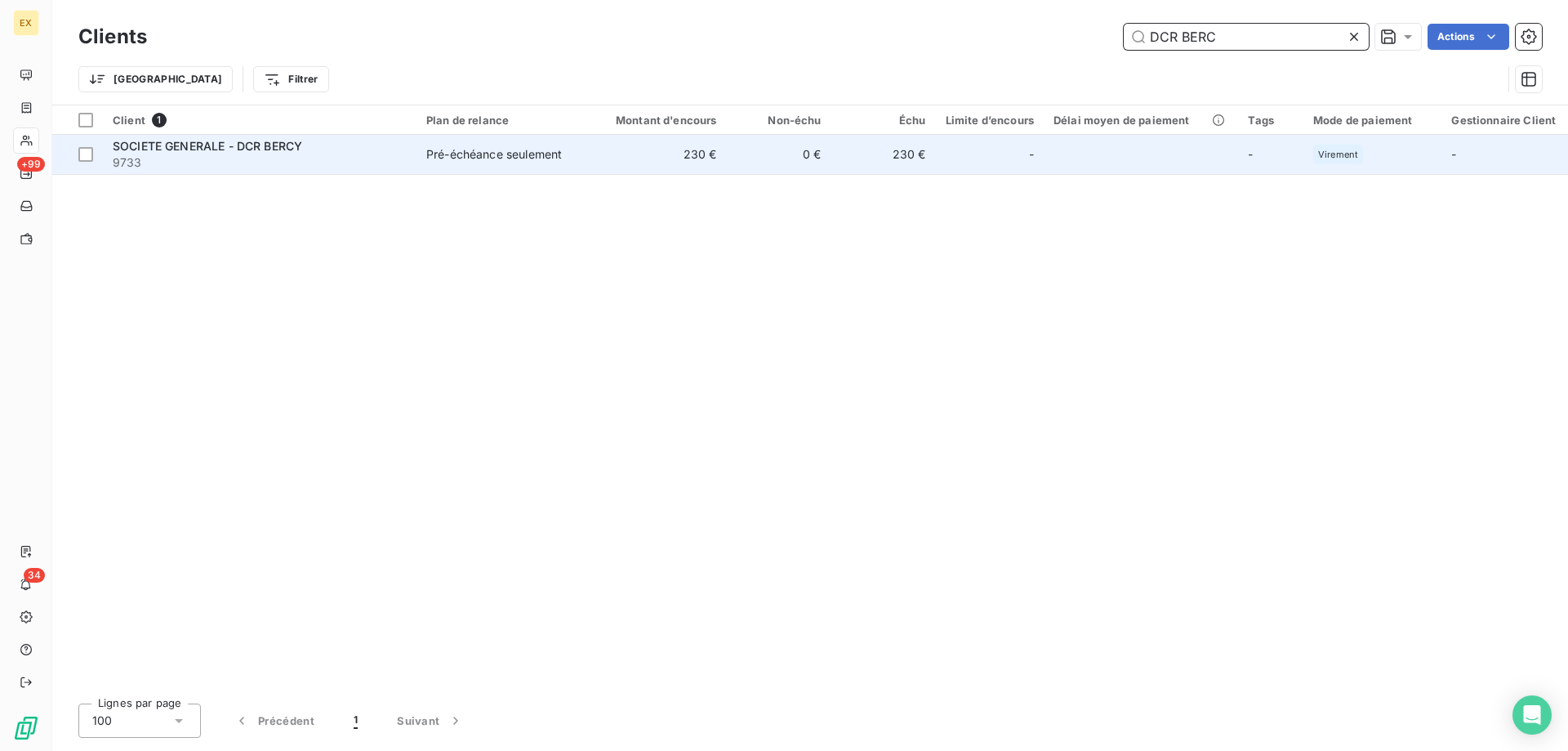
type input "DCR BERC"
click at [368, 163] on span "9733" at bounding box center [260, 163] width 294 height 17
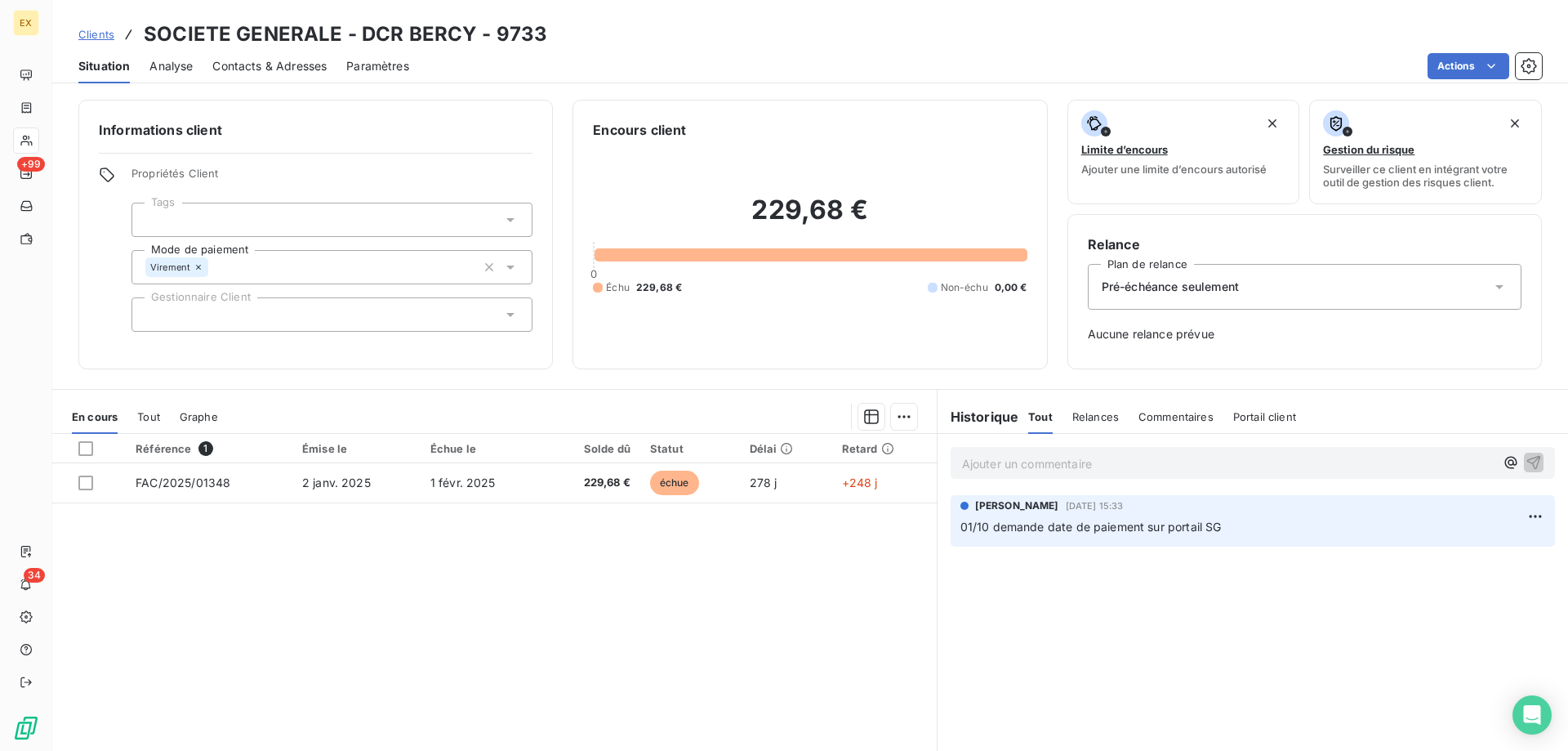
click at [1083, 470] on p "Ajouter un commentaire ﻿" at bounding box center [1227, 463] width 533 height 20
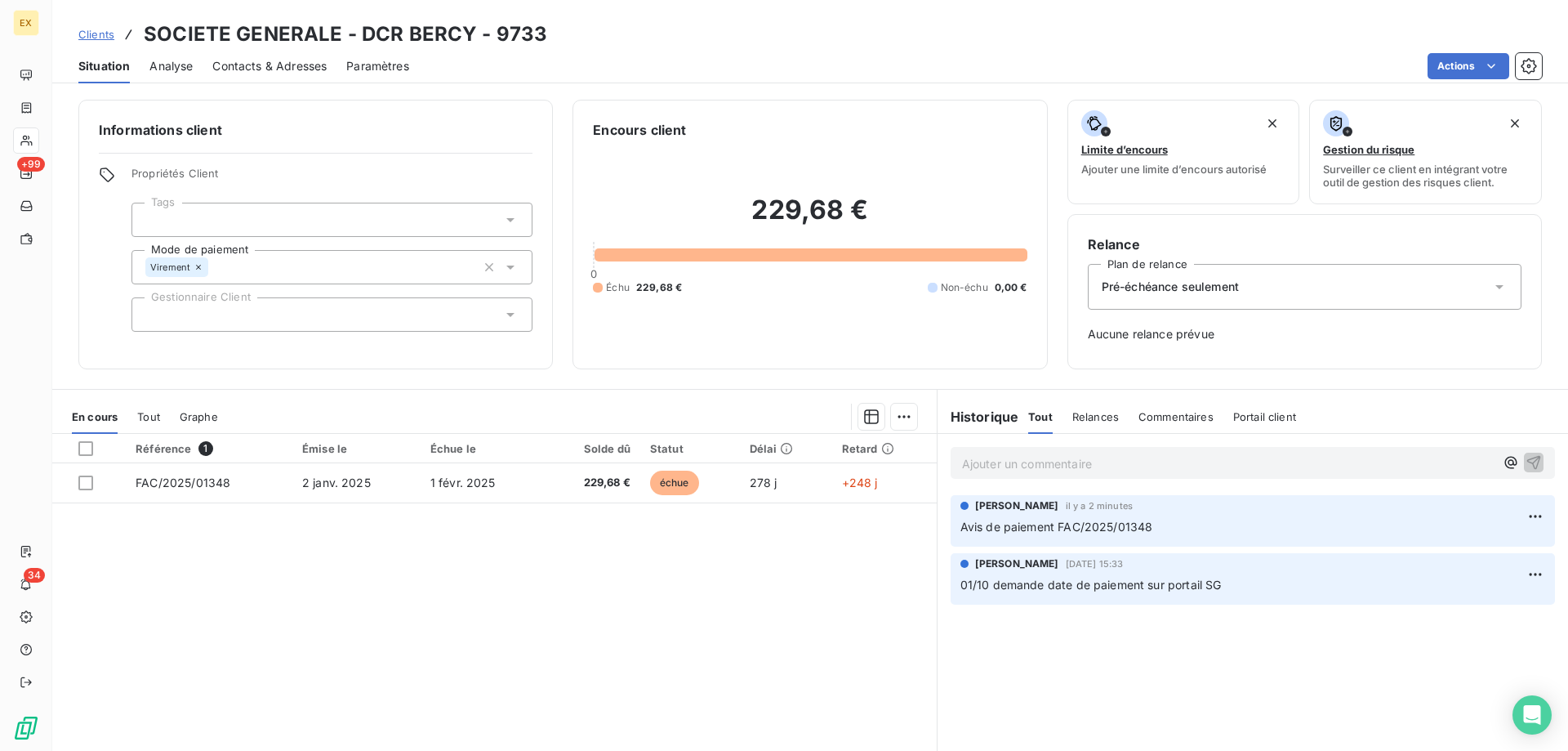
click at [92, 34] on span "Clients" at bounding box center [96, 34] width 36 height 13
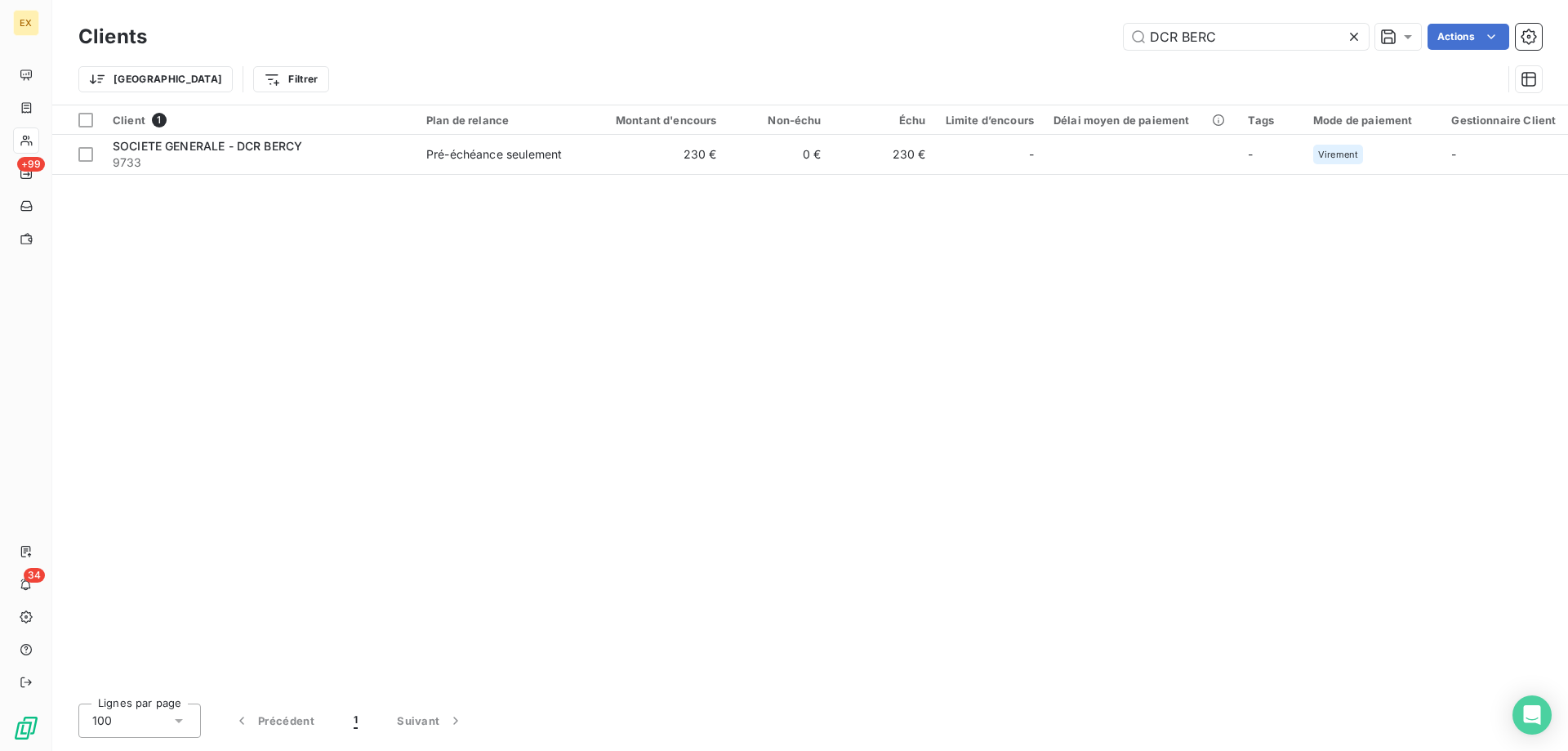
drag, startPoint x: 1240, startPoint y: 36, endPoint x: 1052, endPoint y: 42, distance: 188.1
click at [1053, 43] on div "DCR BERC Actions" at bounding box center [854, 37] width 1375 height 26
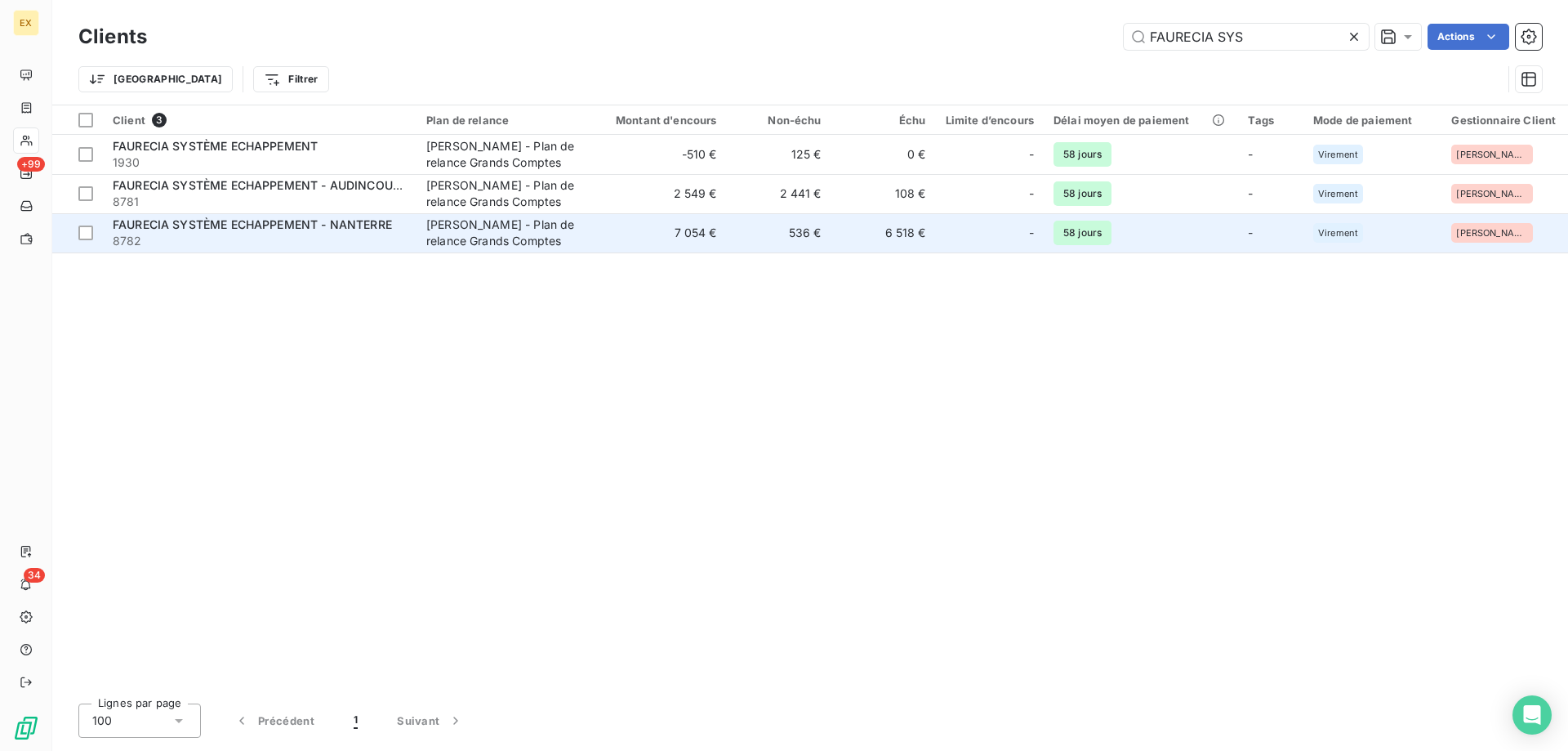
type input "FAURECIA SYS"
click at [340, 226] on span "FAURECIA SYSTÈME ECHAPPEMENT - NANTERRE" at bounding box center [252, 224] width 279 height 14
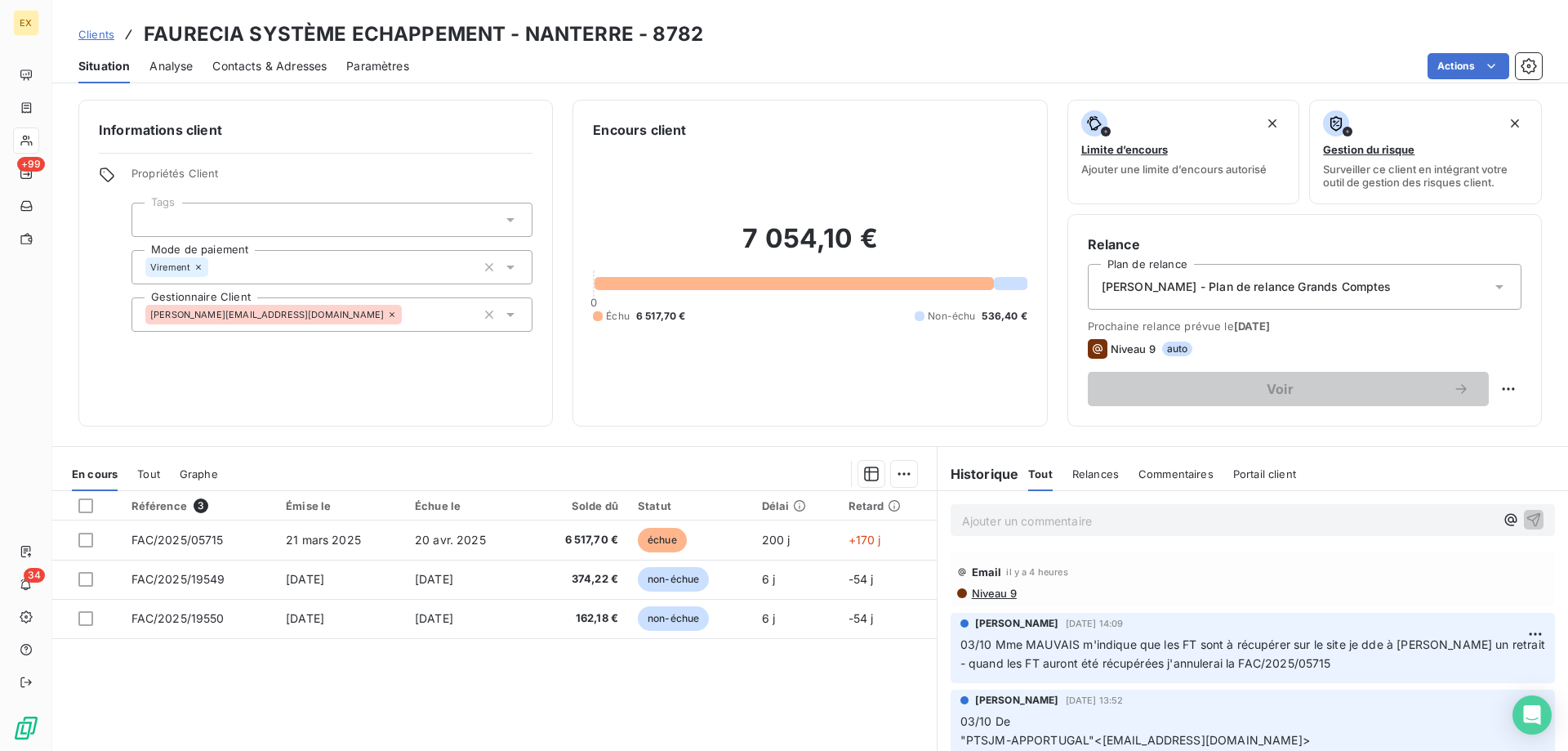
click at [1019, 518] on p "Ajouter un commentaire ﻿" at bounding box center [1227, 520] width 533 height 20
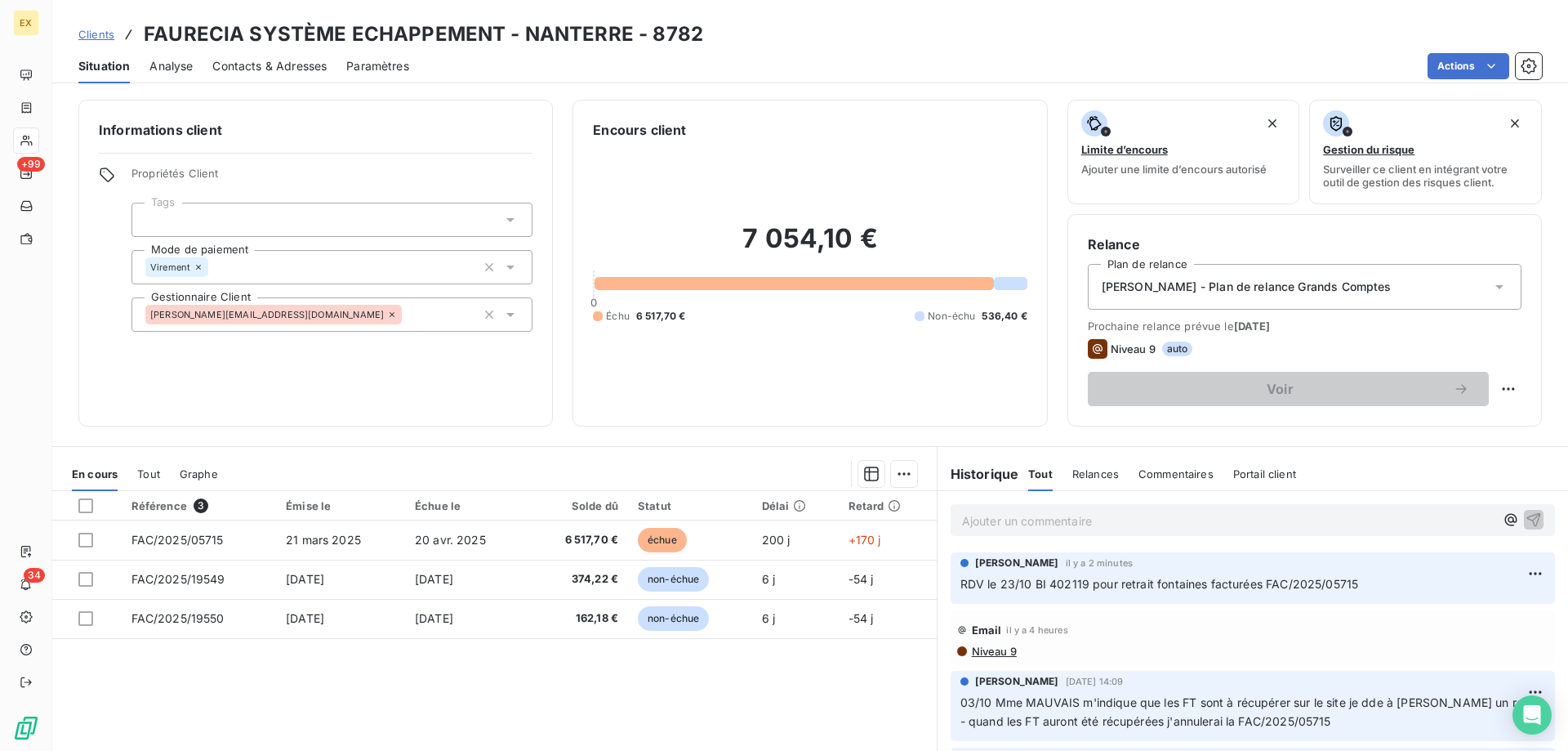
click at [83, 30] on span "Clients" at bounding box center [96, 34] width 36 height 13
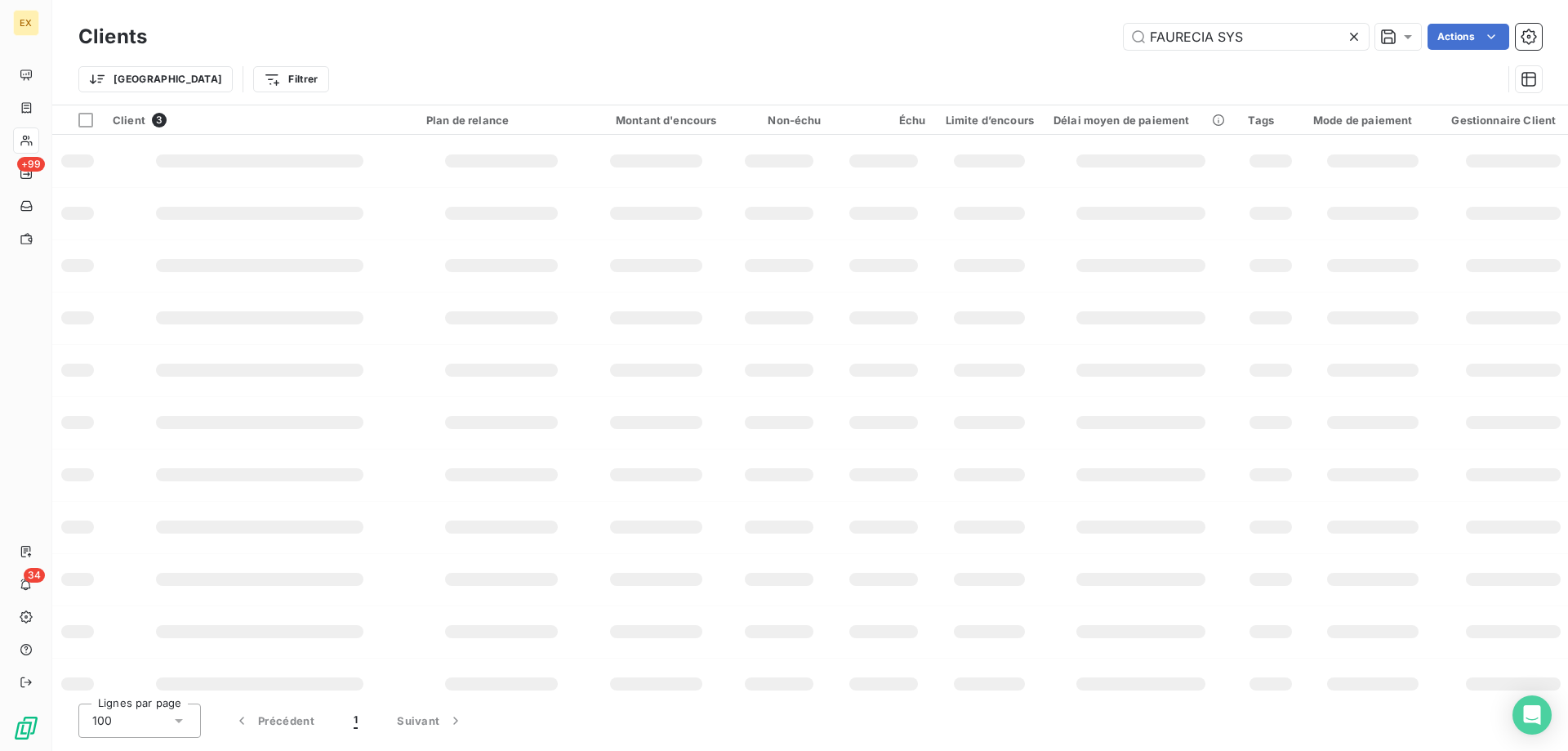
drag, startPoint x: 1294, startPoint y: 40, endPoint x: 1062, endPoint y: 56, distance: 232.6
click at [1064, 59] on div "Clients FAURECIA SYS Actions Trier Filtrer" at bounding box center [810, 63] width 1463 height 85
type input "le bon mar"
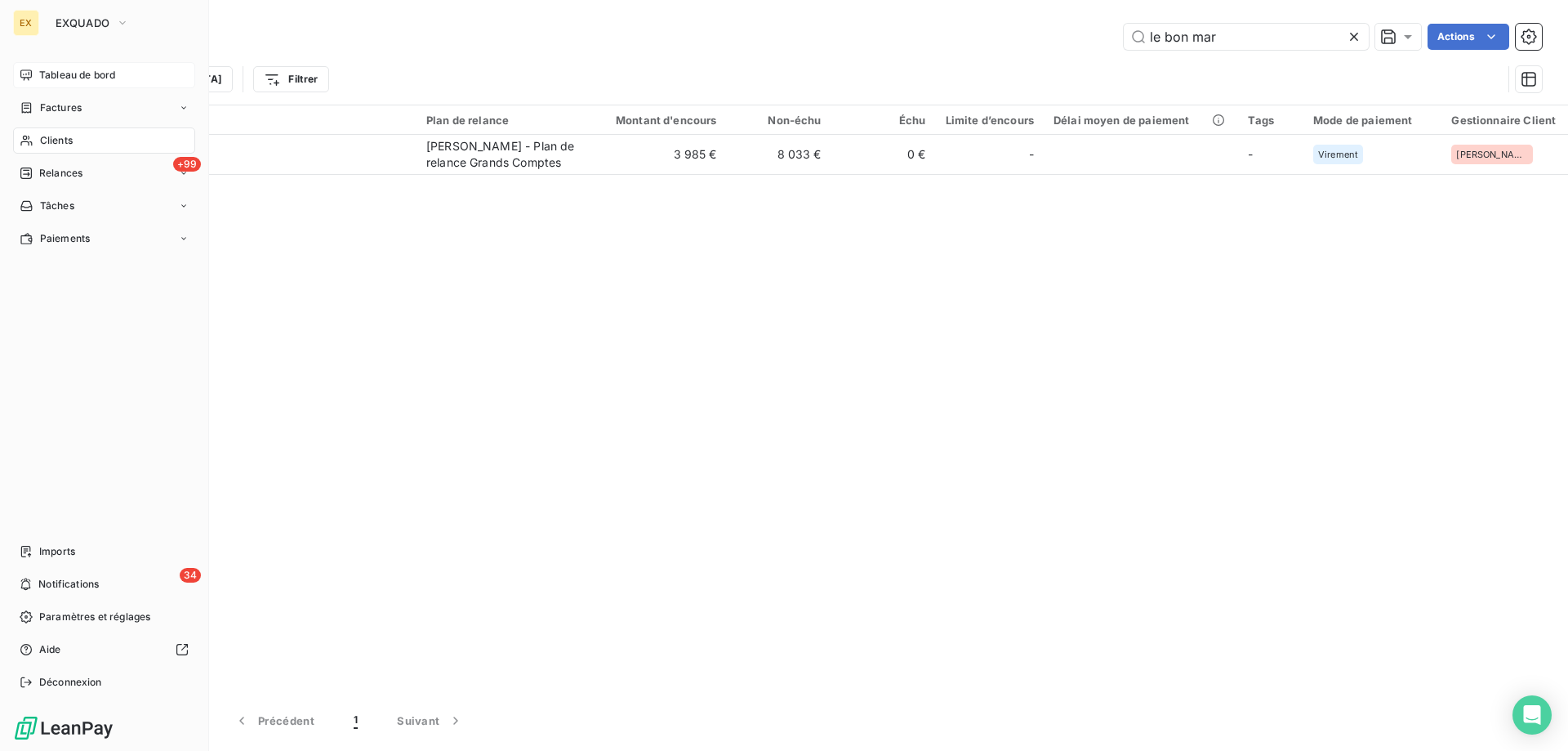
click at [26, 69] on icon at bounding box center [26, 75] width 13 height 13
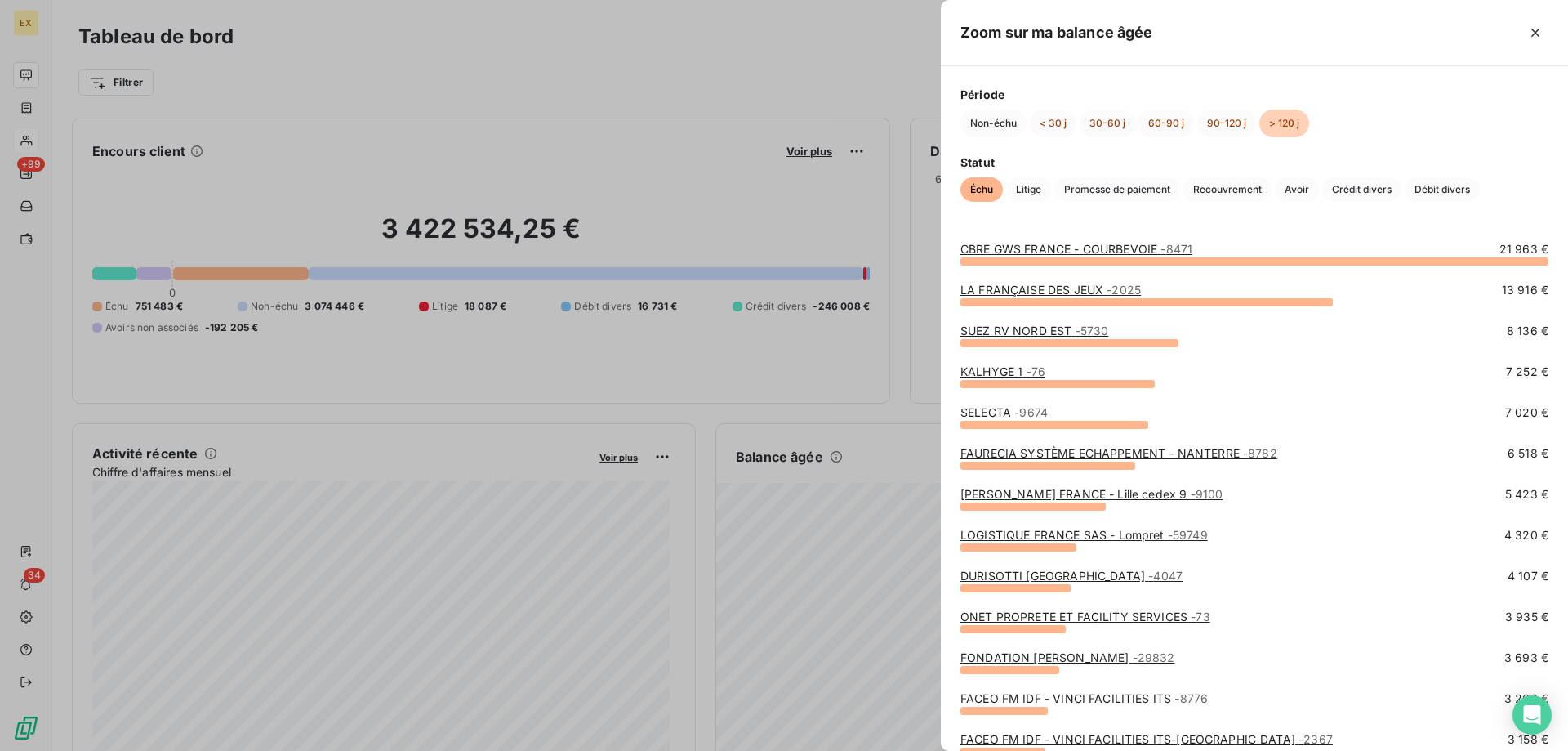
click at [1046, 329] on link "SUEZ RV NORD EST - 5730" at bounding box center [1034, 330] width 148 height 14
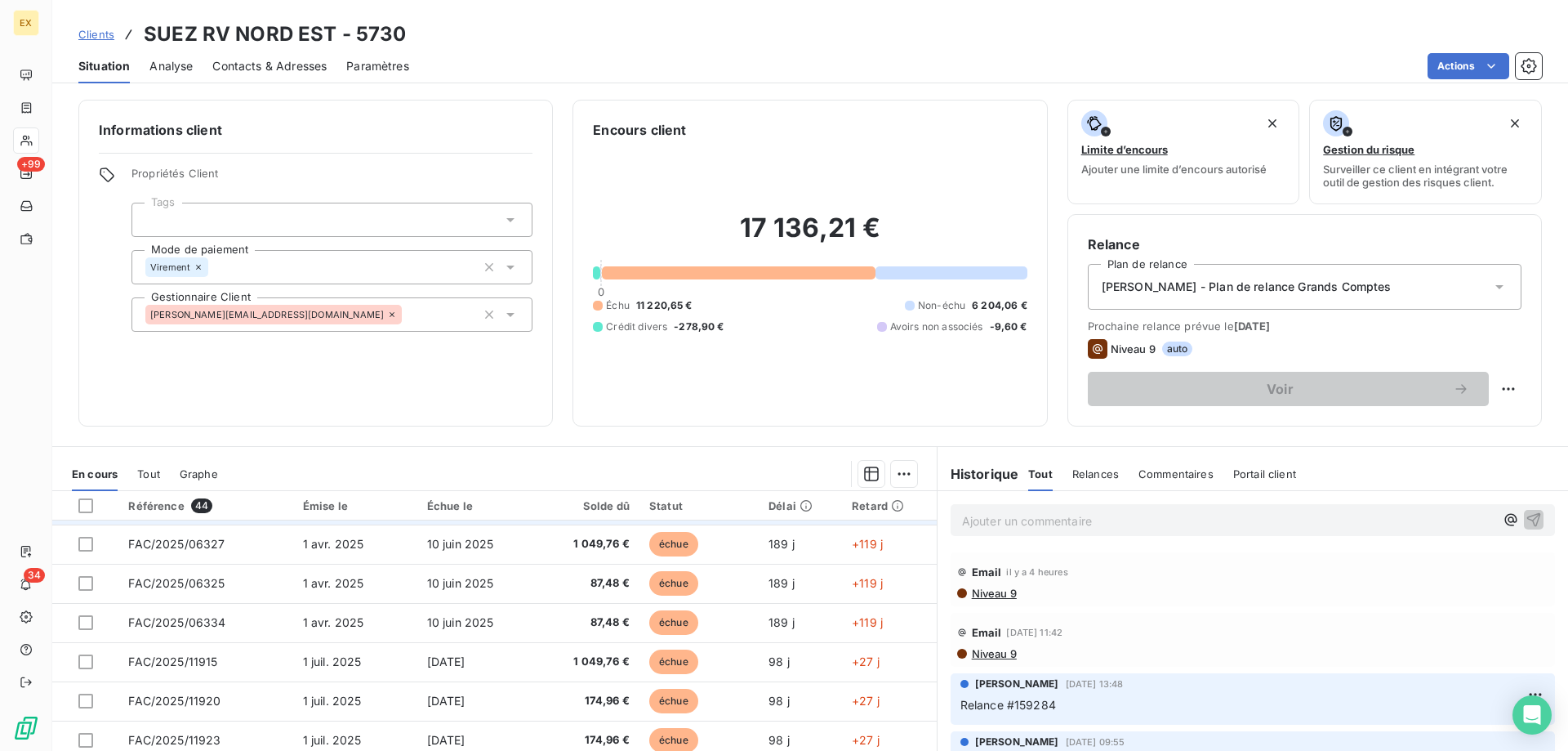
scroll to position [327, 0]
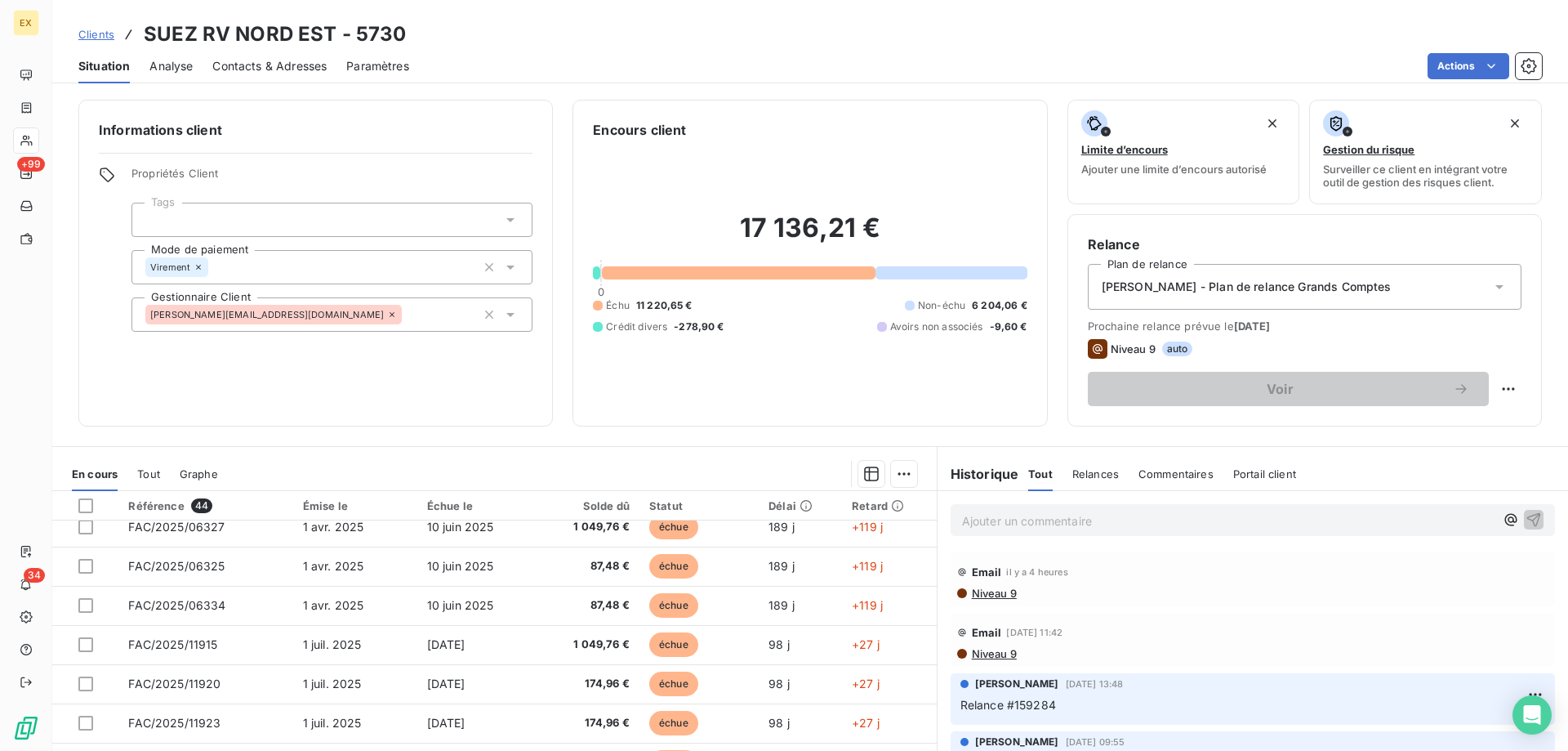
click at [251, 58] on span "Contacts & Adresses" at bounding box center [269, 66] width 115 height 17
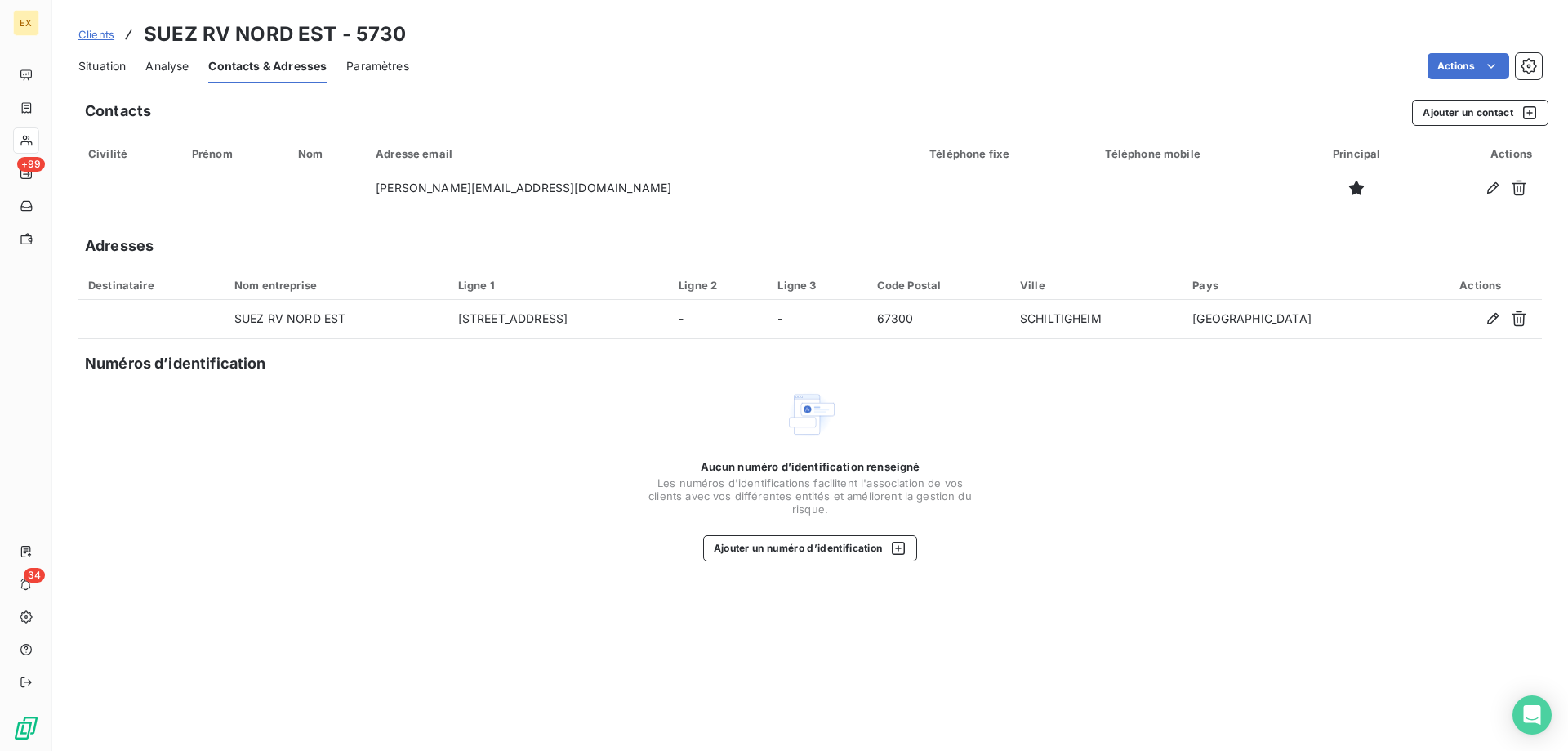
click at [100, 62] on span "Situation" at bounding box center [102, 66] width 48 height 17
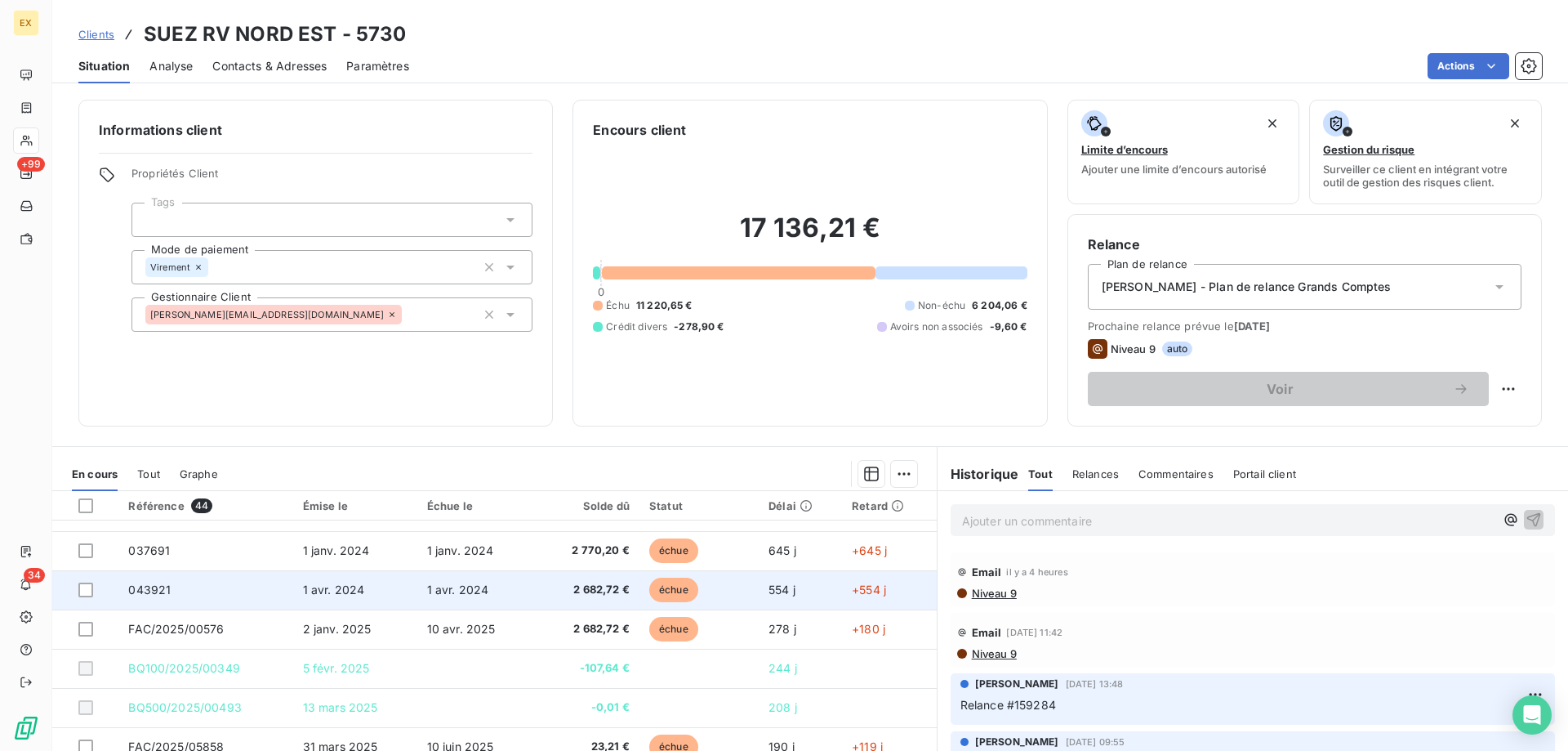
scroll to position [0, 0]
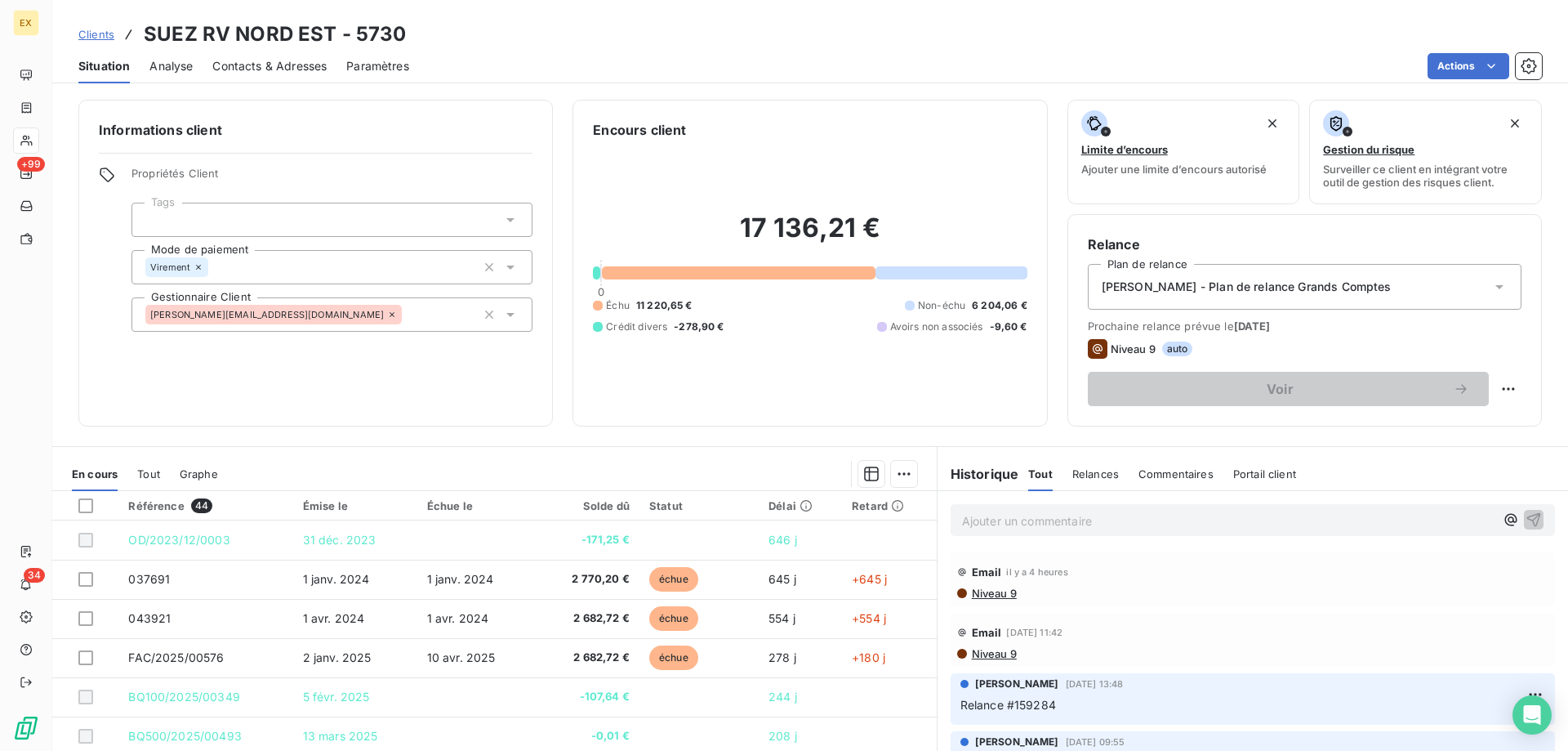
click at [255, 76] on div "Contacts & Adresses" at bounding box center [269, 65] width 115 height 34
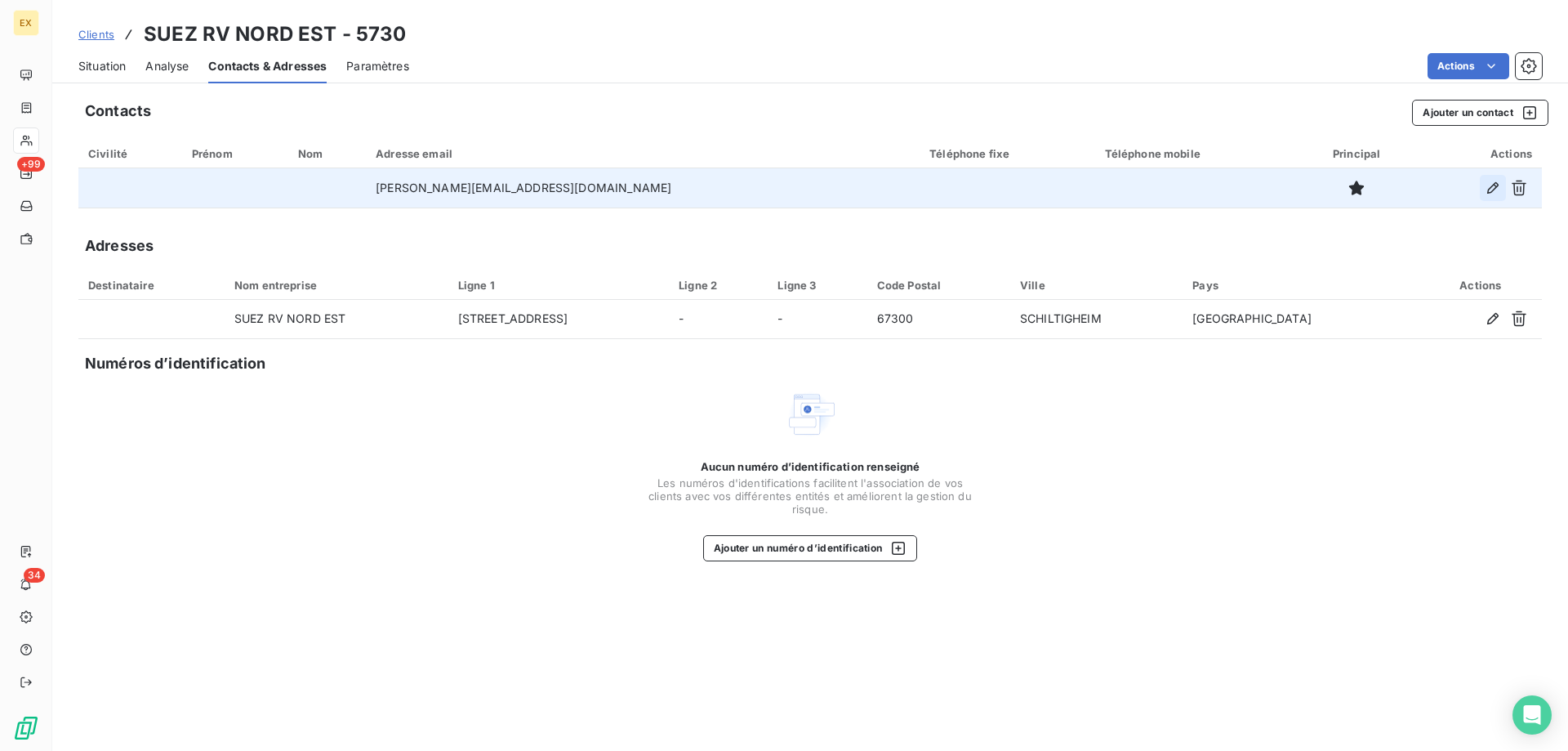
click at [1493, 187] on icon "button" at bounding box center [1492, 188] width 17 height 17
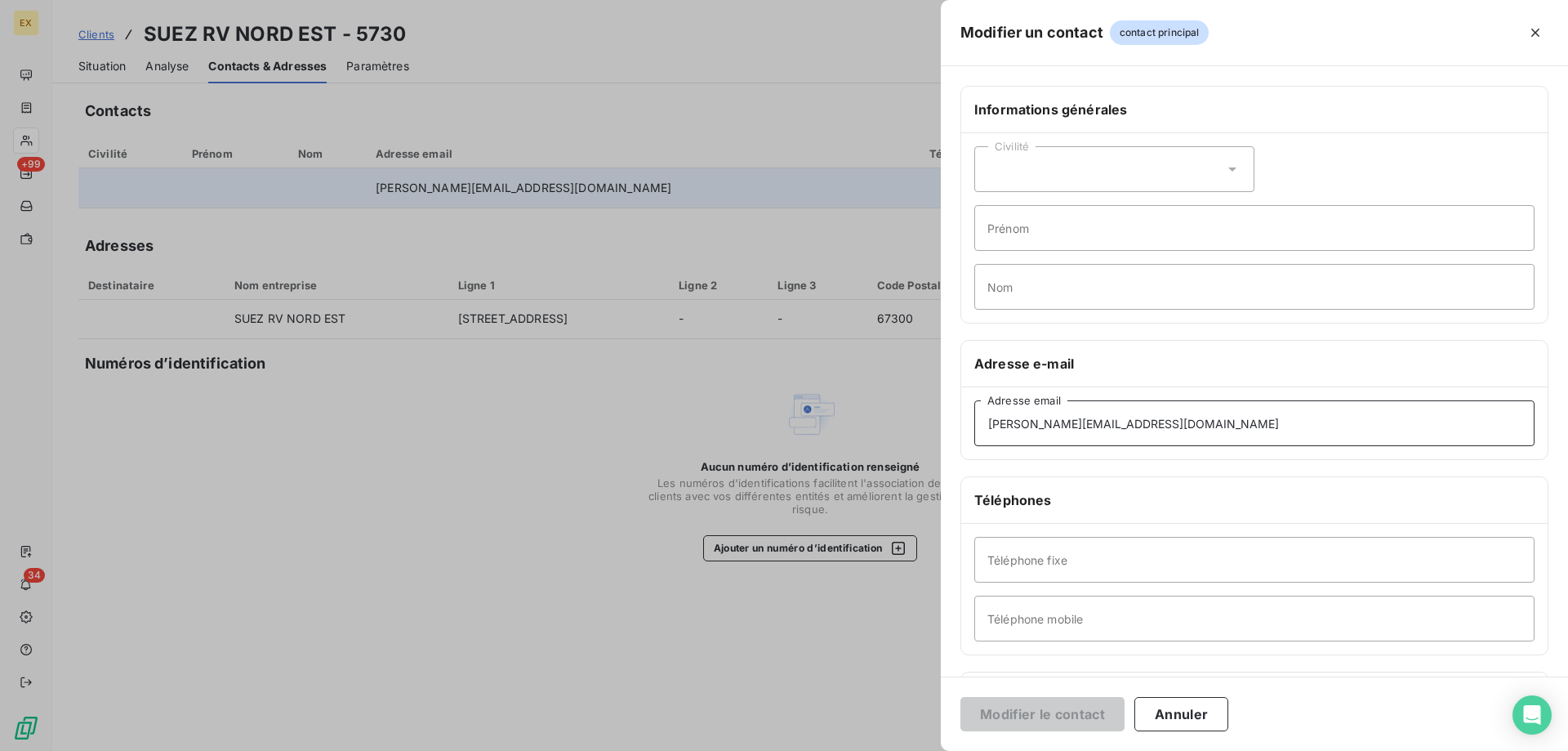
paste input "facturefournisseur.rvf.fr"
drag, startPoint x: 1044, startPoint y: 430, endPoint x: 930, endPoint y: 428, distance: 114.0
click at [930, 750] on div "Modifier un contact contact principal Informations générales Civilité Prénom No…" at bounding box center [784, 751] width 1568 height 0
type input "facturefournisseur.rvf.fr@suez.com"
click at [1068, 719] on button "Modifier le contact" at bounding box center [1042, 714] width 164 height 34
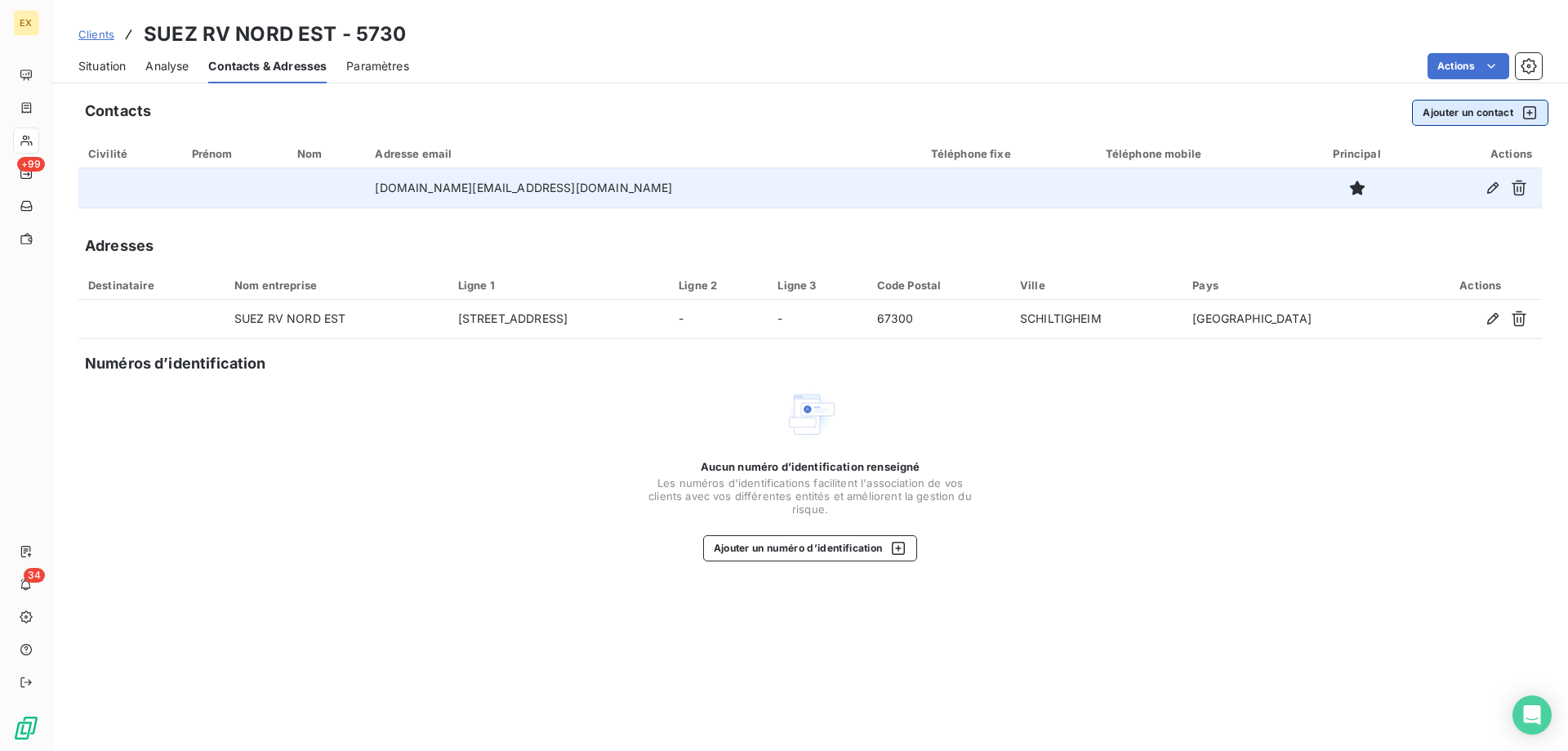
click at [1467, 104] on button "Ajouter un contact" at bounding box center [1479, 113] width 136 height 26
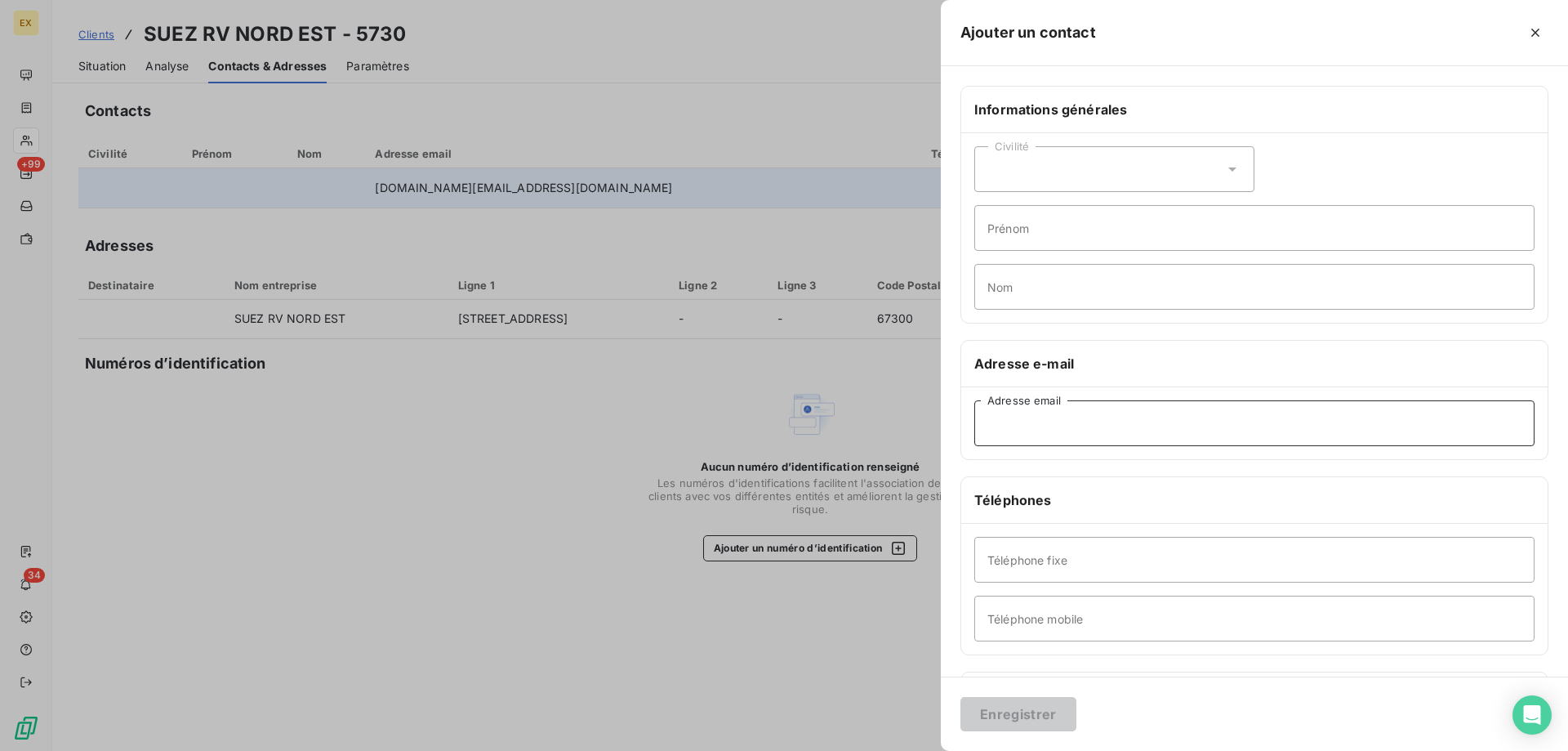
click at [1032, 422] on input "Adresse email" at bounding box center [1254, 423] width 560 height 46
paste input "marie-annick.dupraz@suez.com"
type input "marie-annick.dupraz@suez.com"
click at [1051, 695] on div "Enregistrer" at bounding box center [1254, 714] width 627 height 75
click at [1047, 708] on button "Enregistrer" at bounding box center [1017, 714] width 116 height 34
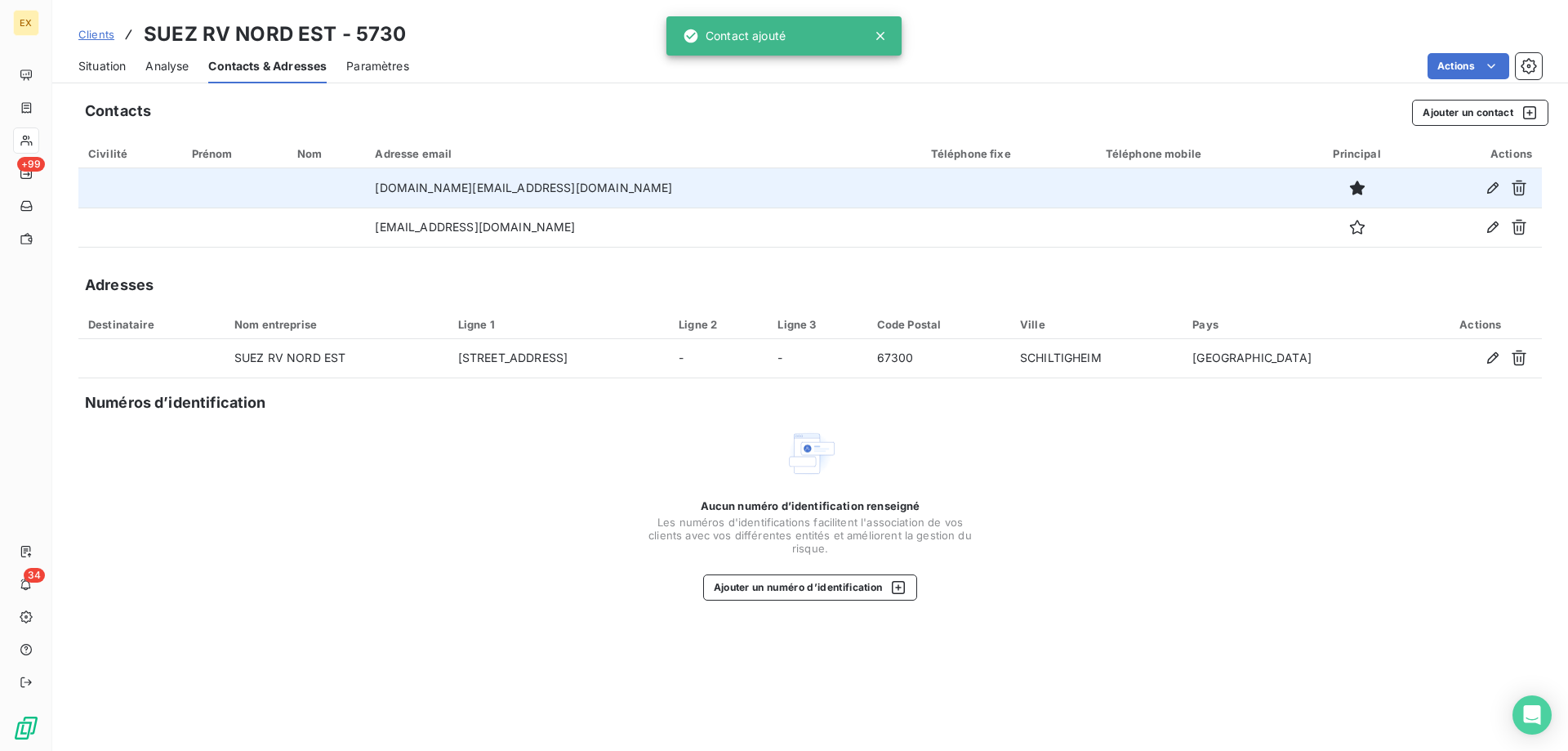
click at [98, 74] on div "Situation" at bounding box center [102, 65] width 48 height 34
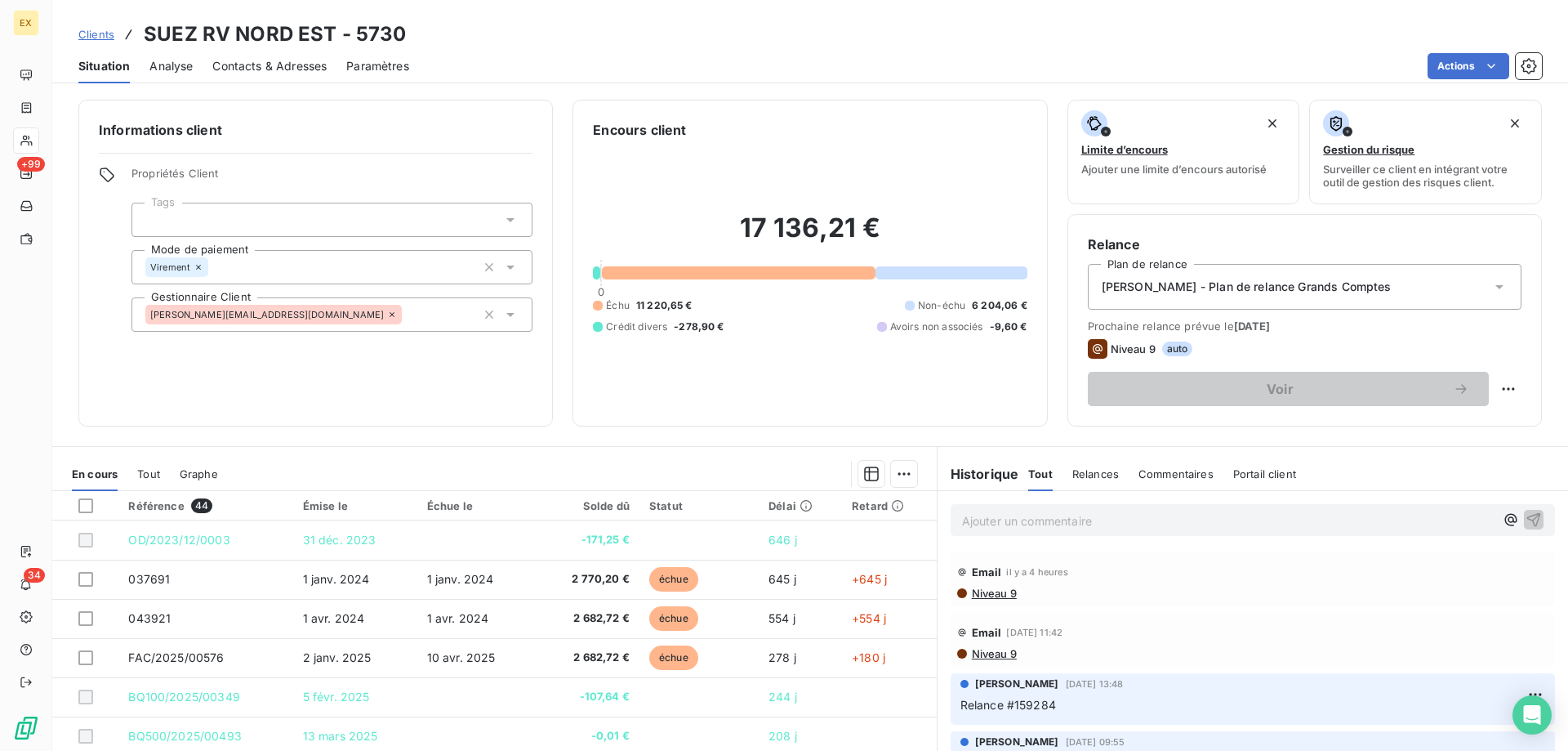
click at [300, 67] on span "Contacts & Adresses" at bounding box center [269, 66] width 115 height 17
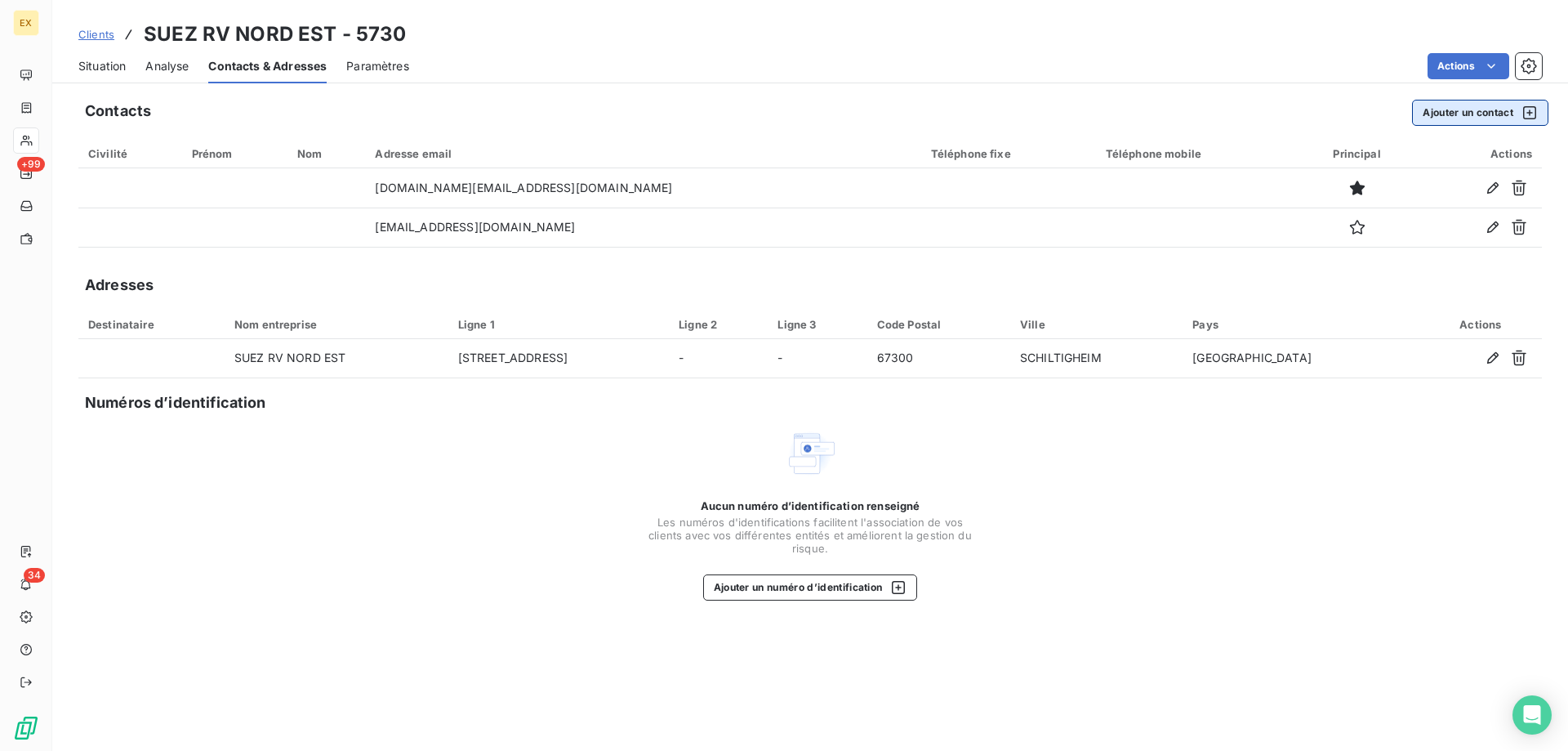
click at [1427, 108] on button "Ajouter un contact" at bounding box center [1479, 113] width 136 height 26
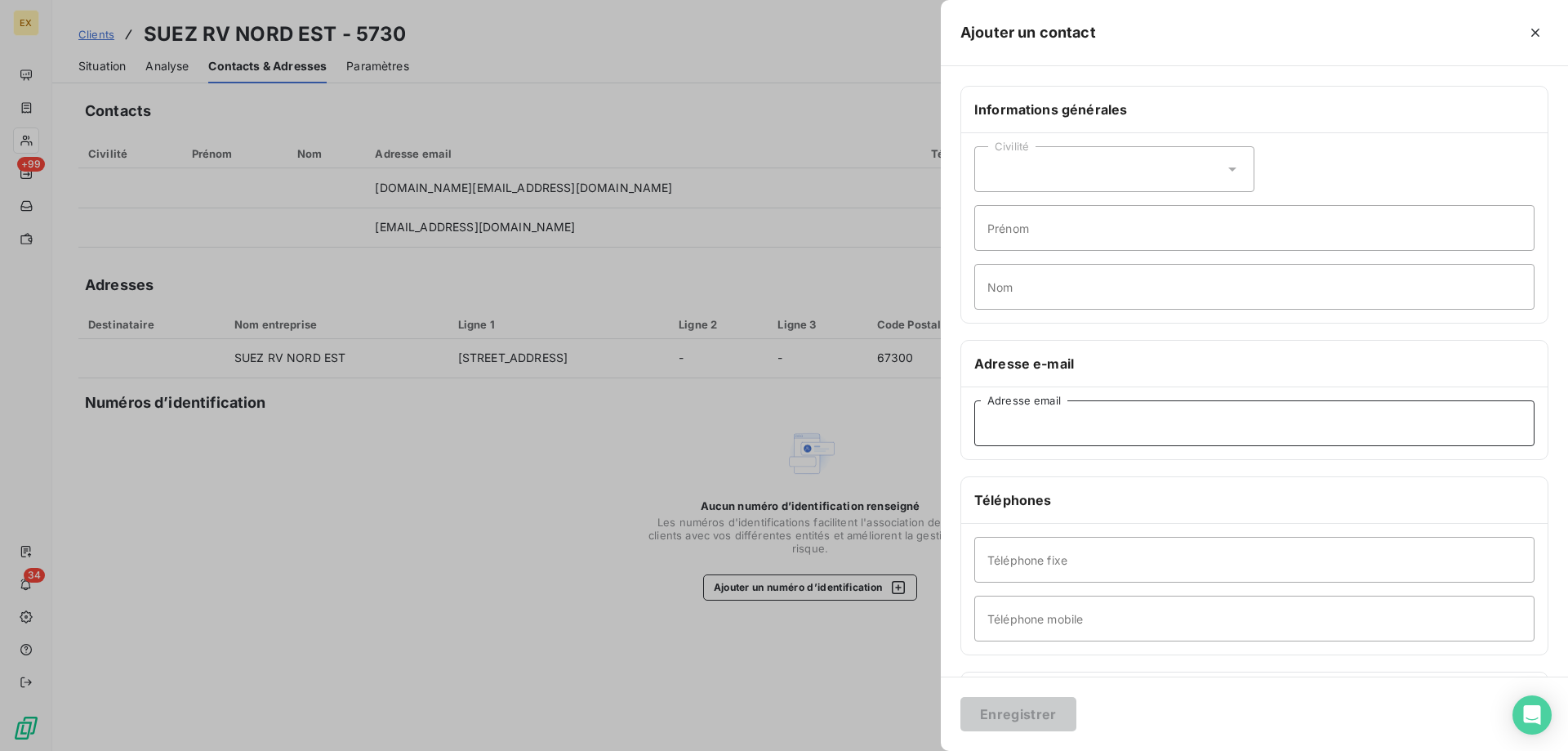
click at [1108, 422] on input "Adresse email" at bounding box center [1254, 423] width 560 height 46
paste input "jessy.rousseau.ext@suez.com"
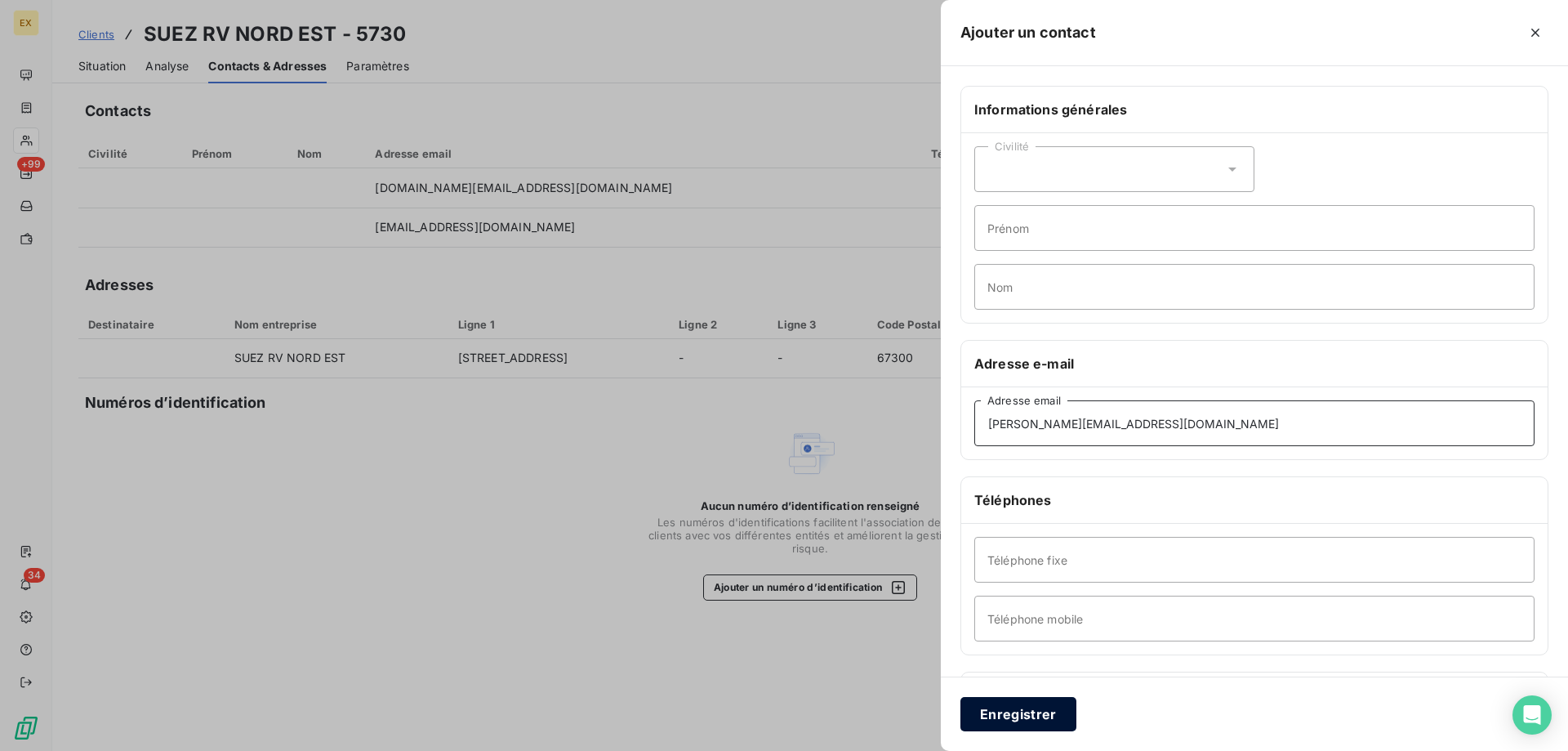
type input "jessy.rousseau.ext@suez.com"
click at [1002, 719] on button "Enregistrer" at bounding box center [1017, 714] width 116 height 34
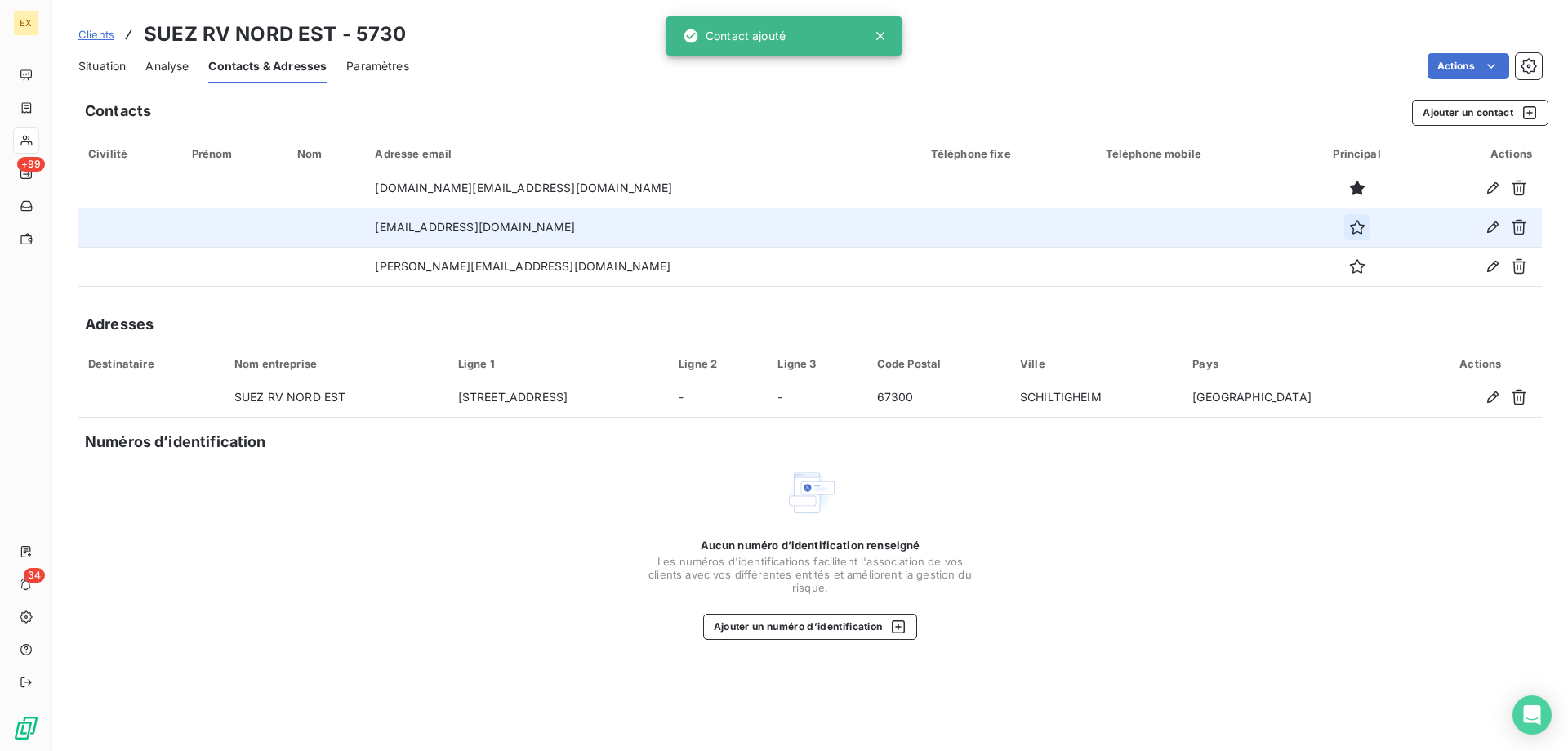
click at [1349, 224] on icon "button" at bounding box center [1357, 227] width 17 height 17
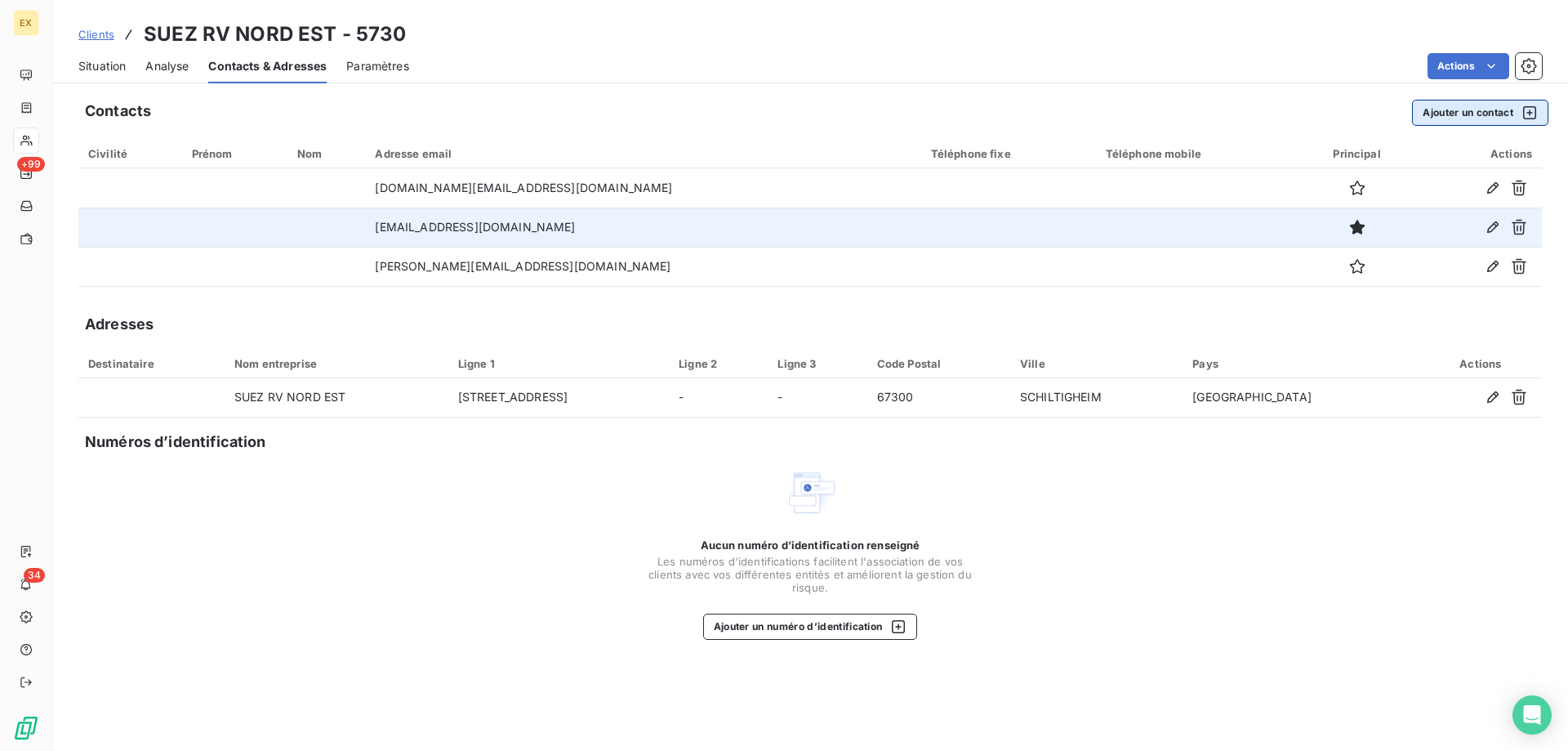
click at [1496, 109] on button "Ajouter un contact" at bounding box center [1479, 113] width 136 height 26
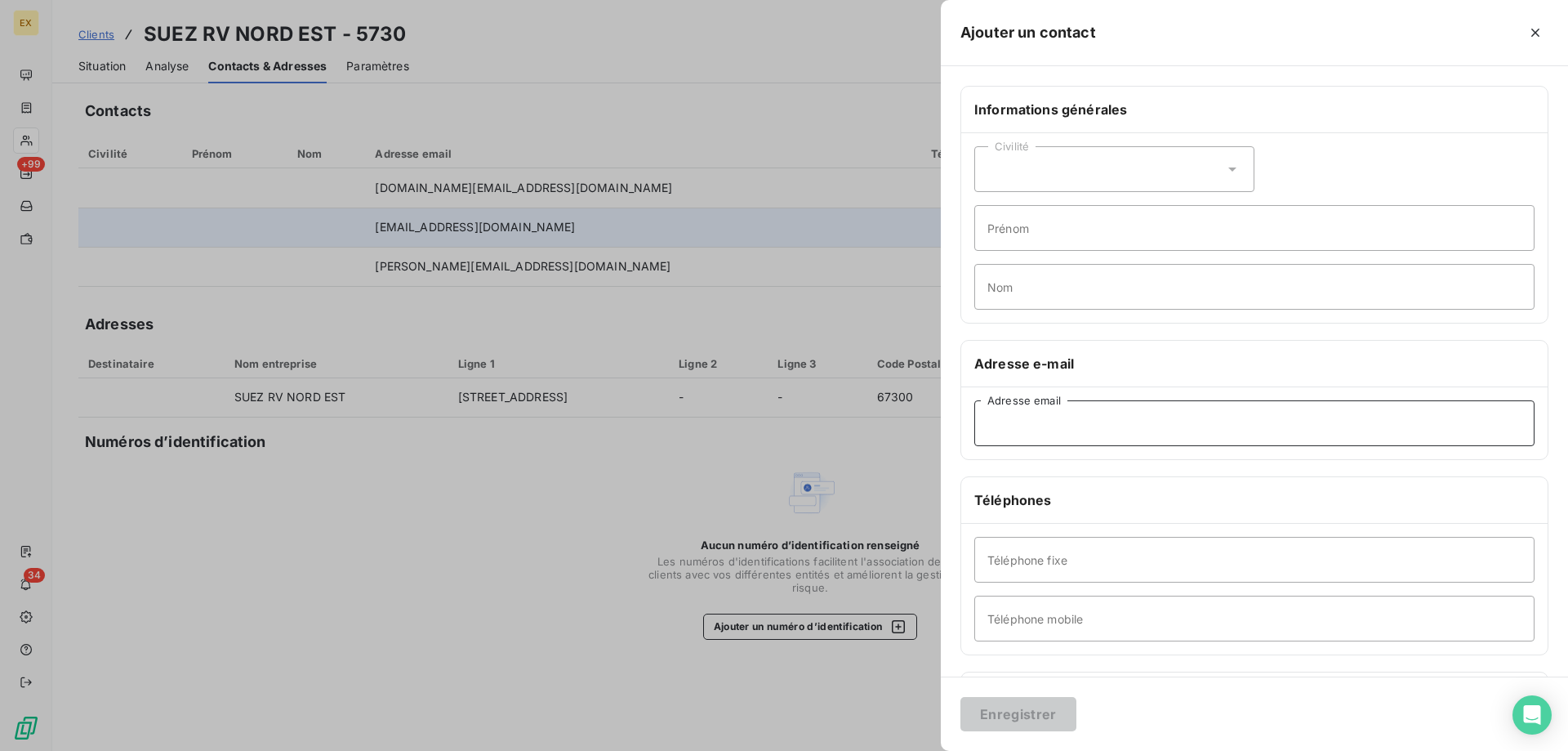
click at [1097, 430] on input "Adresse email" at bounding box center [1254, 423] width 560 height 46
paste input "muriel.dufaud@suez.com"
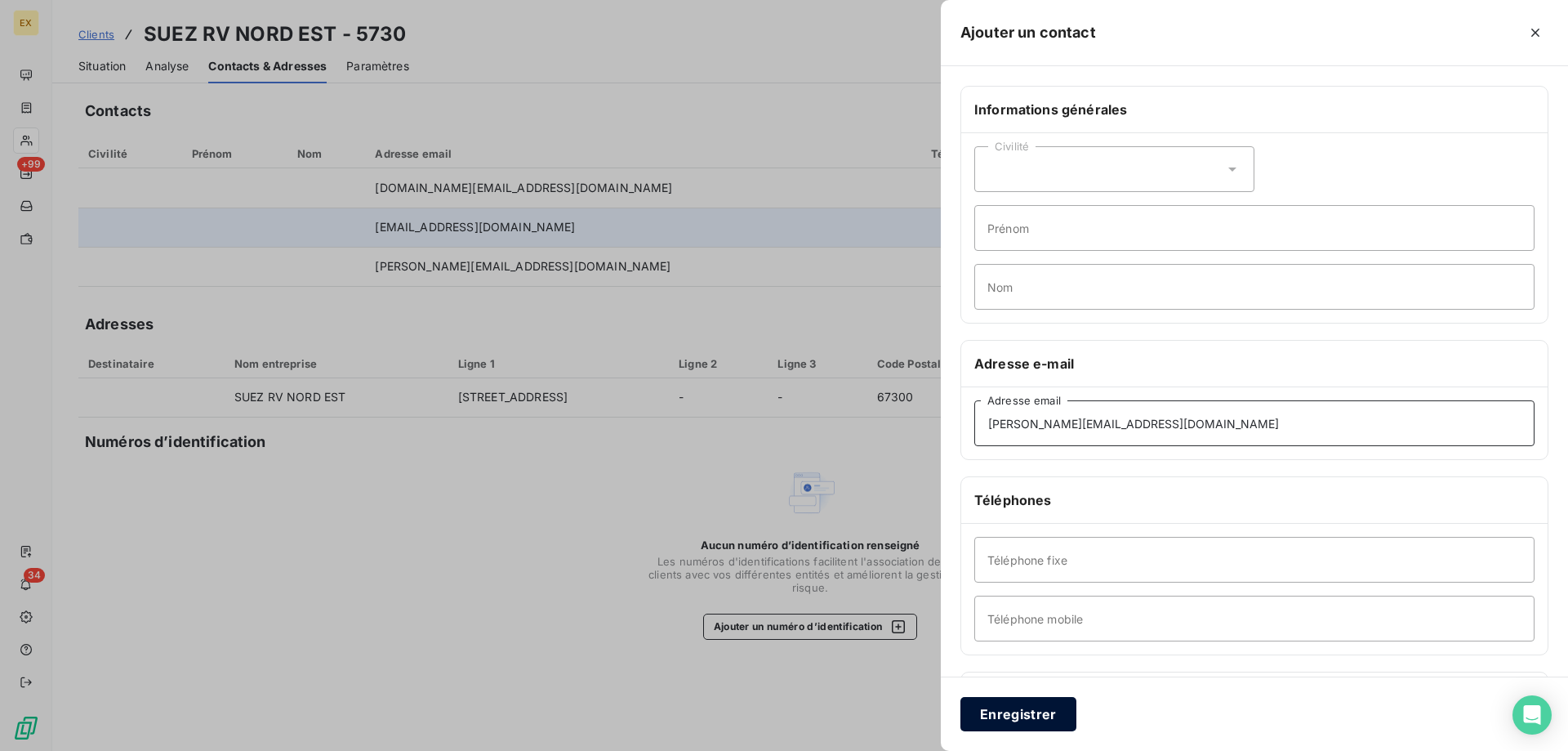
type input "muriel.dufaud@suez.com"
click at [998, 714] on button "Enregistrer" at bounding box center [1017, 714] width 116 height 34
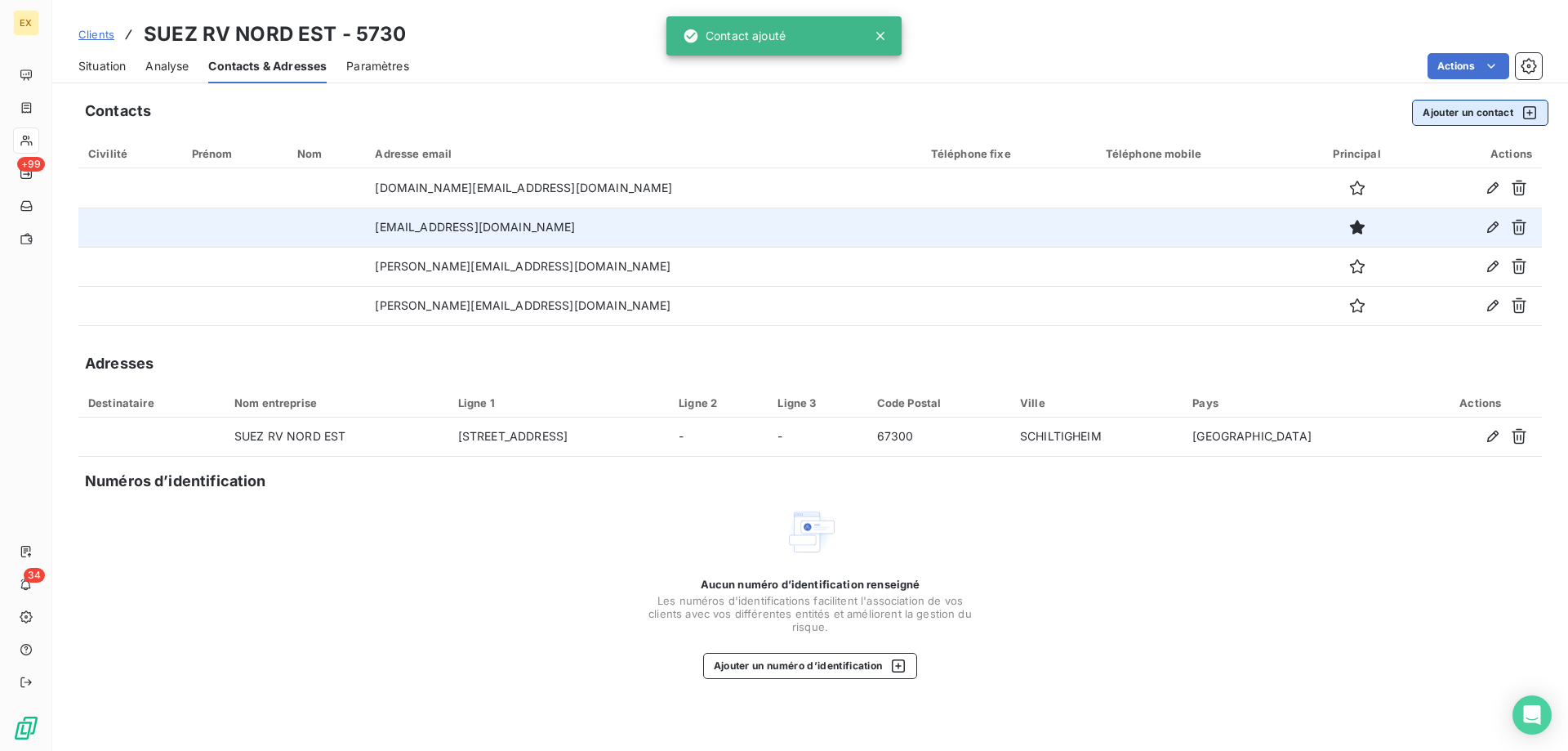
click at [1476, 116] on button "Ajouter un contact" at bounding box center [1479, 113] width 136 height 26
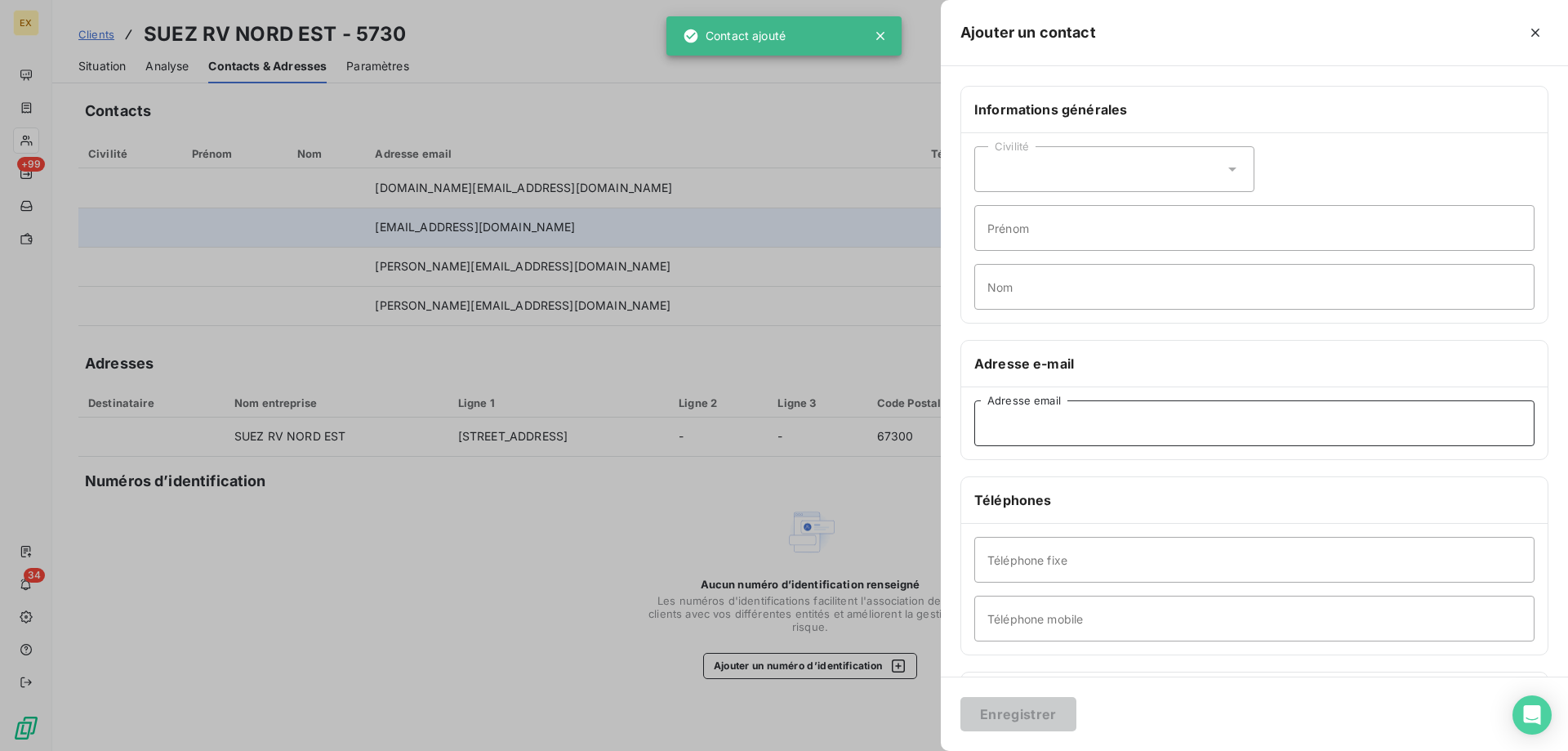
click at [1013, 428] on input "Adresse email" at bounding box center [1254, 423] width 560 height 46
paste input "sabrina.brundo@suez.com"
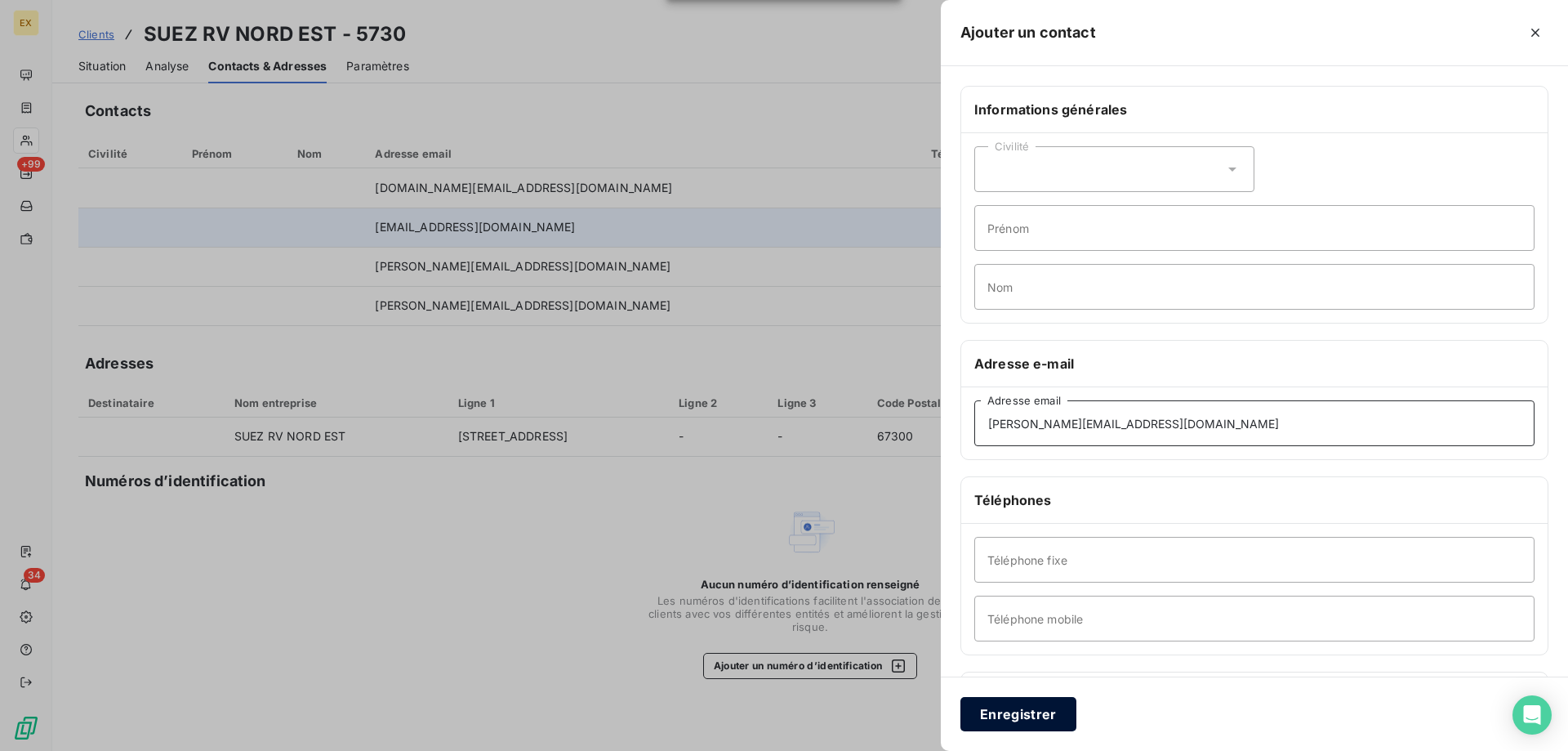
type input "sabrina.brundo@suez.com"
click at [1037, 714] on button "Enregistrer" at bounding box center [1017, 714] width 116 height 34
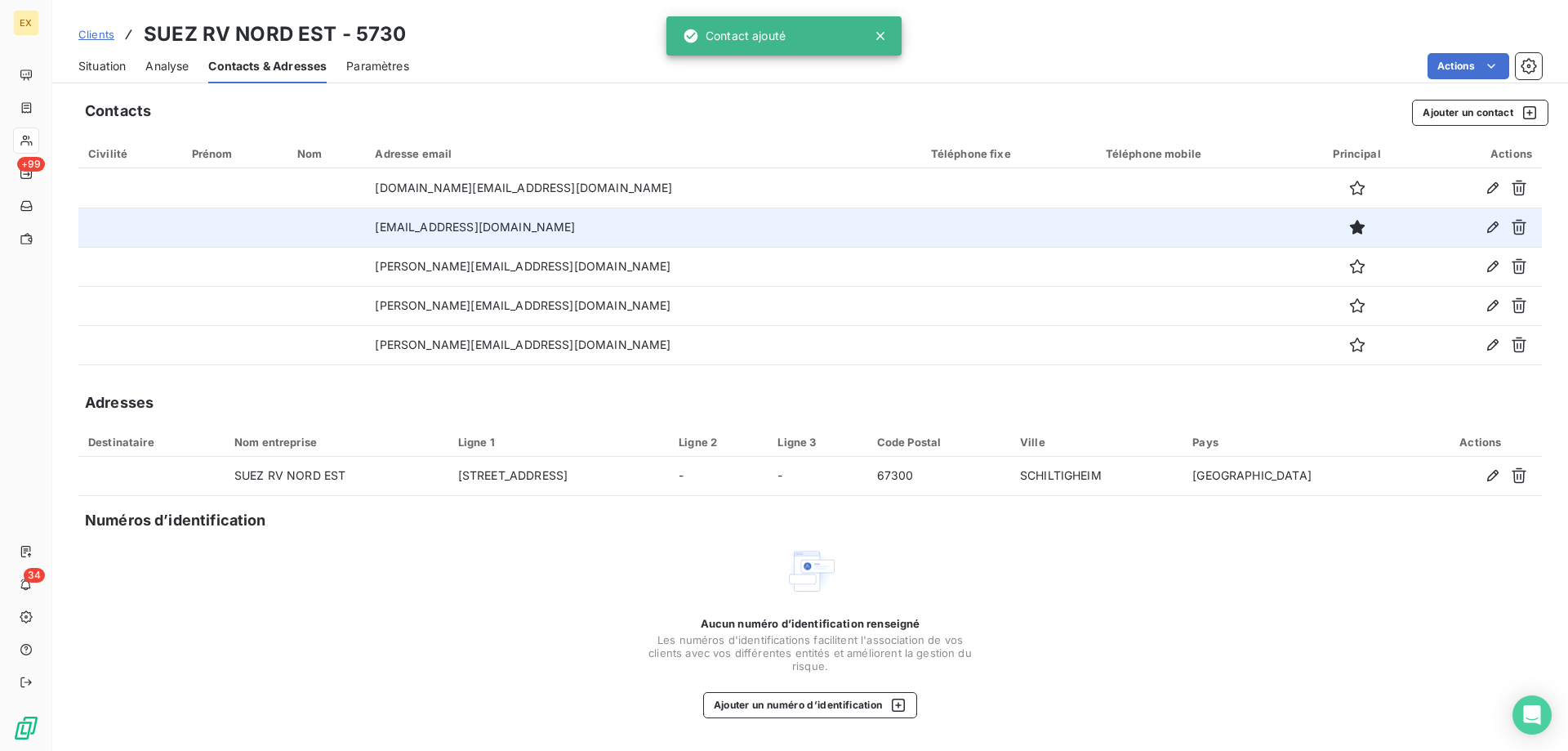
click at [96, 61] on span "Situation" at bounding box center [102, 66] width 48 height 17
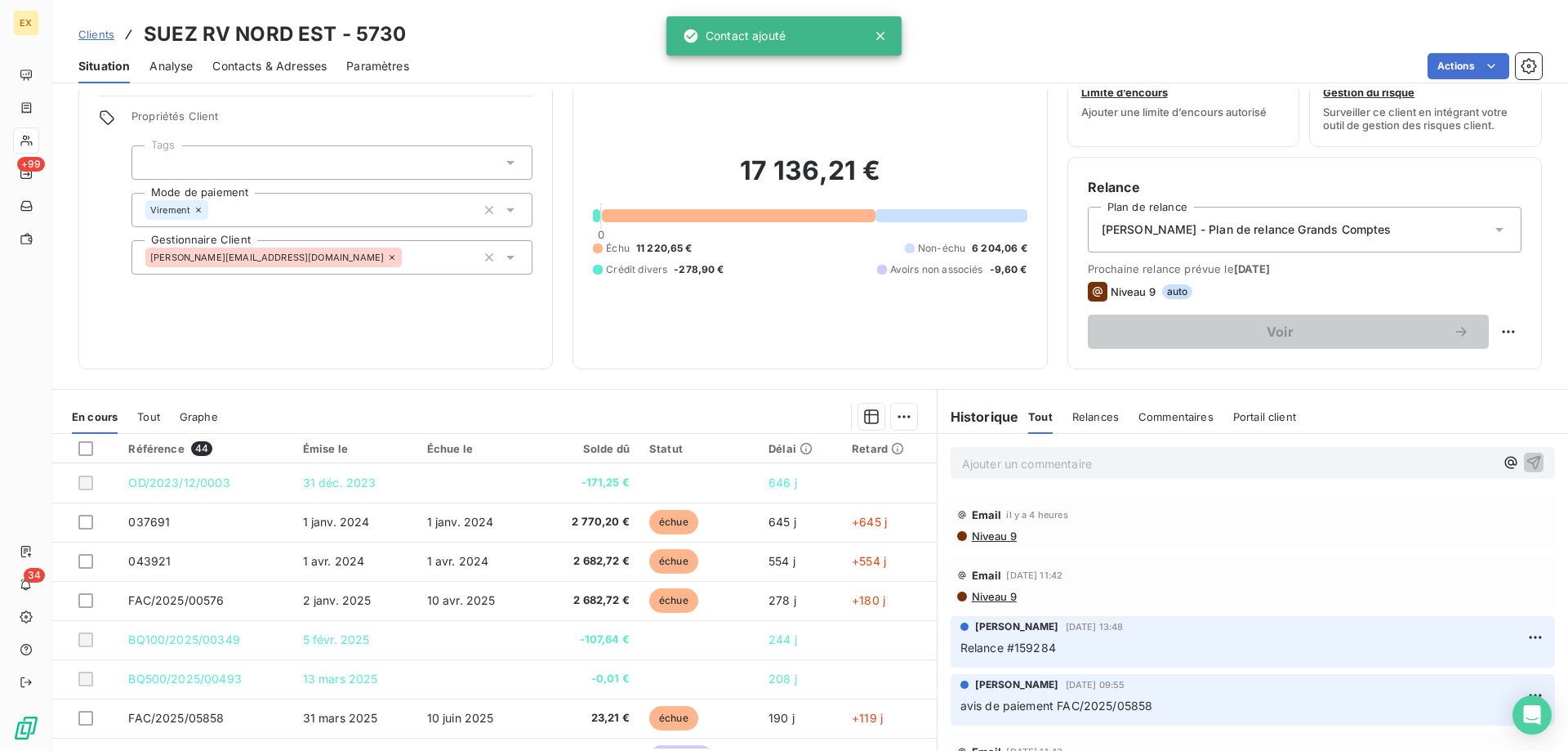
scroll to position [82, 0]
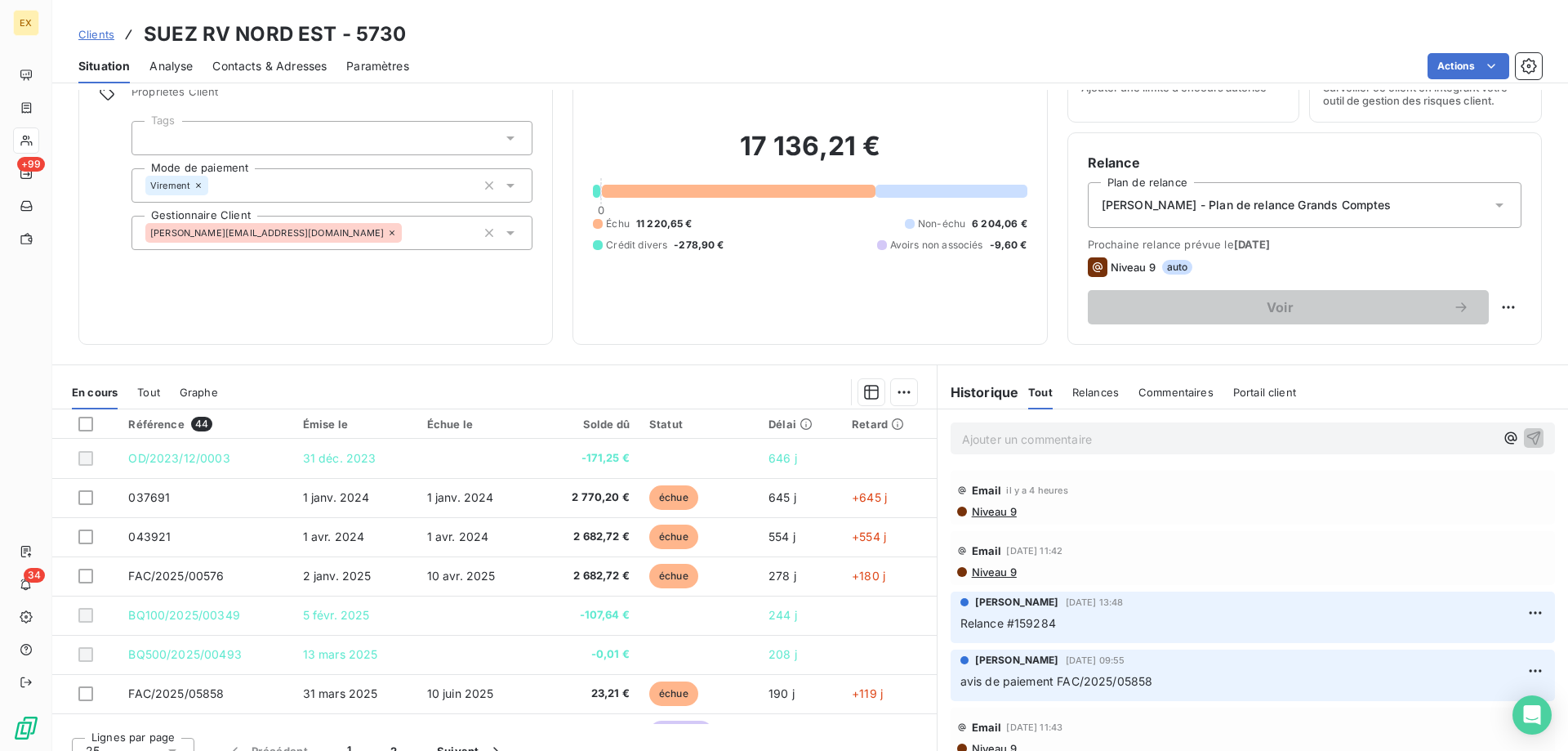
click at [292, 63] on span "Contacts & Adresses" at bounding box center [269, 66] width 115 height 17
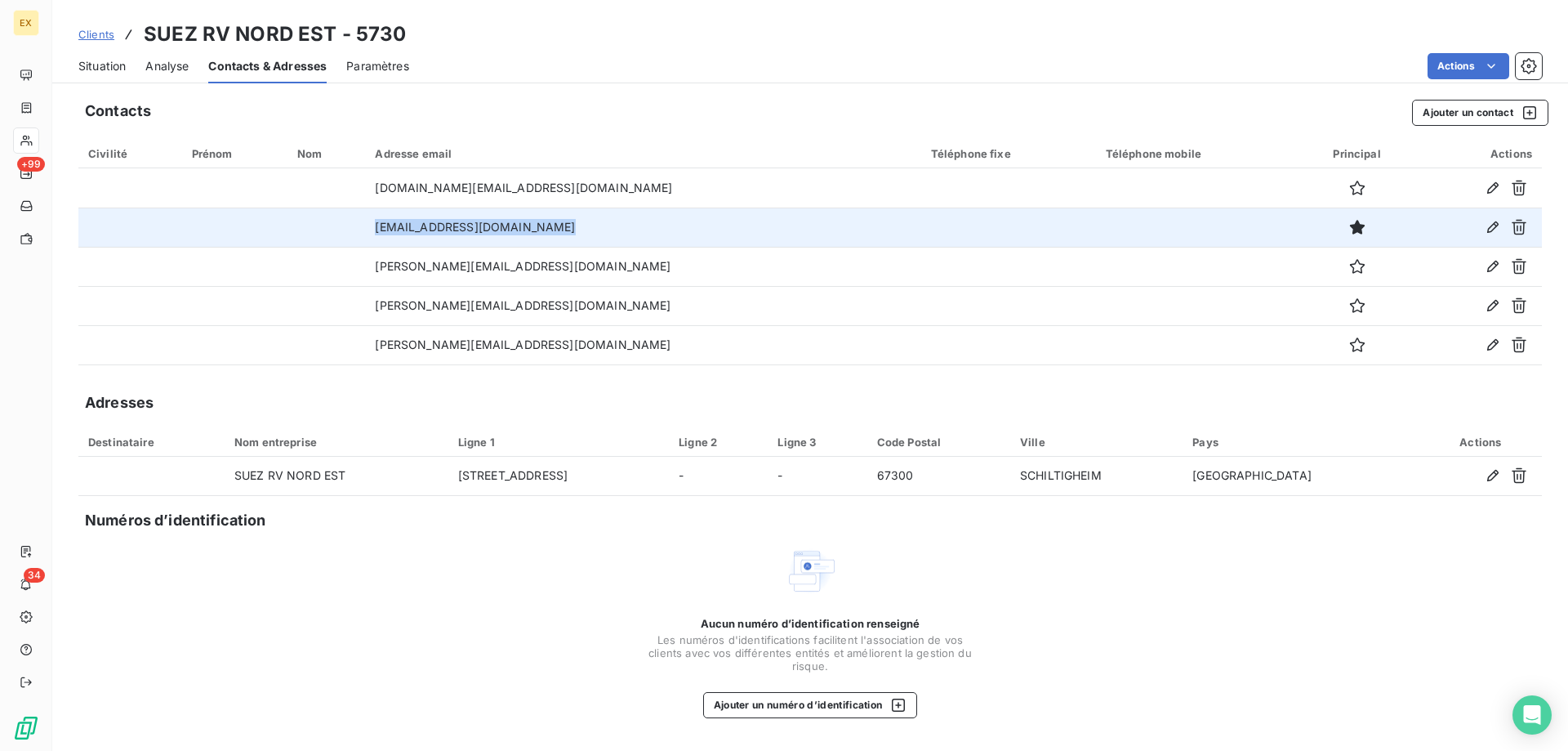
copy tr "marie-annick.dupraz@suez.com"
drag, startPoint x: 605, startPoint y: 226, endPoint x: 394, endPoint y: 243, distance: 211.7
click at [394, 243] on tr "marie-annick.dupraz@suez.com" at bounding box center [810, 227] width 1463 height 39
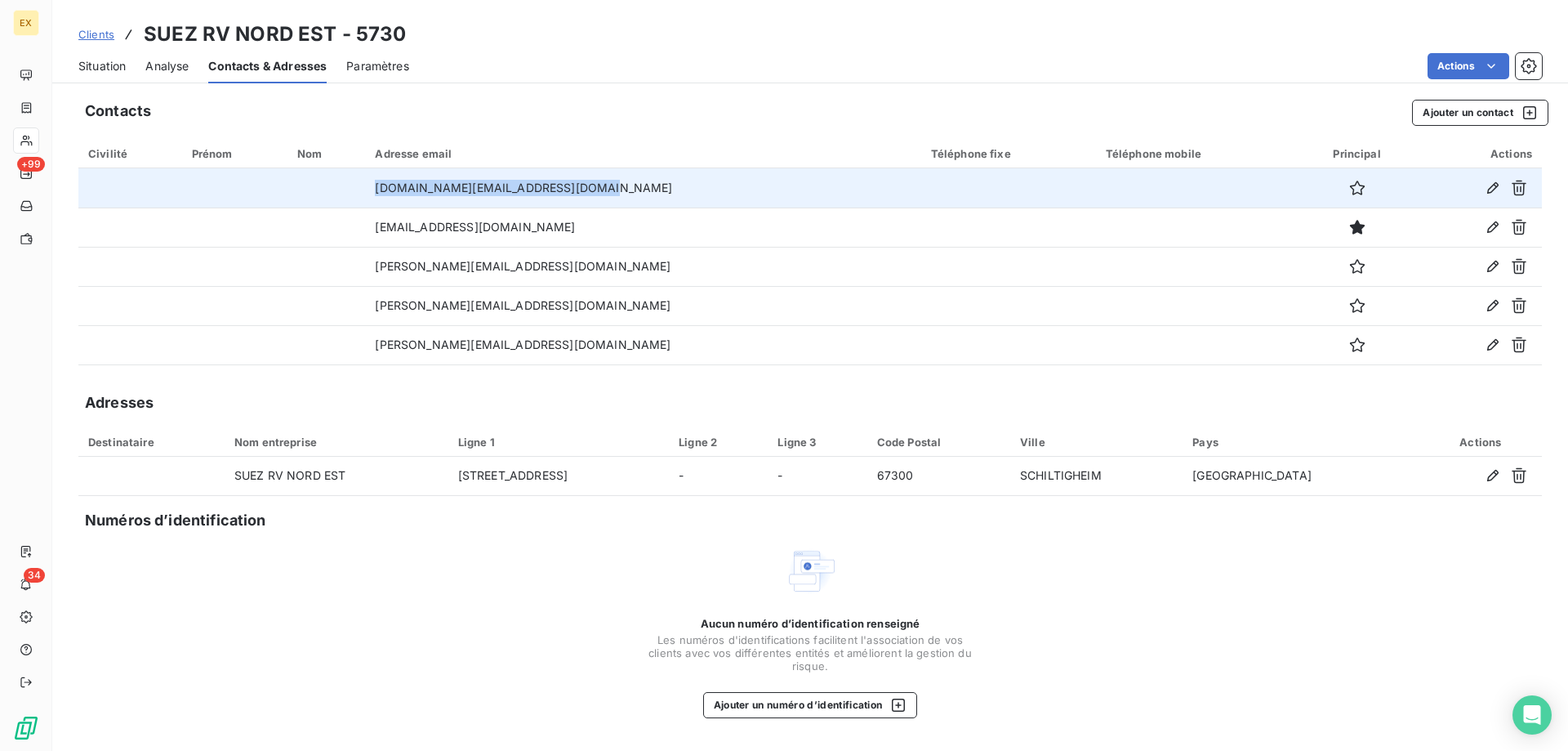
drag, startPoint x: 623, startPoint y: 186, endPoint x: 392, endPoint y: 193, distance: 231.1
click at [392, 193] on tr "facturefournisseur.rvf.fr@suez.com" at bounding box center [810, 188] width 1463 height 39
copy tr "facturefournisseur.rvf.fr@suez.com"
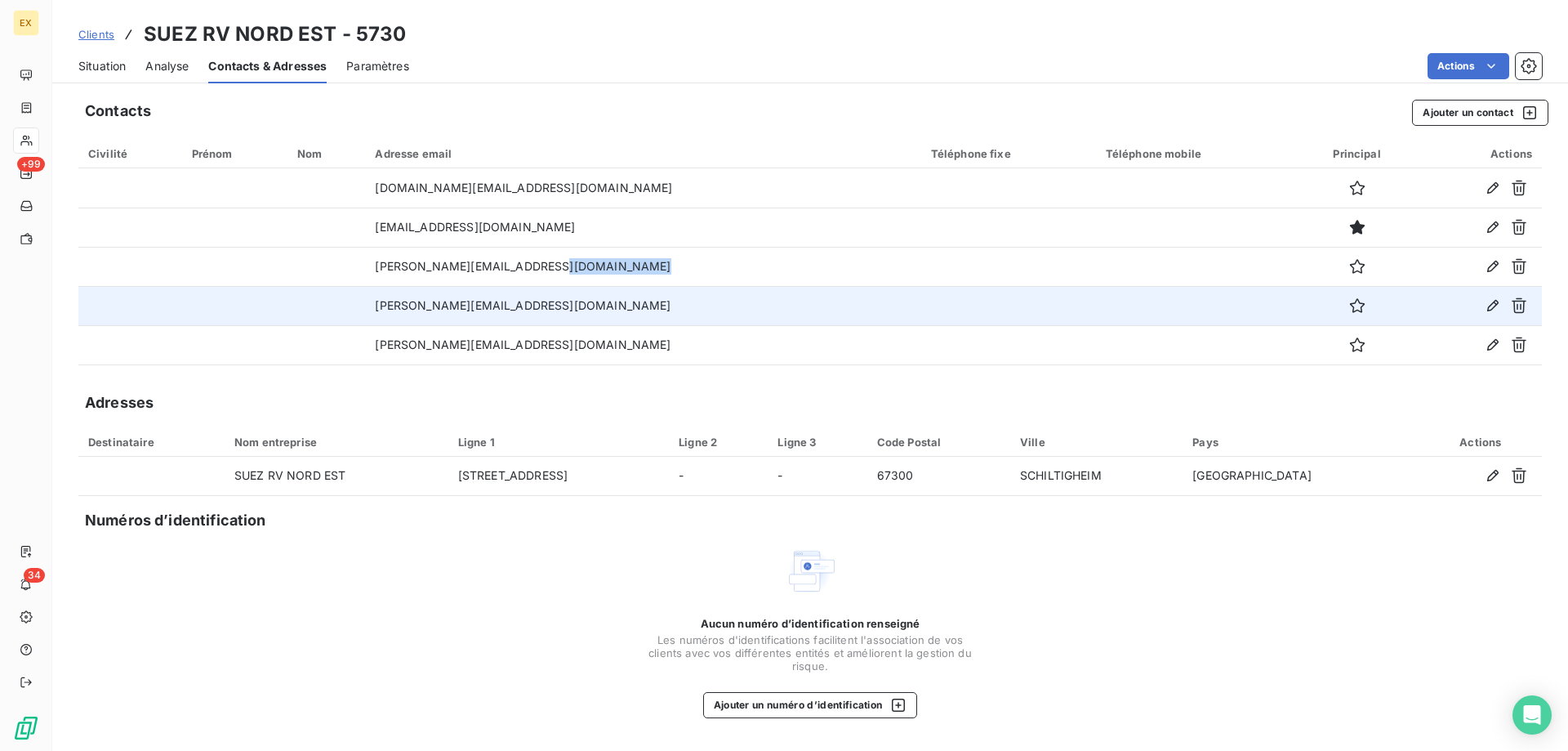
copy tbody
drag, startPoint x: 447, startPoint y: 285, endPoint x: 311, endPoint y: 288, distance: 136.0
click at [311, 288] on tbody "facturefournisseur.rvf.fr@suez.com marie-annick.dupraz@suez.com jessy.rousseau.…" at bounding box center [810, 267] width 1463 height 196
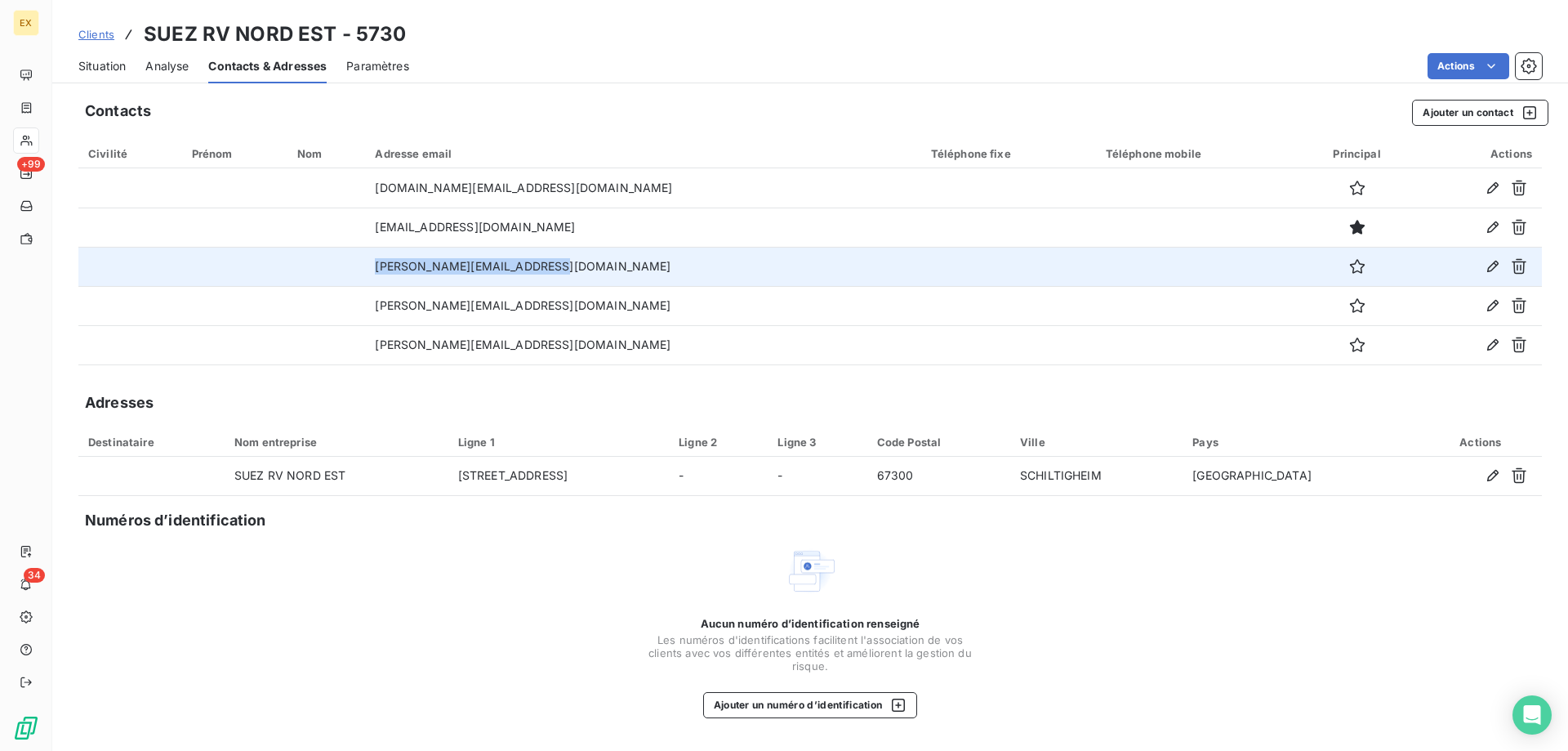
copy tr "jessy.rousseau.ext@suez.com"
drag, startPoint x: 398, startPoint y: 269, endPoint x: 625, endPoint y: 262, distance: 227.1
click at [625, 262] on tr "jessy.rousseau.ext@suez.com" at bounding box center [810, 266] width 1463 height 39
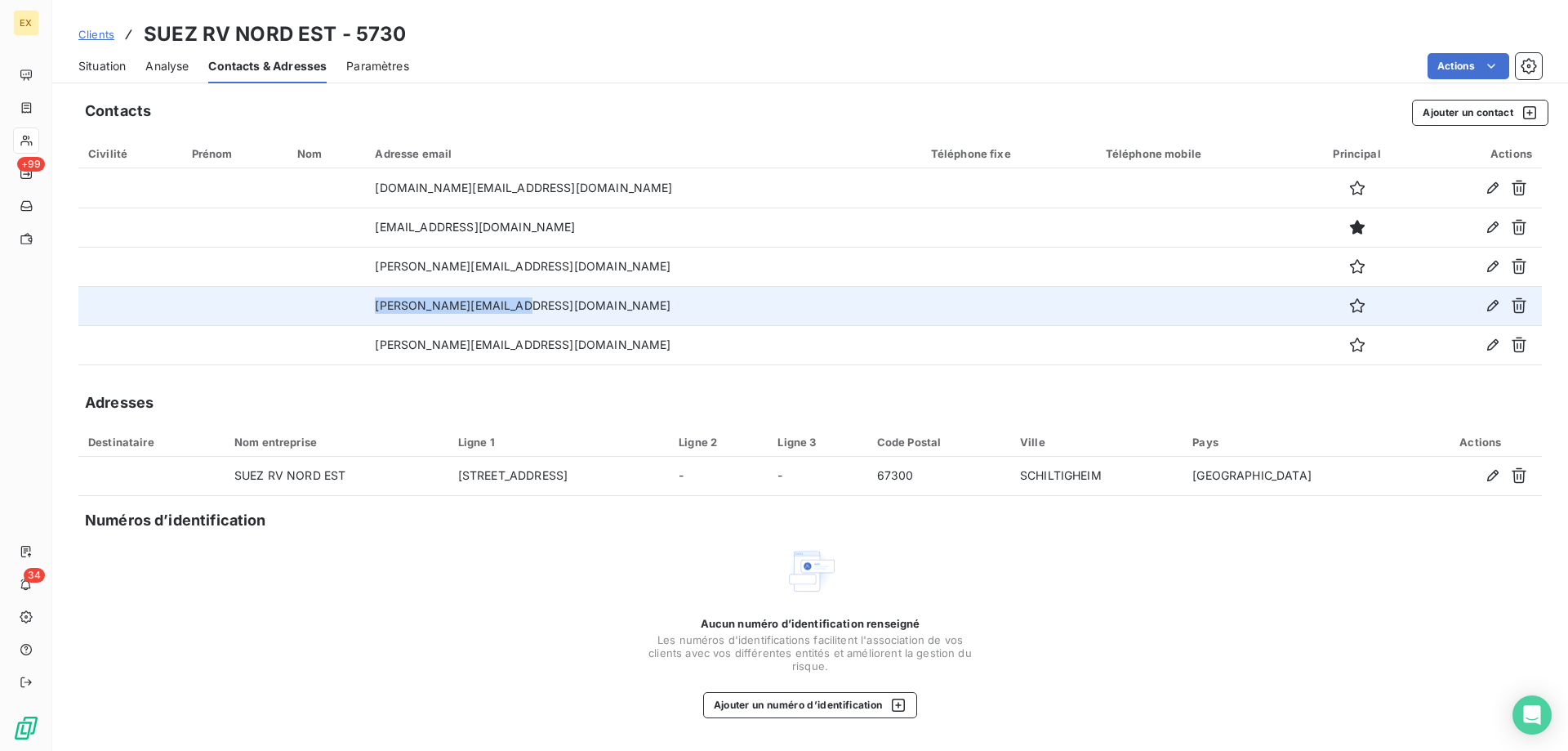
copy tr "muriel.dufaud@suez.com"
drag, startPoint x: 568, startPoint y: 307, endPoint x: 368, endPoint y: 320, distance: 200.4
click at [368, 320] on tr "muriel.dufaud@suez.com" at bounding box center [810, 305] width 1463 height 39
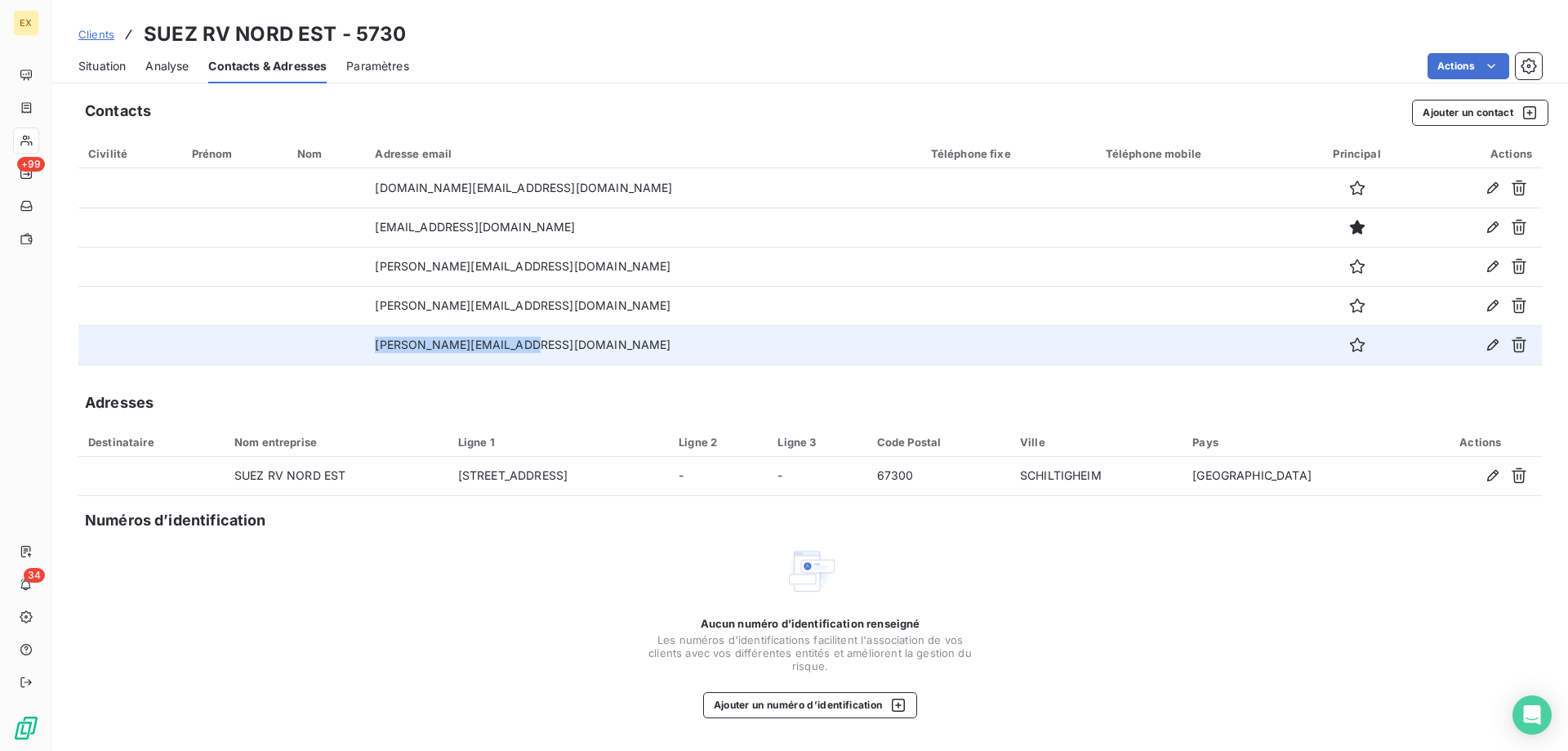
drag, startPoint x: 556, startPoint y: 344, endPoint x: 384, endPoint y: 349, distance: 172.1
click at [384, 349] on tr "sabrina.brundo@suez.com" at bounding box center [810, 344] width 1463 height 39
copy tr "sabrina.brundo@suez.com"
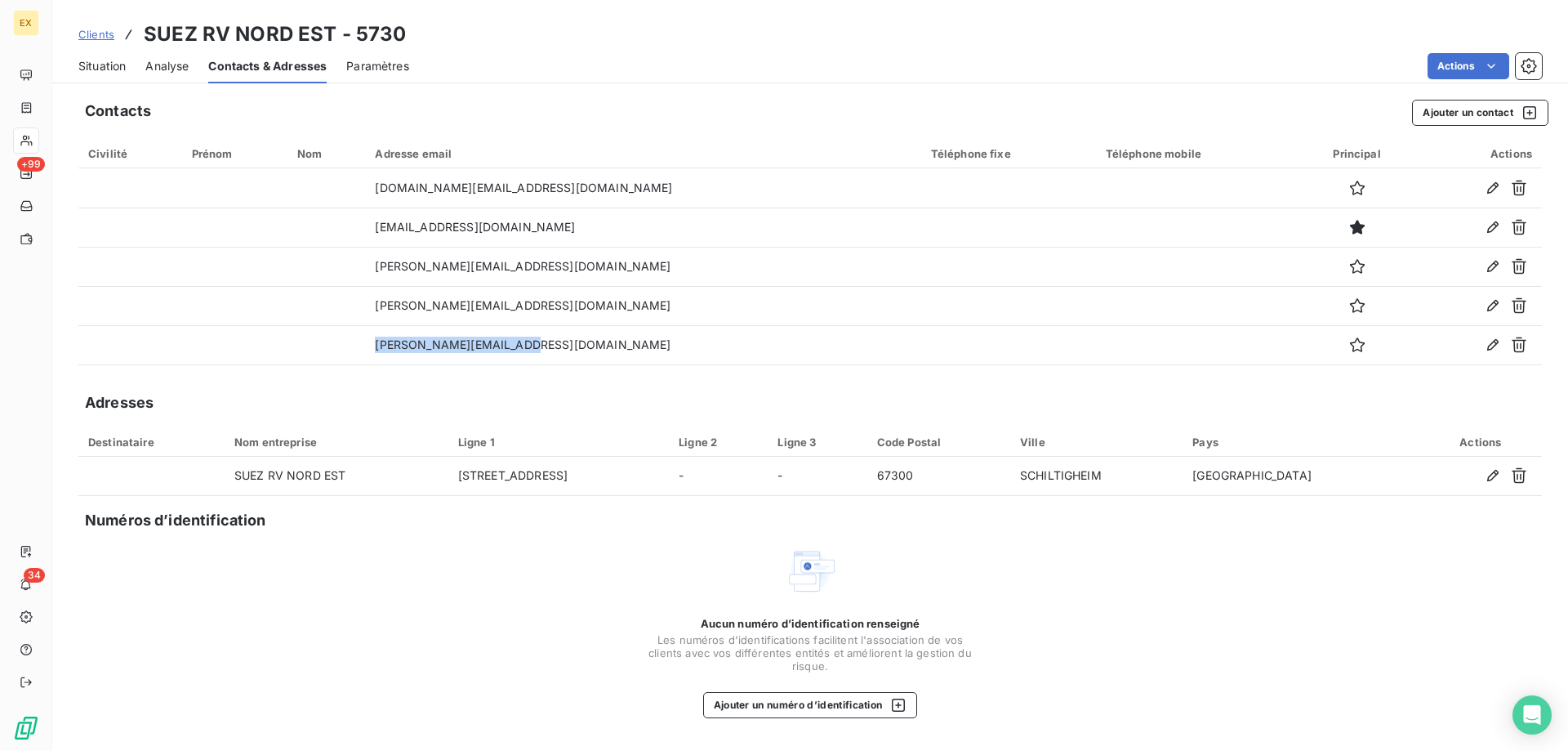
click at [100, 74] on span "Situation" at bounding box center [102, 66] width 48 height 17
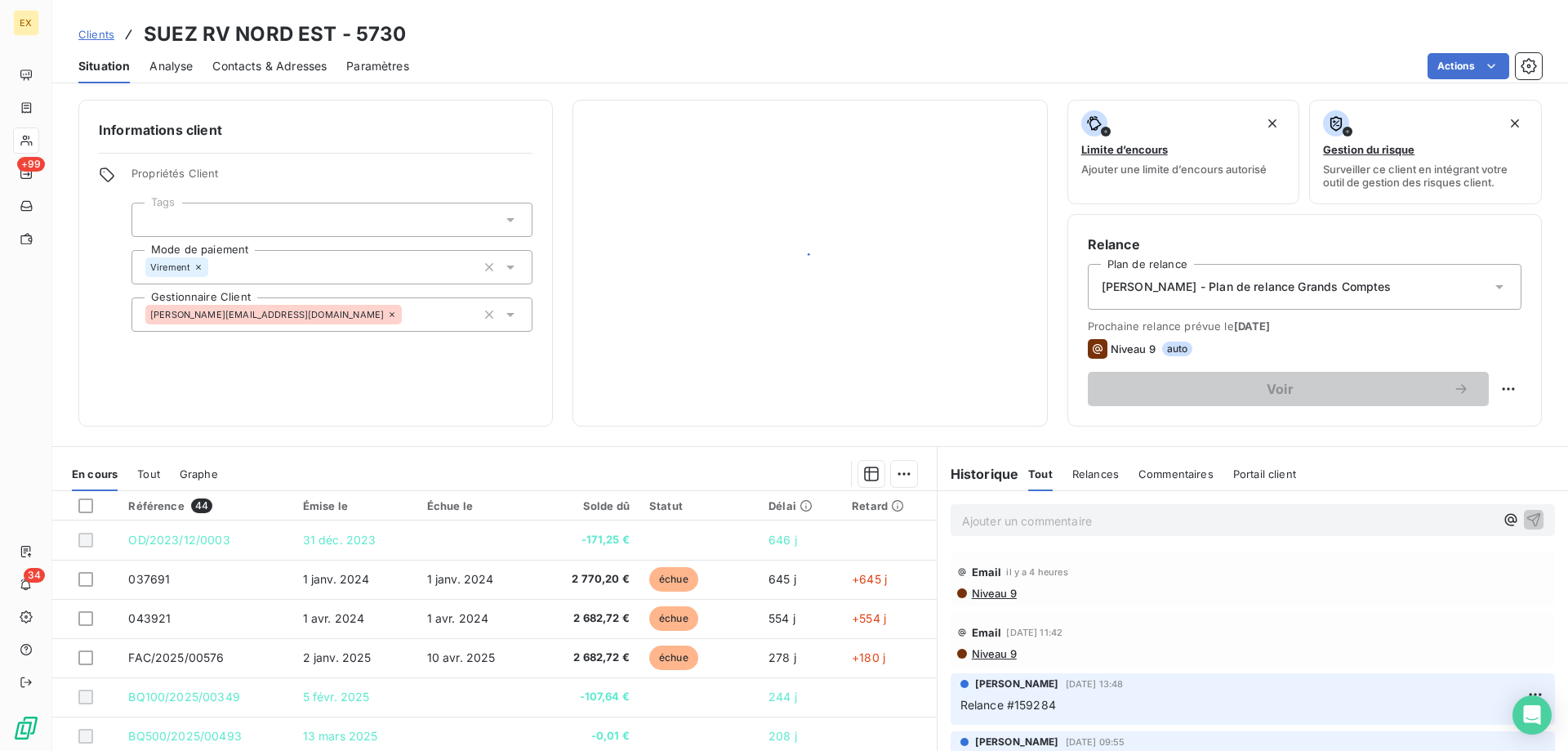
click at [1042, 523] on p "Ajouter un commentaire ﻿" at bounding box center [1227, 520] width 533 height 20
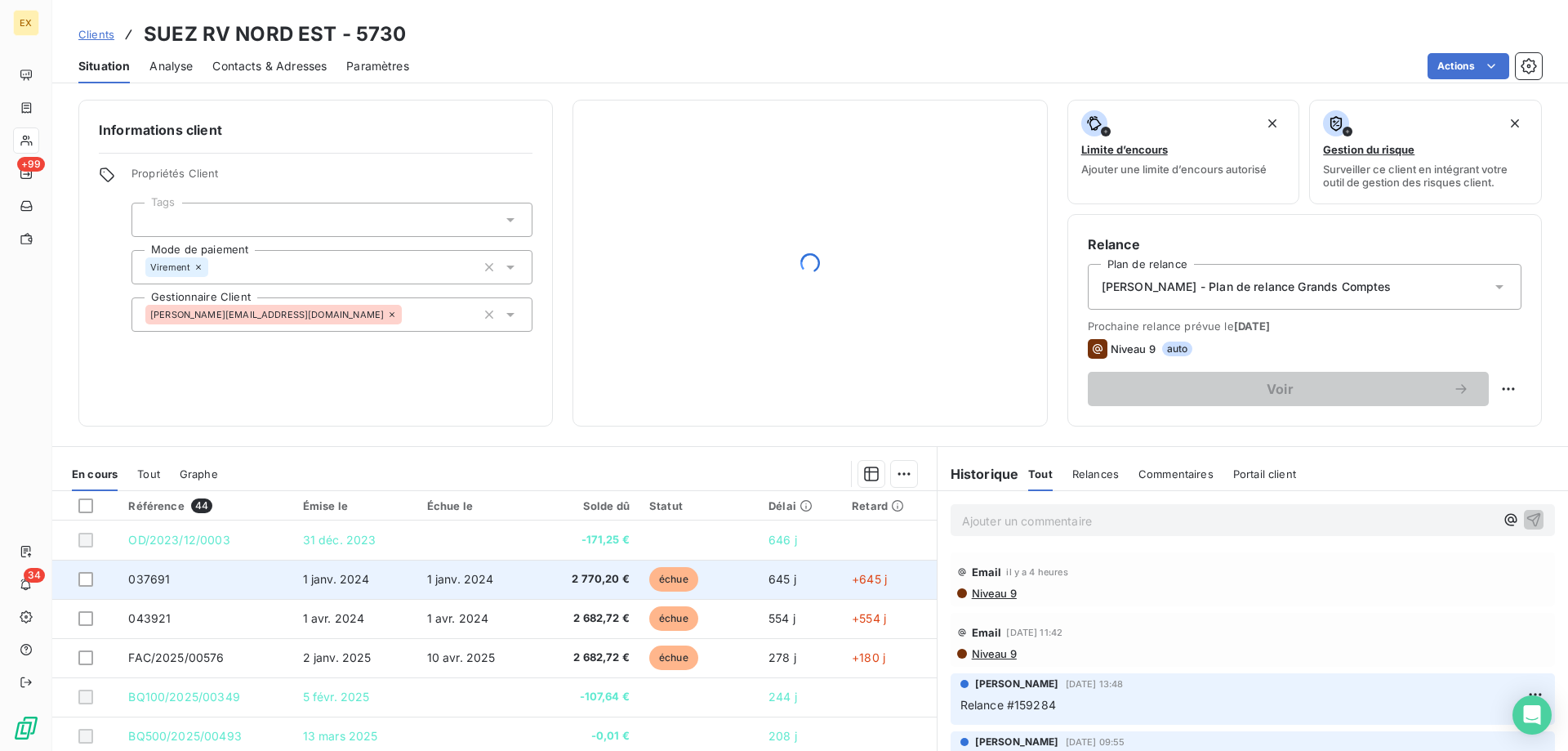
scroll to position [163, 0]
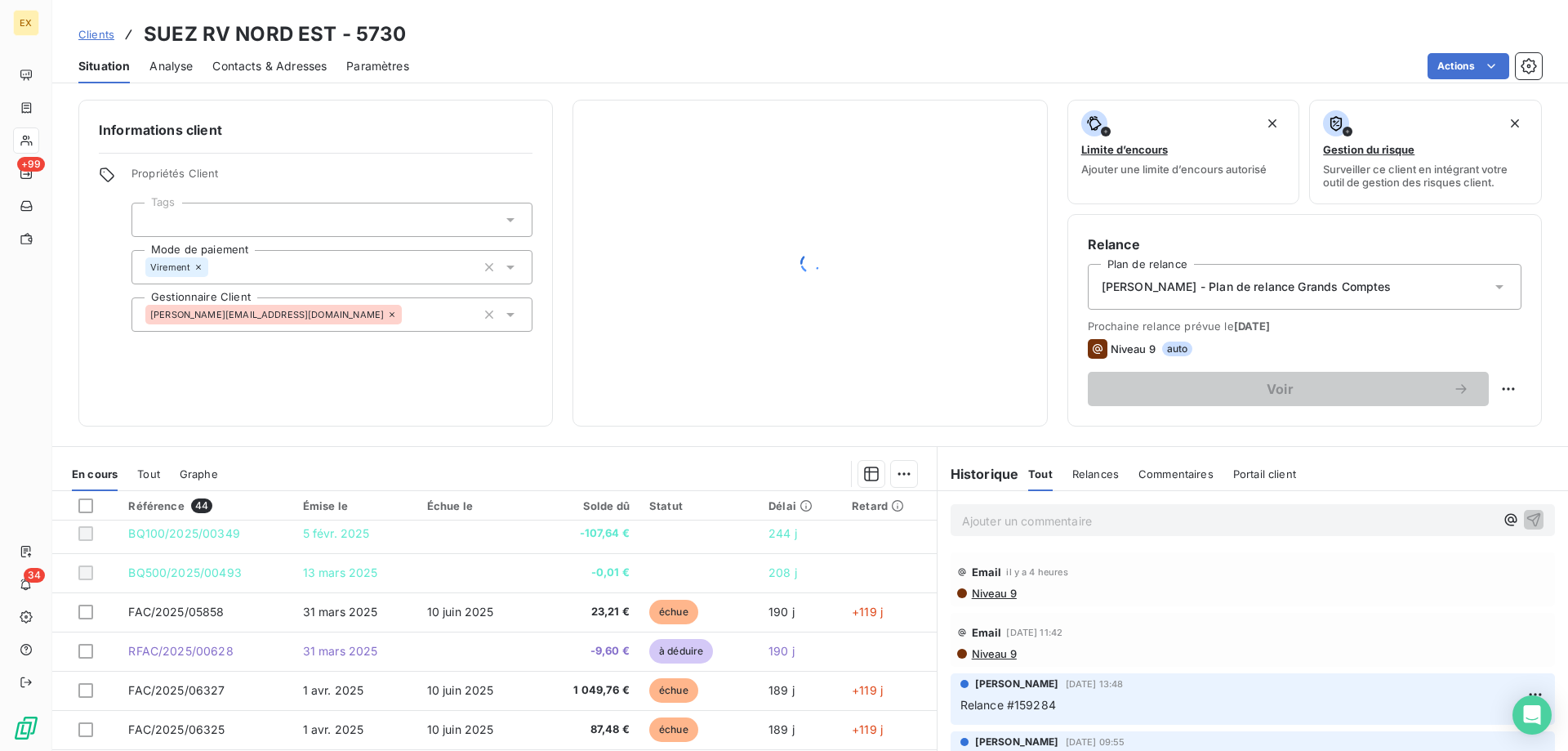
click at [1003, 521] on p "Ajouter un commentaire ﻿" at bounding box center [1227, 520] width 533 height 20
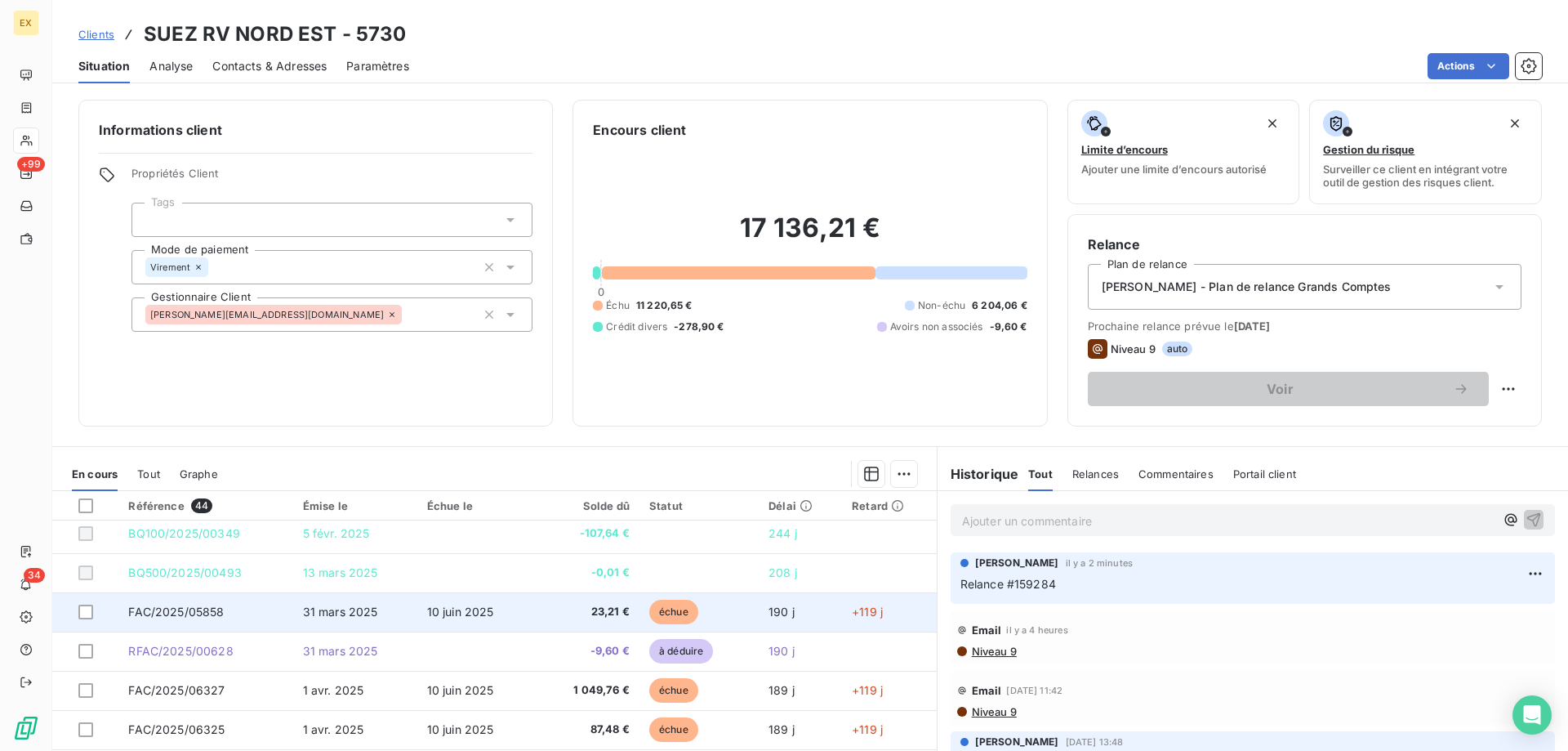
click at [357, 609] on span "31 mars 2025" at bounding box center [341, 612] width 75 height 14
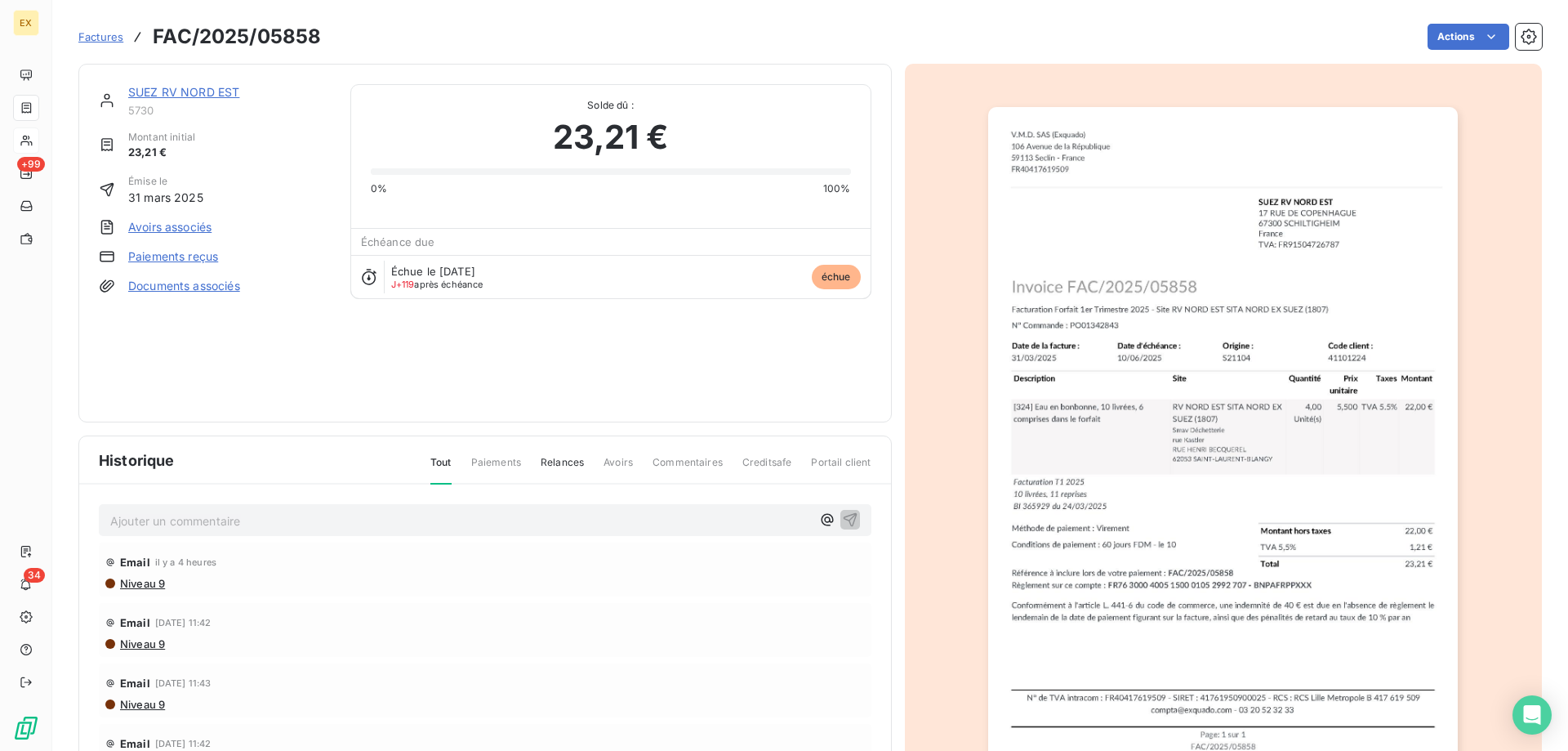
click at [201, 256] on link "Paiements reçus" at bounding box center [173, 256] width 89 height 17
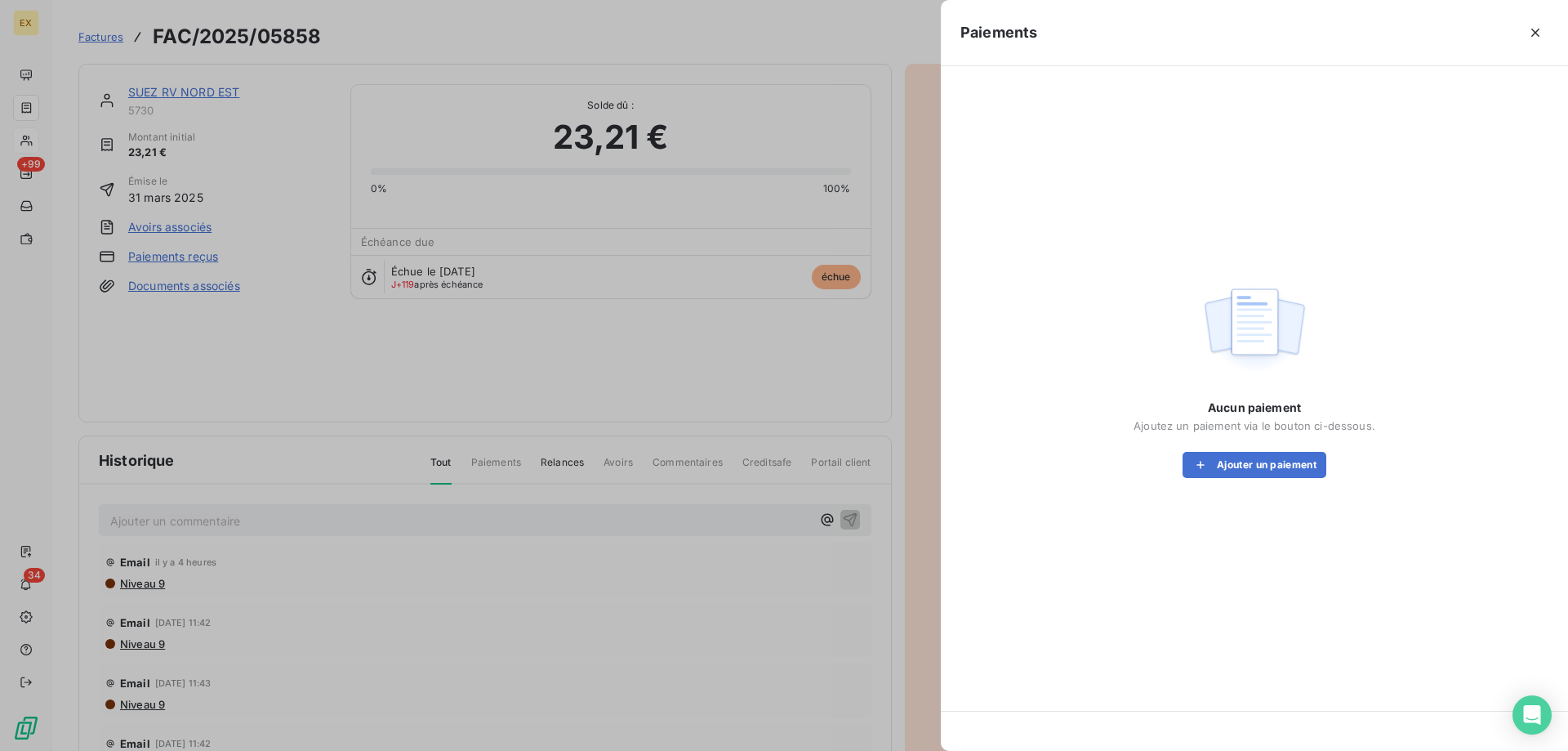
click at [1271, 451] on div "Aucun paiement Ajoutez un paiement via le bouton ci-dessous. Ajouter un paiement" at bounding box center [1254, 439] width 241 height 78
click at [1276, 459] on button "Ajouter un paiement" at bounding box center [1254, 465] width 143 height 26
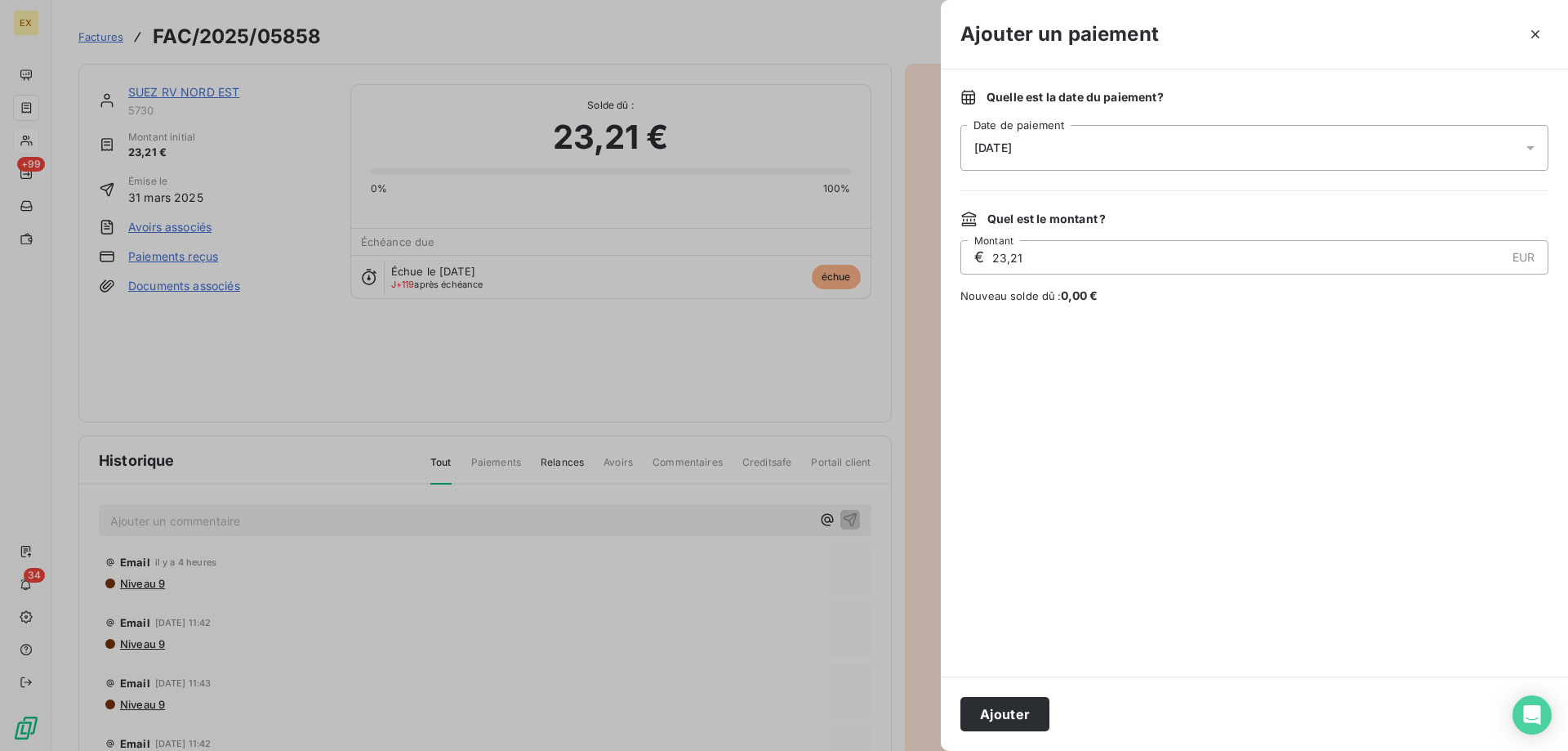
click at [1055, 153] on div "07/10/2025" at bounding box center [1254, 148] width 588 height 46
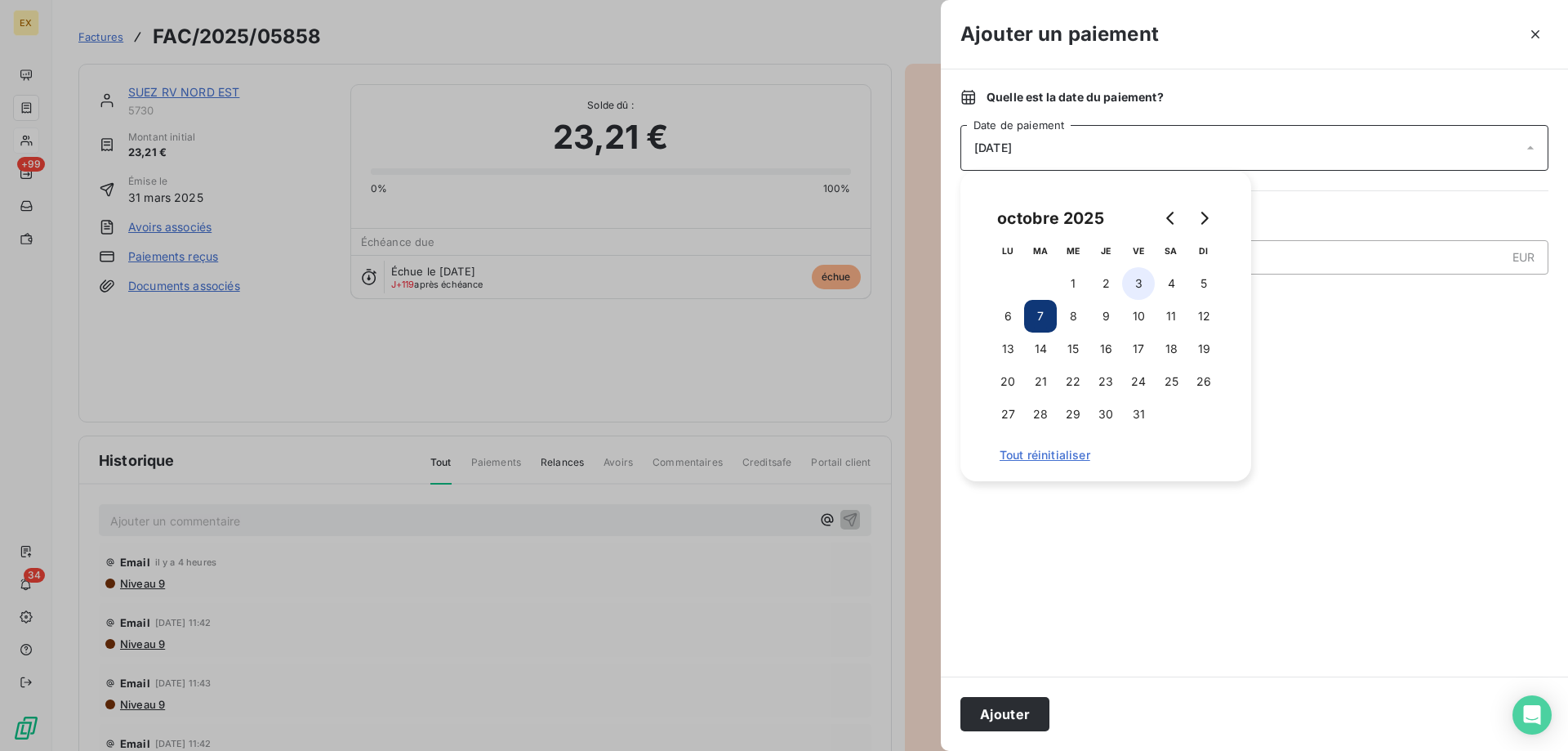
click at [1141, 281] on button "3" at bounding box center [1138, 283] width 33 height 33
click at [1012, 714] on button "Ajouter" at bounding box center [1004, 714] width 89 height 34
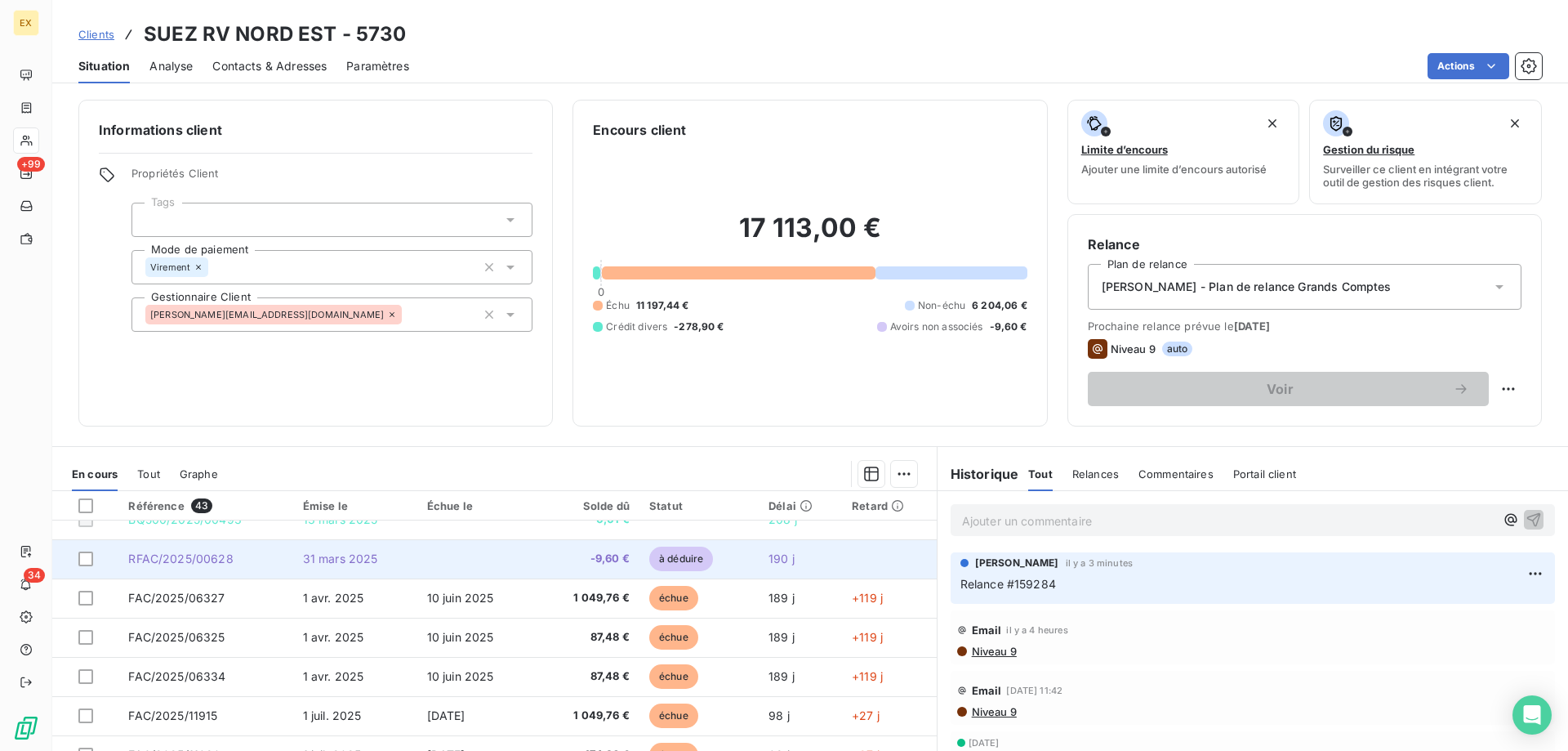
scroll to position [245, 0]
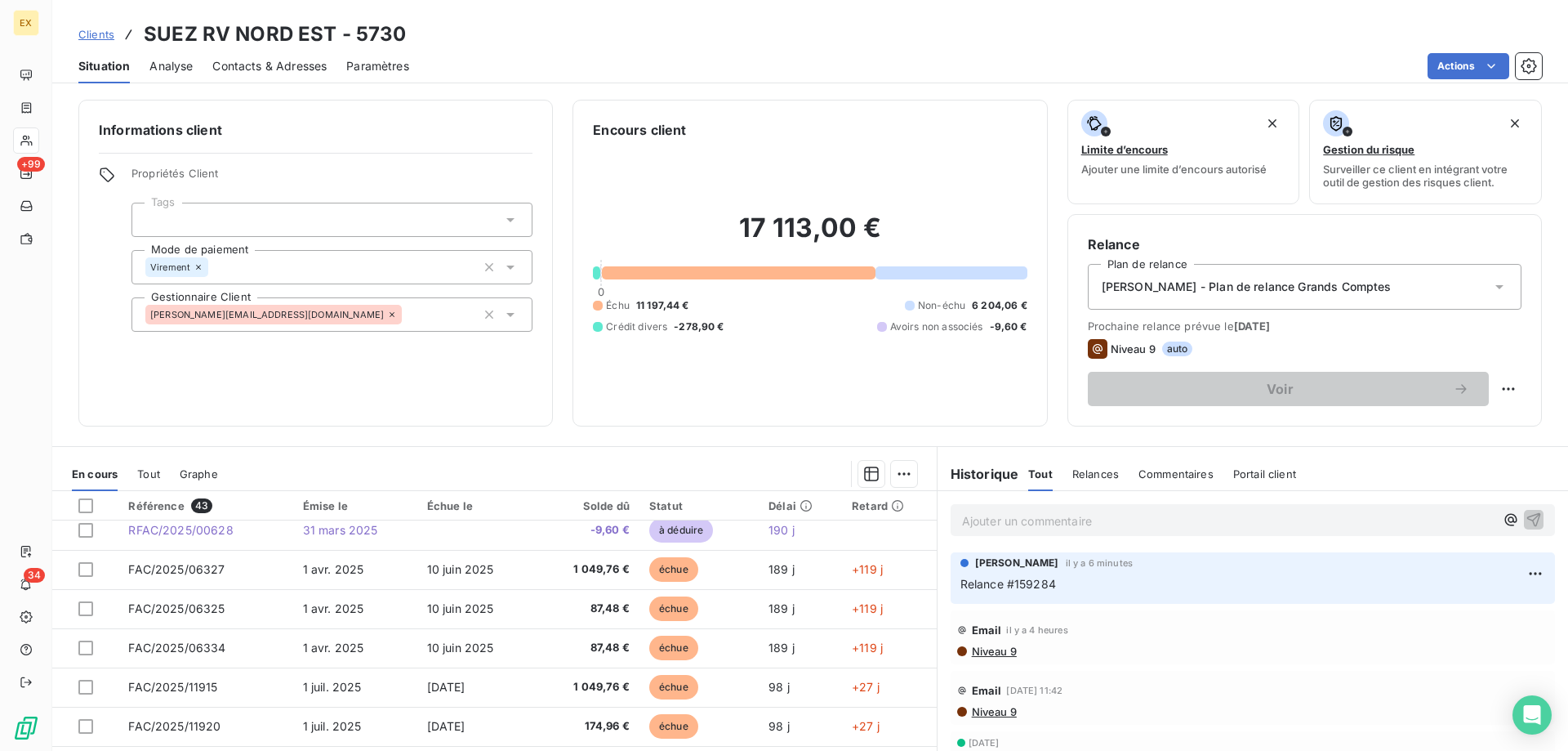
click at [1035, 522] on p "Ajouter un commentaire ﻿" at bounding box center [1227, 520] width 533 height 20
click at [1041, 523] on p "Ajouter un commentaire ﻿" at bounding box center [1227, 520] width 533 height 20
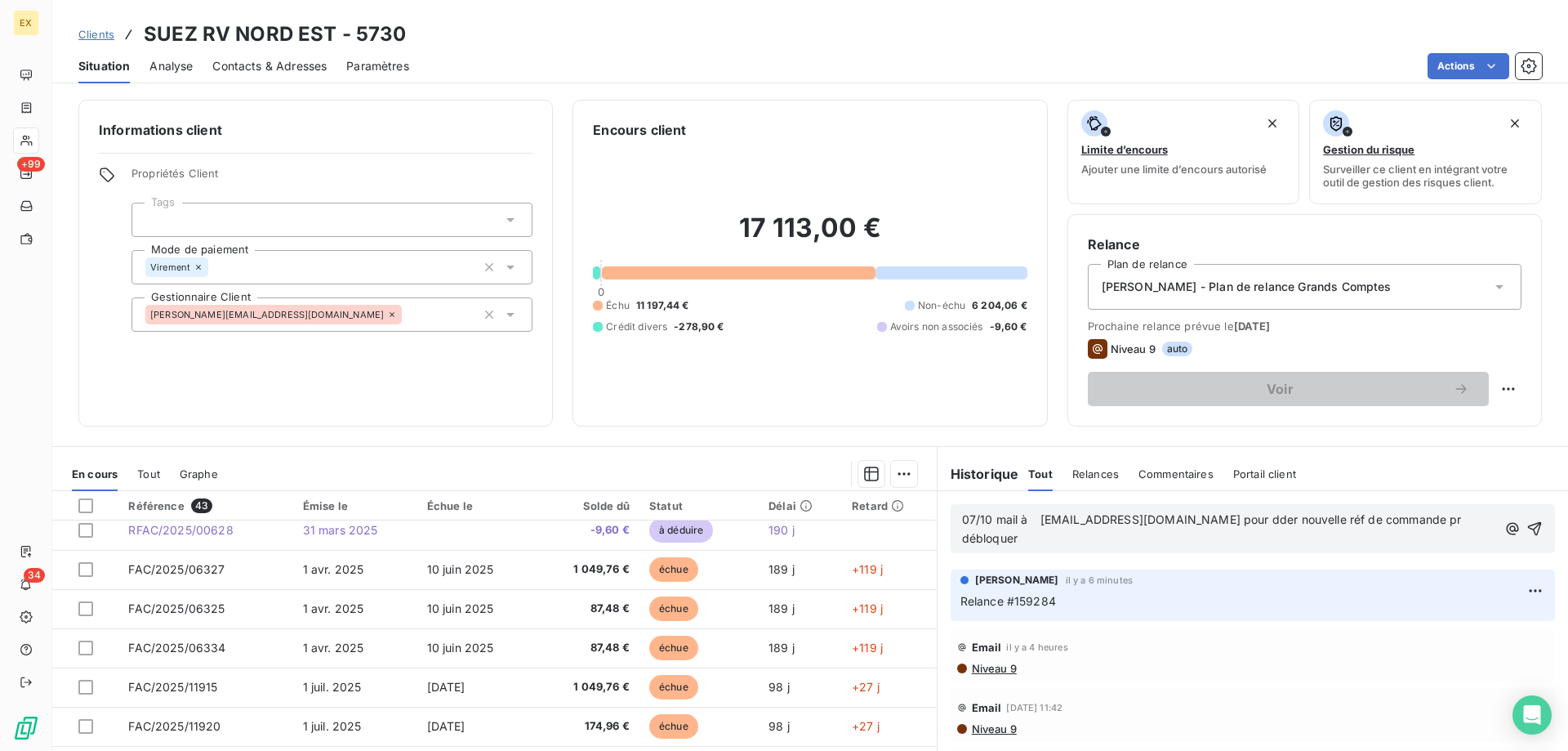
drag, startPoint x: 1442, startPoint y: 516, endPoint x: 1462, endPoint y: 546, distance: 36.1
click at [1442, 516] on span "07/10 mail à kader.ayad@suez.com pour dder nouvelle réf de commande pr débloquer" at bounding box center [1213, 528] width 503 height 33
click at [1016, 541] on p "07/10 mail à kader.ayad@suez.com pour dder nouvelle réf de commande pr débloque…" at bounding box center [1229, 528] width 536 height 37
